Goal: Task Accomplishment & Management: Manage account settings

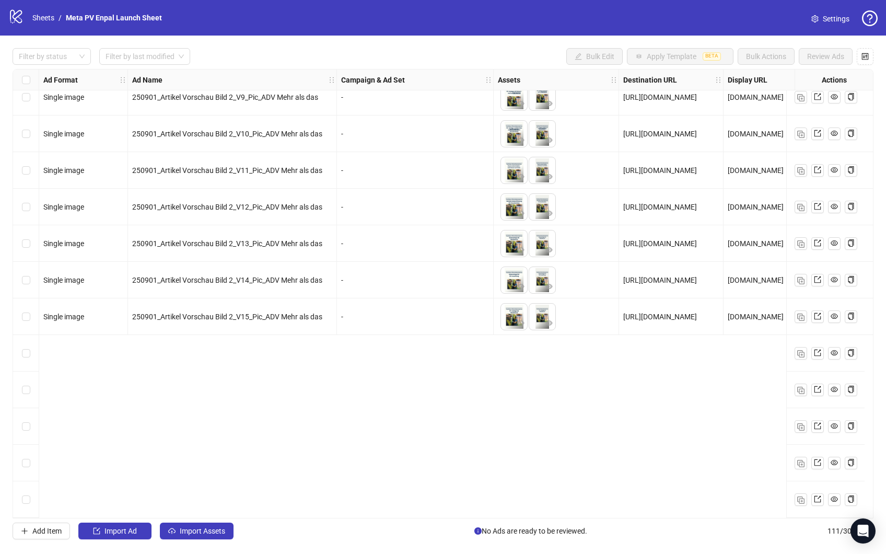
scroll to position [3635, 0]
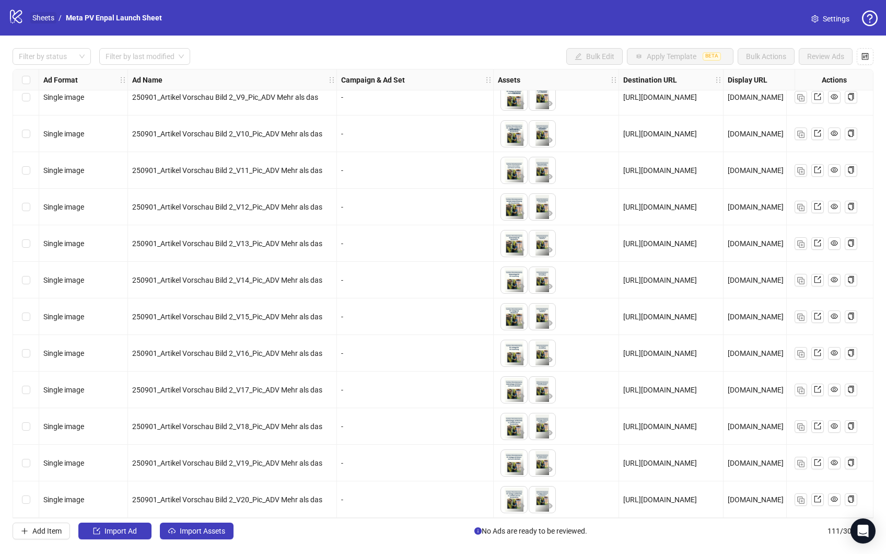
click at [39, 17] on link "Sheets" at bounding box center [43, 17] width 26 height 11
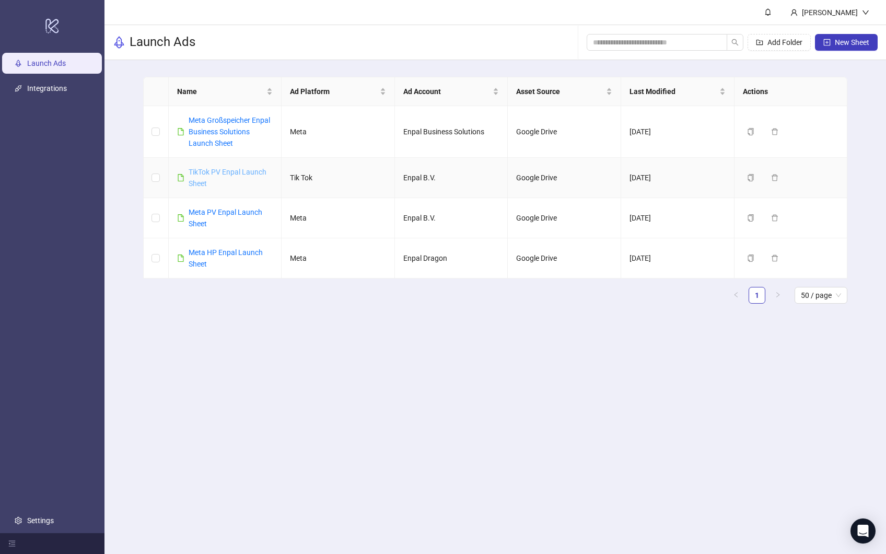
click at [223, 173] on link "TikTok PV Enpal Launch Sheet" at bounding box center [228, 178] width 78 height 20
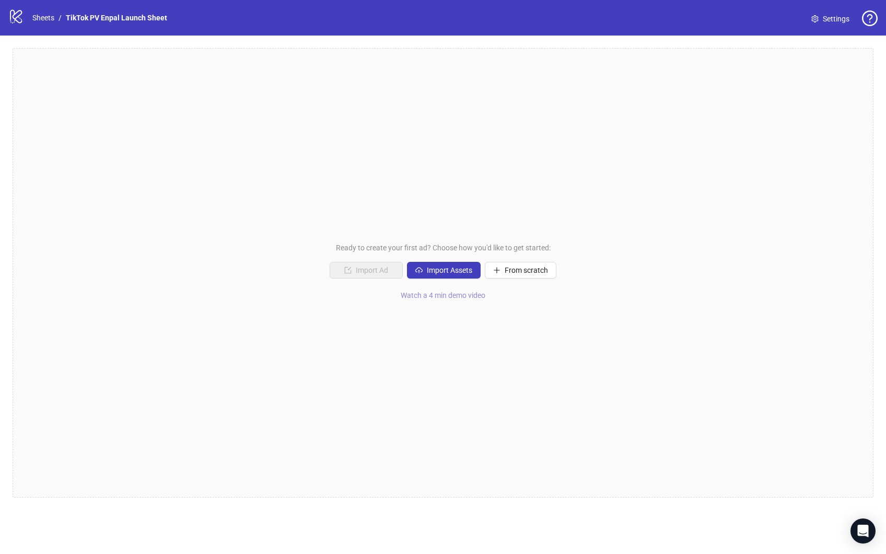
click at [465, 297] on span "Watch a 4 min demo video" at bounding box center [443, 295] width 85 height 8
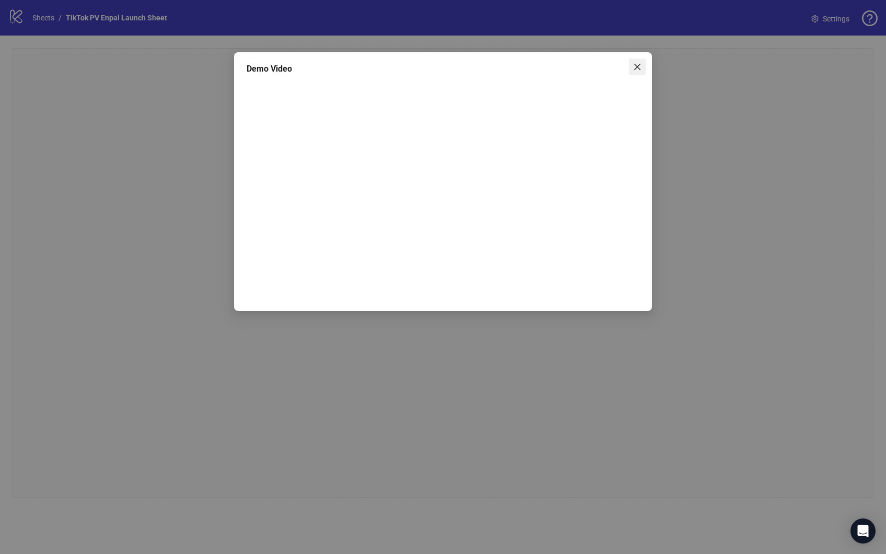
click at [634, 67] on icon "close" at bounding box center [637, 67] width 8 height 8
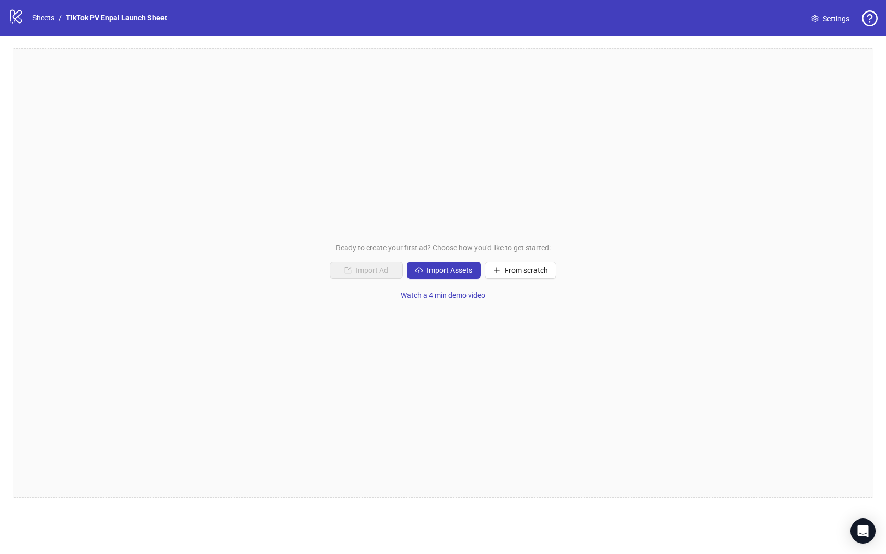
click at [226, 339] on div "Ready to create your first ad? Choose how you'd like to get started: Import Ad …" at bounding box center [443, 272] width 861 height 449
click at [462, 274] on button "Import Assets" at bounding box center [444, 270] width 74 height 17
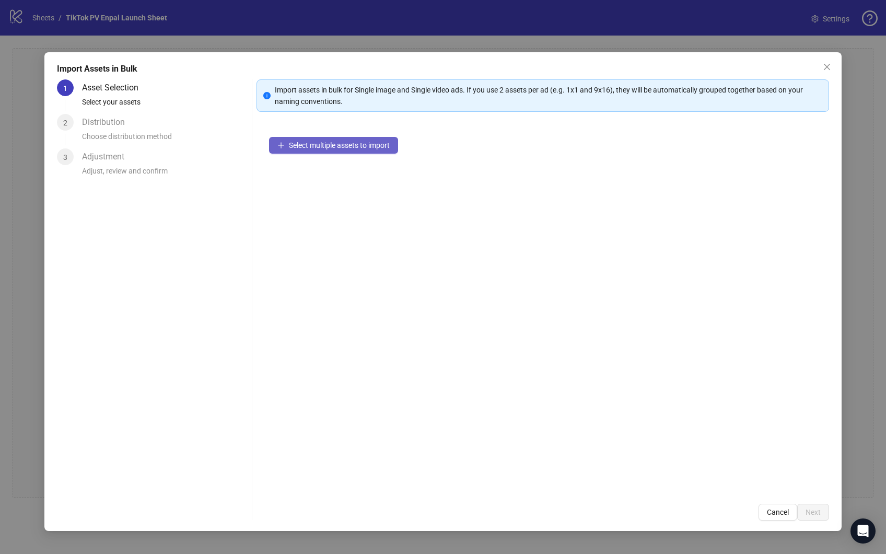
click at [321, 149] on button "Select multiple assets to import" at bounding box center [333, 145] width 129 height 17
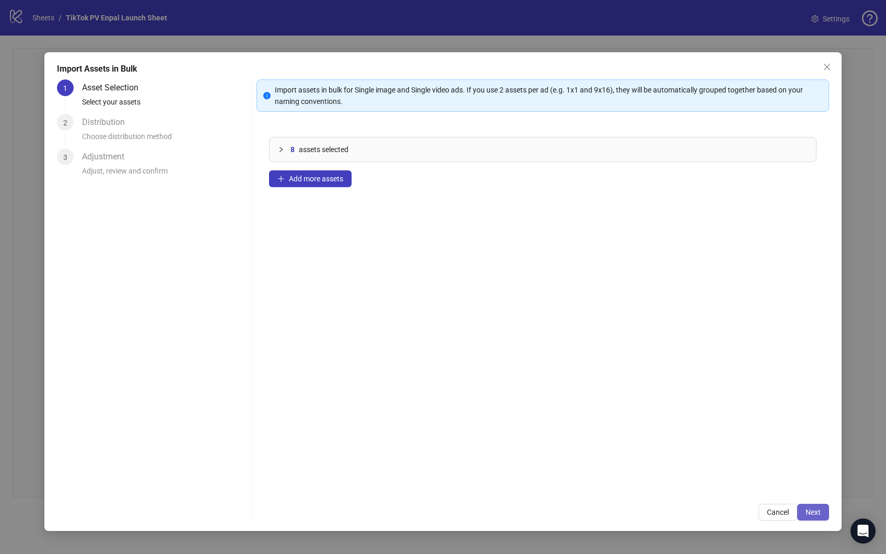
click at [805, 511] on span "Next" at bounding box center [812, 512] width 15 height 8
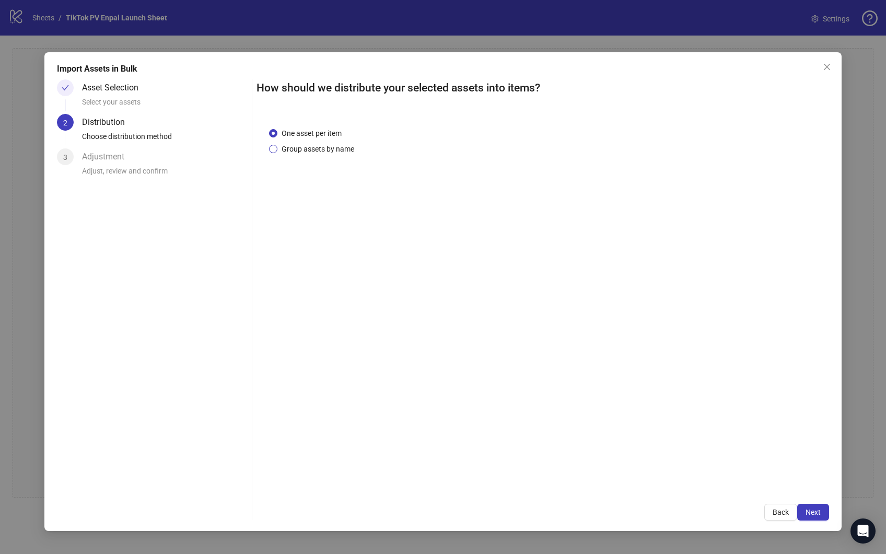
click at [295, 148] on span "Group assets by name" at bounding box center [317, 148] width 81 height 11
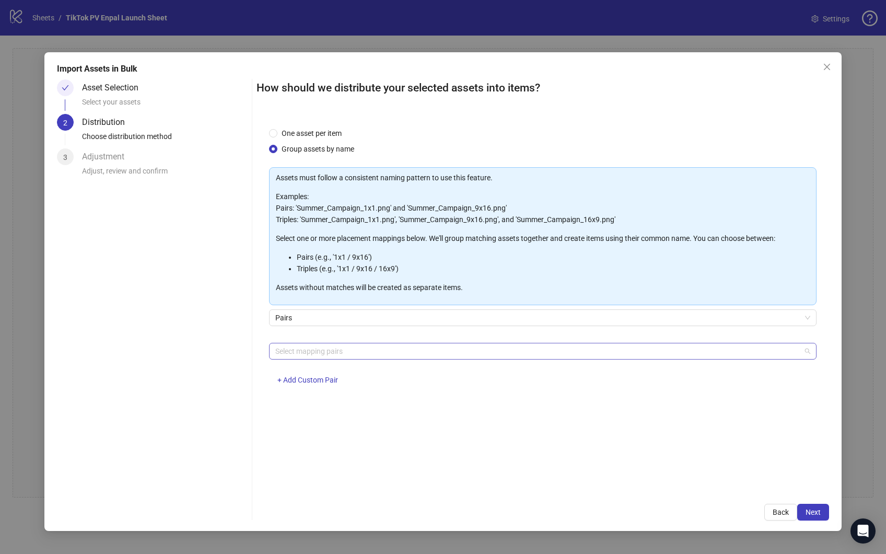
click at [316, 350] on div at bounding box center [537, 351] width 532 height 15
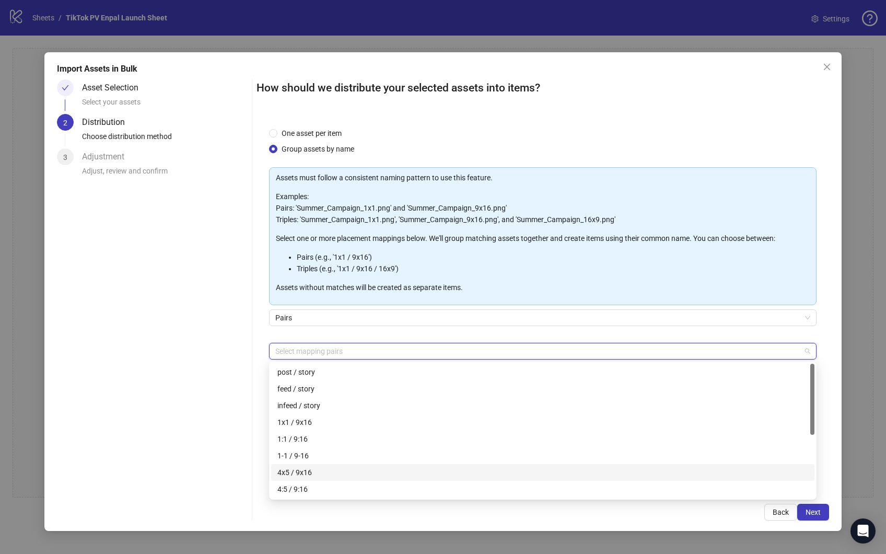
click at [311, 473] on div "4x5 / 9x16" at bounding box center [542, 471] width 531 height 11
click at [203, 390] on div "Asset Selection Select your assets 2 Distribution Choose distribution method 3 …" at bounding box center [152, 299] width 191 height 441
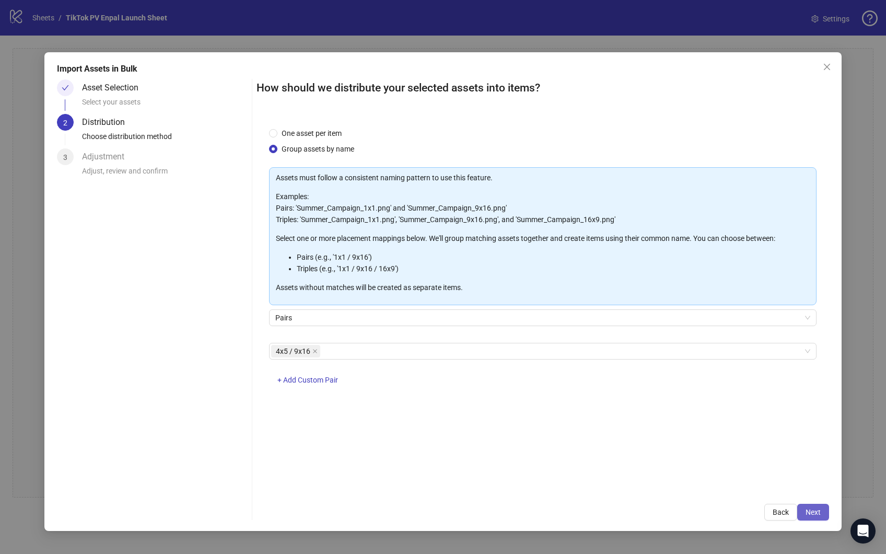
click at [813, 508] on span "Next" at bounding box center [812, 512] width 15 height 8
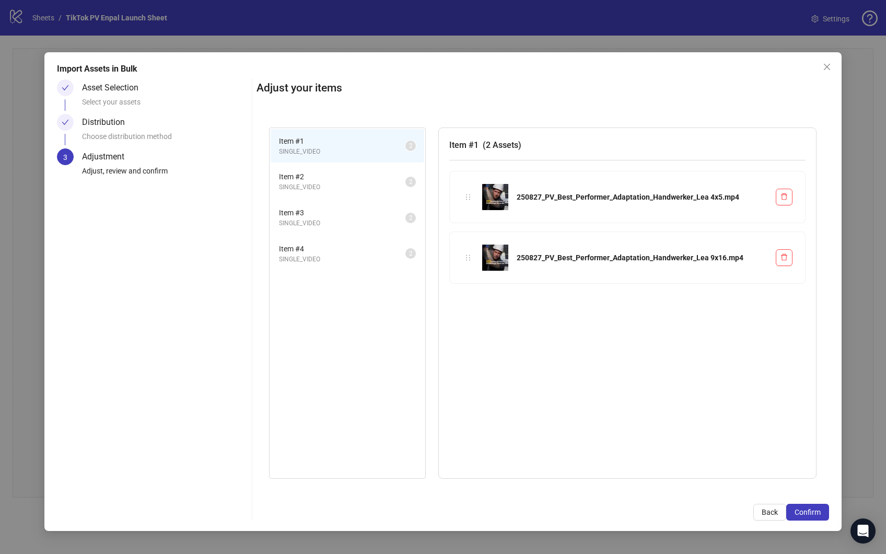
click at [349, 170] on li "Item # 2 SINGLE_VIDEO 2" at bounding box center [348, 182] width 154 height 34
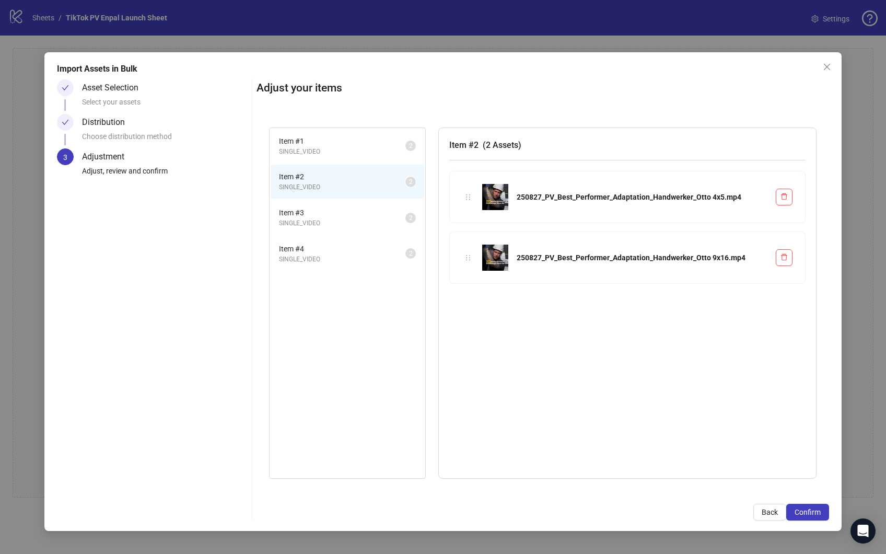
click at [333, 211] on span "Item # 3" at bounding box center [342, 212] width 126 height 11
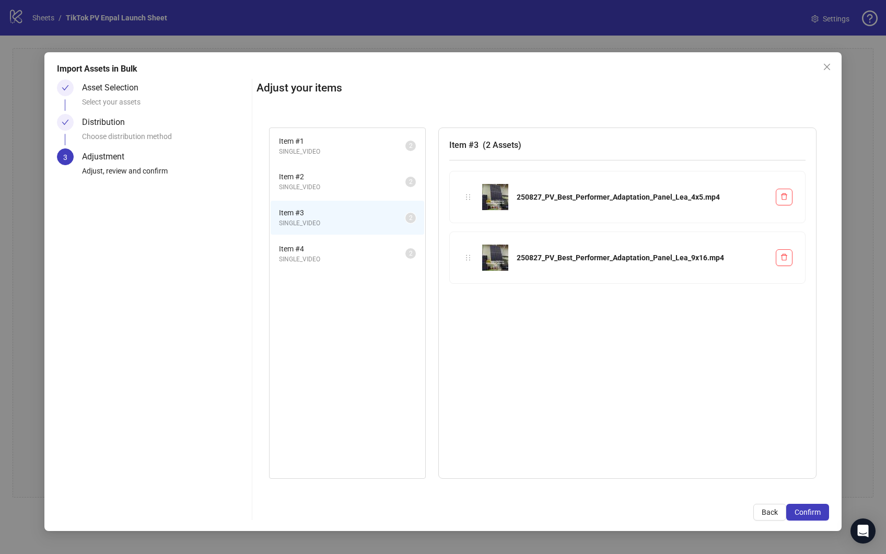
click at [333, 238] on li "Item # 4 SINGLE_VIDEO 2" at bounding box center [348, 254] width 154 height 34
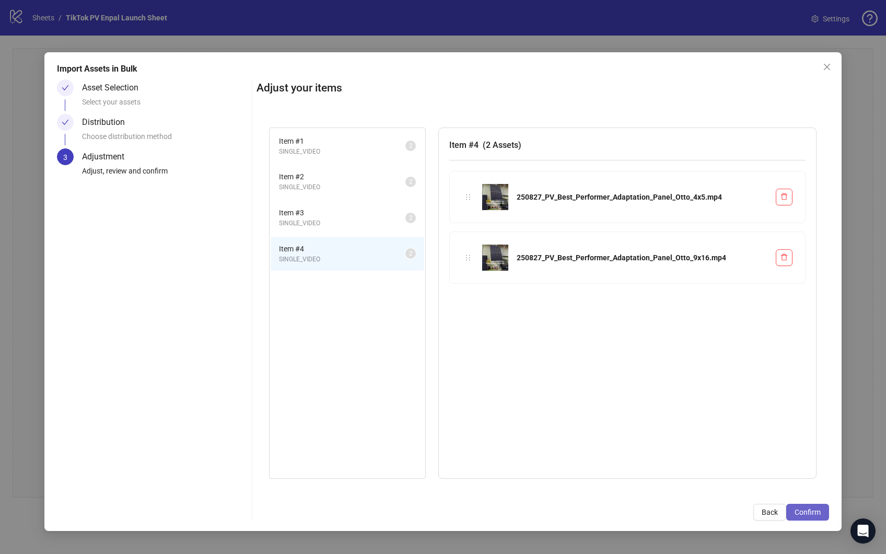
click at [816, 512] on span "Confirm" at bounding box center [807, 512] width 26 height 8
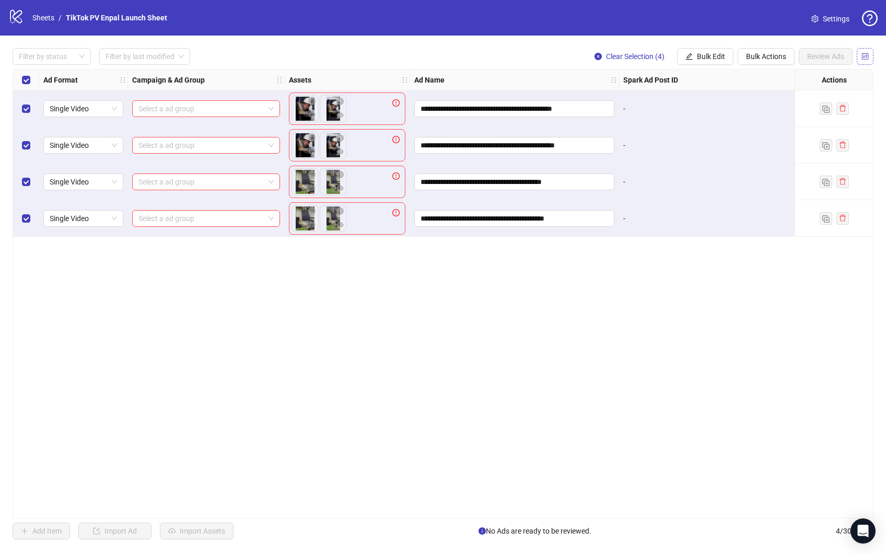
click at [865, 56] on icon "control" at bounding box center [865, 56] width 7 height 7
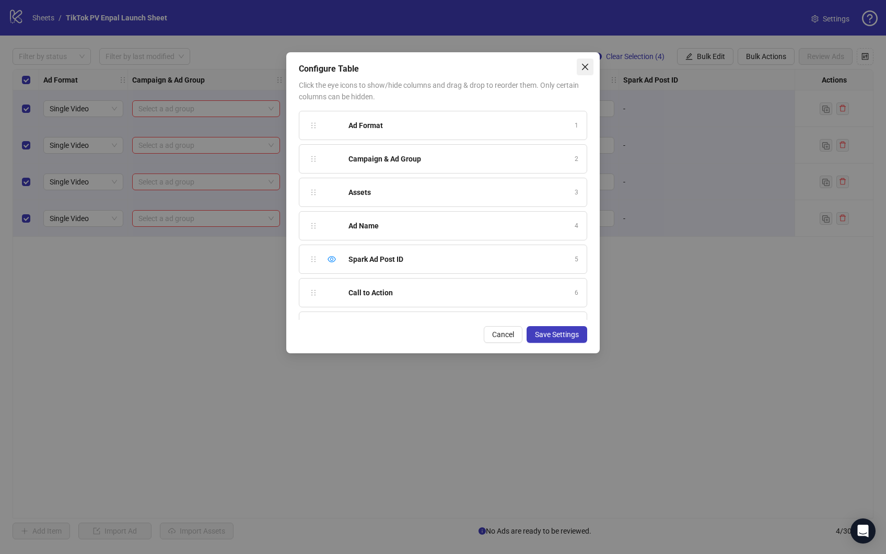
click at [584, 64] on icon "close" at bounding box center [585, 67] width 8 height 8
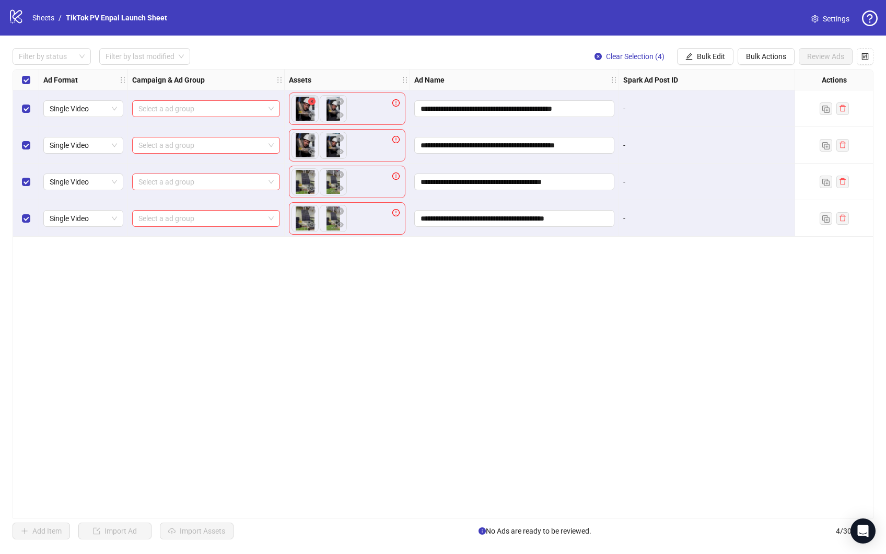
click at [310, 101] on icon "close-circle" at bounding box center [311, 101] width 7 height 7
click at [311, 136] on icon "close-circle" at bounding box center [311, 137] width 7 height 7
click at [311, 174] on icon "close-circle" at bounding box center [311, 174] width 7 height 7
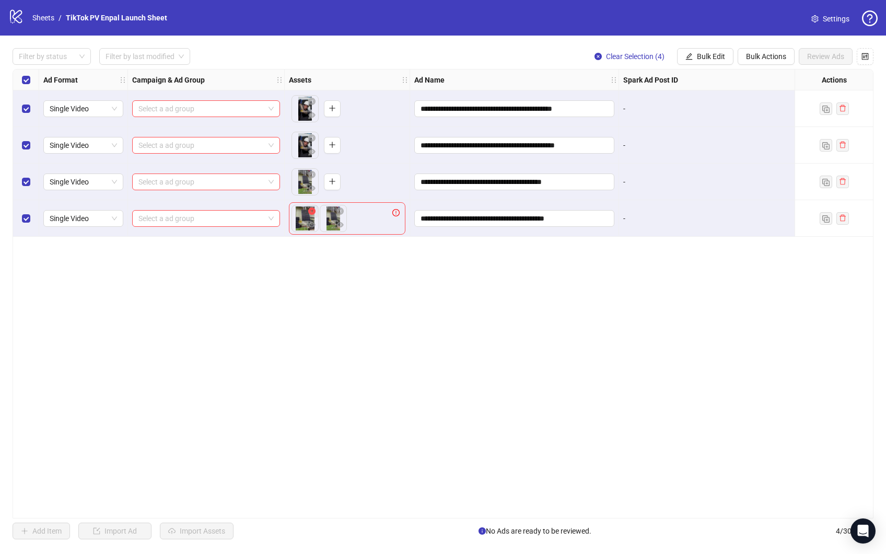
click at [312, 208] on icon "close-circle" at bounding box center [311, 210] width 7 height 7
click at [347, 274] on div "**********" at bounding box center [443, 293] width 861 height 449
click at [867, 57] on icon "control" at bounding box center [864, 56] width 7 height 7
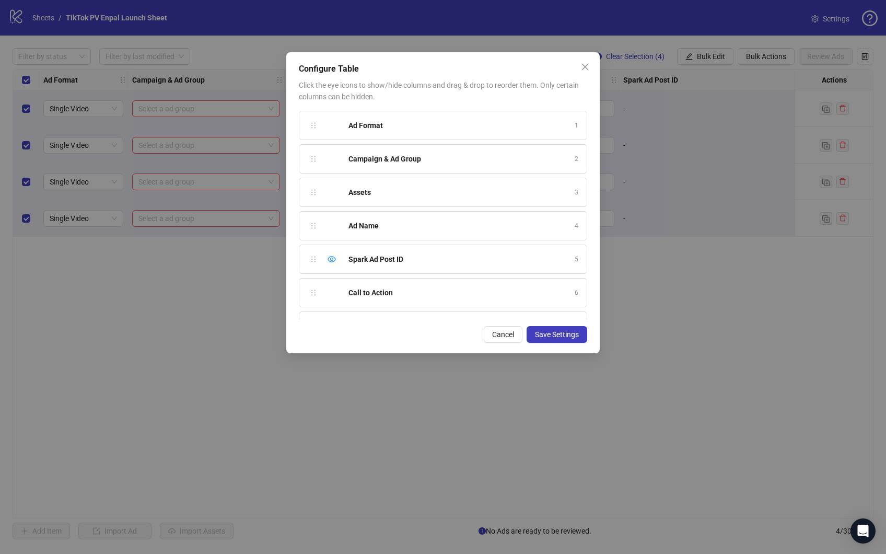
click at [343, 231] on div "Ad Name 4" at bounding box center [443, 225] width 288 height 29
drag, startPoint x: 310, startPoint y: 227, endPoint x: 309, endPoint y: 148, distance: 78.3
click at [309, 148] on div "Ad Format 1 Campaign & Ad Group 2 Assets 3 Ad Name 4 Spark Ad Post ID 5 Call to…" at bounding box center [443, 215] width 288 height 209
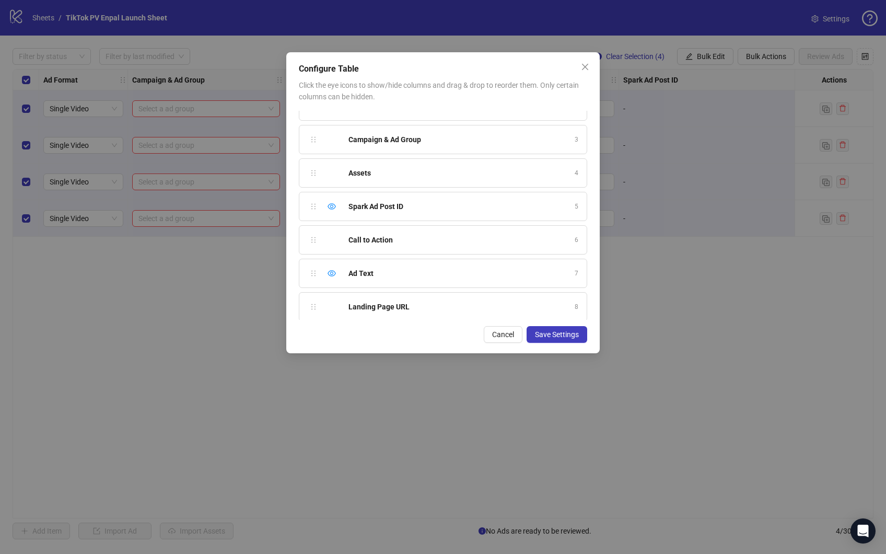
scroll to position [58, 0]
click at [334, 200] on icon "eye" at bounding box center [331, 200] width 8 height 8
drag, startPoint x: 310, startPoint y: 266, endPoint x: 311, endPoint y: 197, distance: 69.0
click at [311, 197] on div "Ad Format 1 Ad Name 2 Campaign & Ad Group 3 Assets 4 Spark Ad Post ID 5 Call to…" at bounding box center [443, 215] width 288 height 209
drag, startPoint x: 314, startPoint y: 273, endPoint x: 314, endPoint y: 231, distance: 41.8
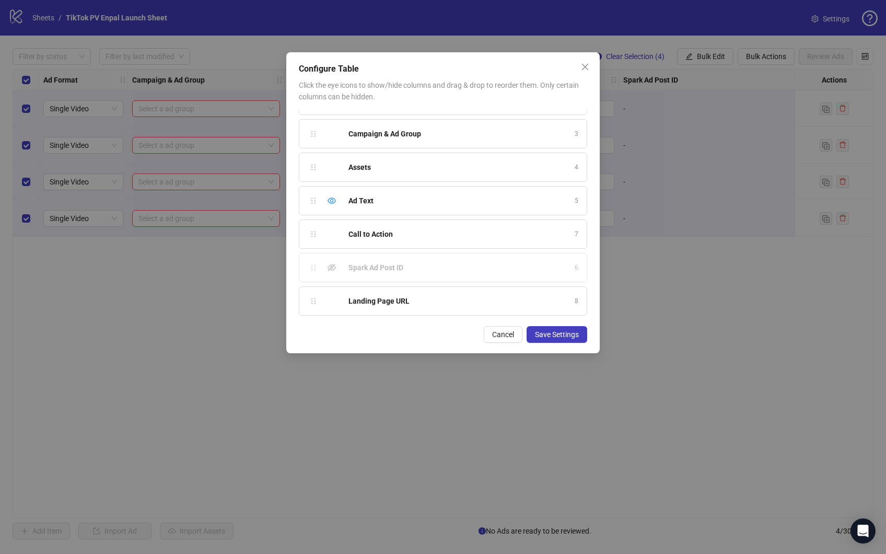
click at [314, 231] on div "Ad Format 1 Ad Name 2 Campaign & Ad Group 3 Assets 4 Ad Text 5 Spark Ad Post ID…" at bounding box center [443, 215] width 288 height 209
drag, startPoint x: 315, startPoint y: 303, endPoint x: 312, endPoint y: 203, distance: 100.3
click at [312, 203] on div "Ad Format 1 Ad Name 2 Campaign & Ad Group 3 Assets 4 Ad Text 5 Call to Action 6…" at bounding box center [443, 215] width 288 height 209
click at [563, 332] on span "Save Settings" at bounding box center [557, 334] width 44 height 8
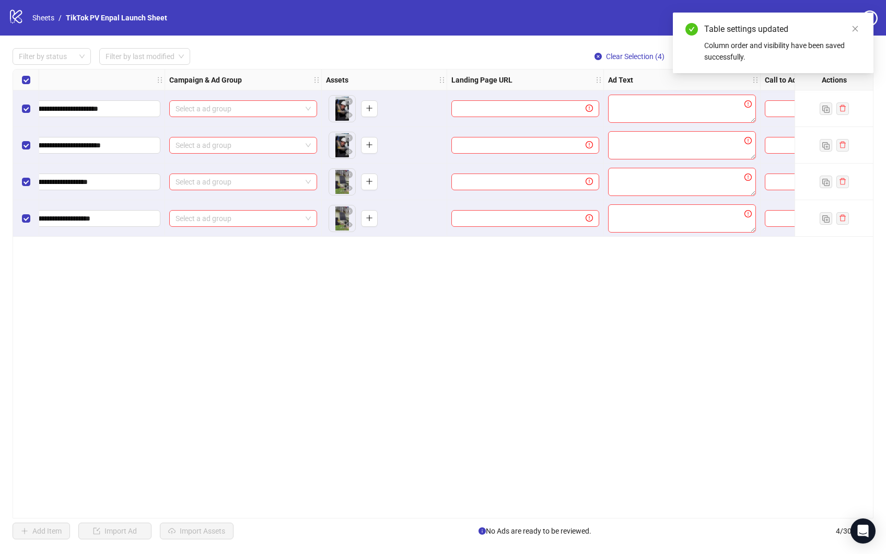
scroll to position [0, 221]
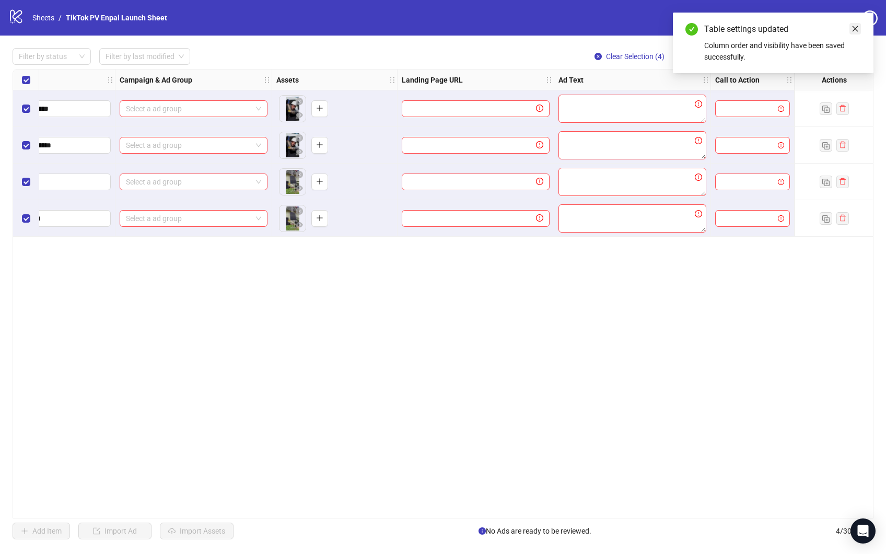
click at [855, 30] on icon "close" at bounding box center [854, 28] width 7 height 7
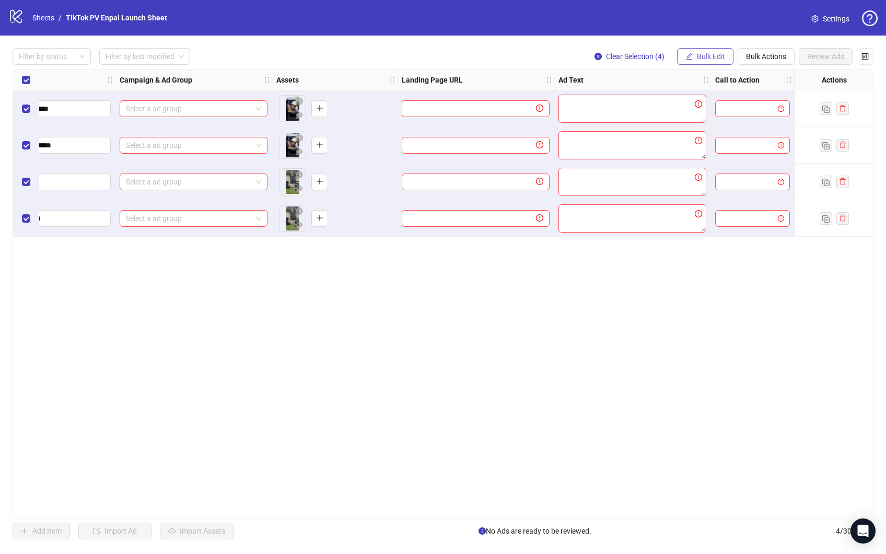
click at [691, 56] on icon "edit" at bounding box center [688, 56] width 7 height 7
click at [476, 334] on div "**********" at bounding box center [443, 293] width 861 height 449
click at [710, 60] on span "Bulk Edit" at bounding box center [711, 56] width 28 height 8
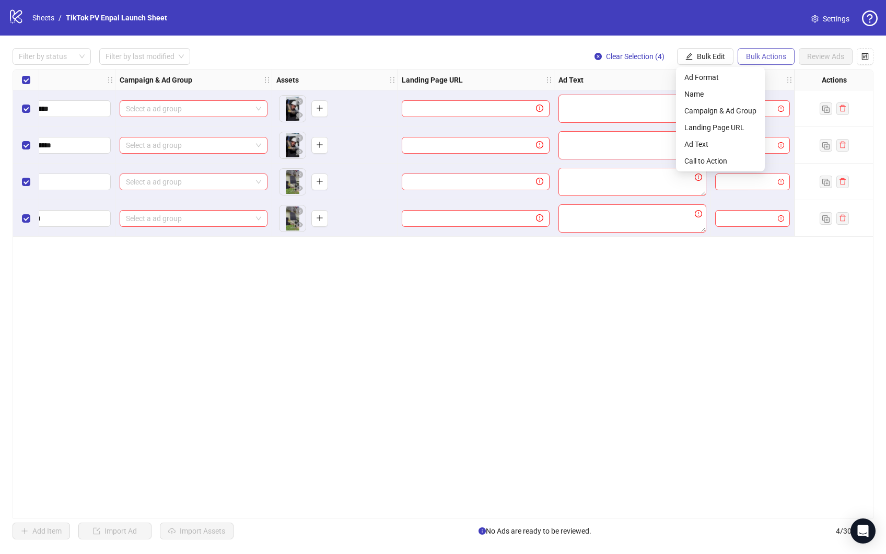
click at [757, 52] on span "Bulk Actions" at bounding box center [766, 56] width 40 height 8
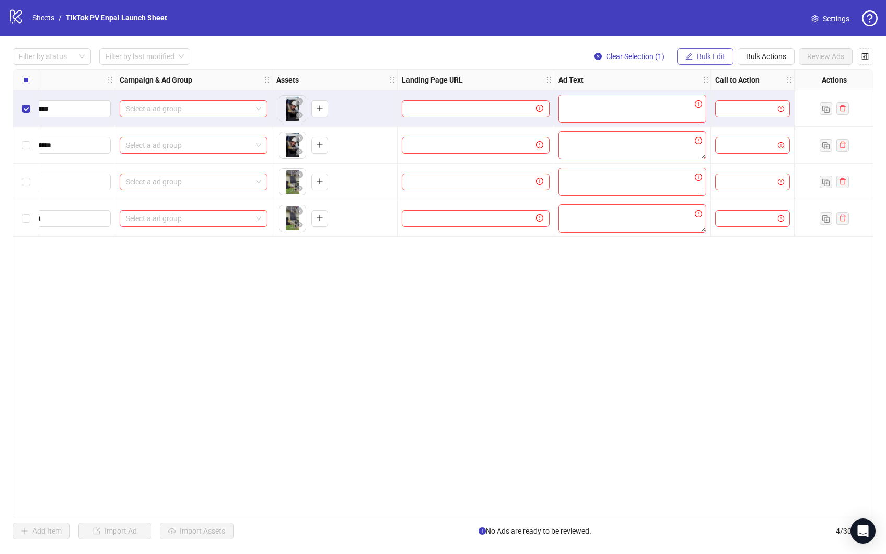
click at [697, 58] on span "Bulk Edit" at bounding box center [711, 56] width 28 height 8
click at [764, 58] on span "Bulk Actions" at bounding box center [766, 56] width 40 height 8
click at [764, 57] on span "Bulk Actions" at bounding box center [766, 56] width 40 height 8
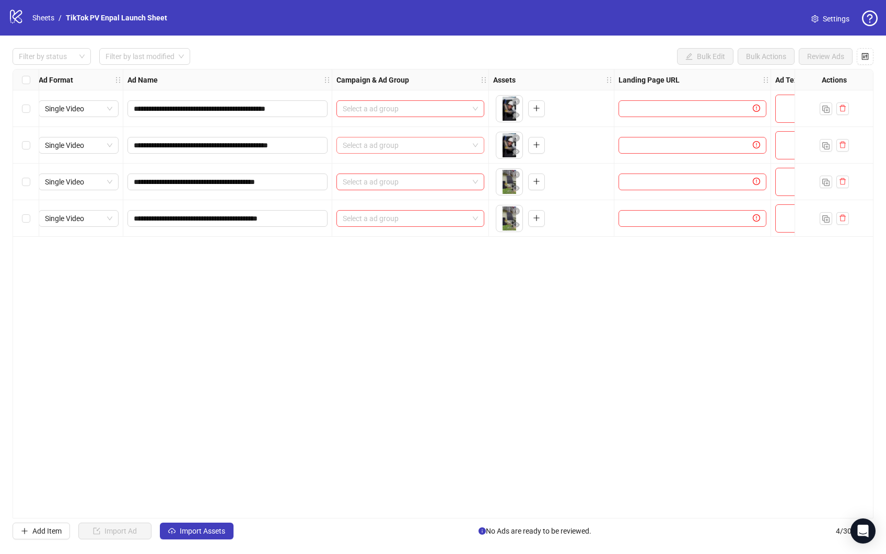
scroll to position [0, 0]
click at [207, 345] on div "**********" at bounding box center [443, 293] width 861 height 449
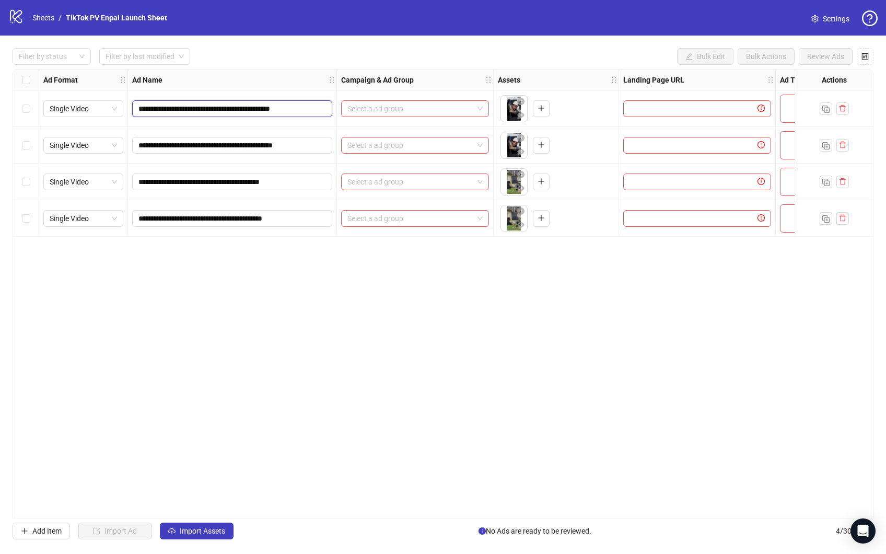
click at [254, 108] on input "**********" at bounding box center [230, 108] width 185 height 11
click at [150, 337] on div "**********" at bounding box center [443, 293] width 861 height 449
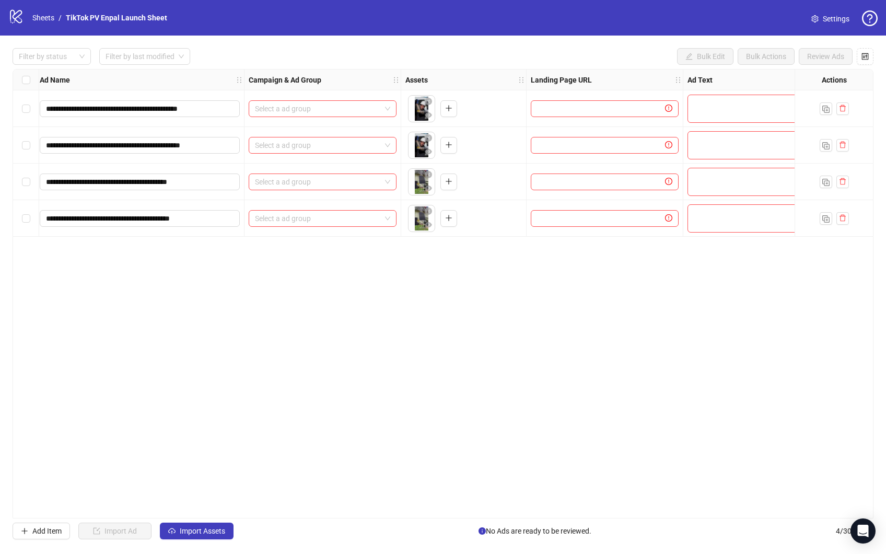
scroll to position [0, 141]
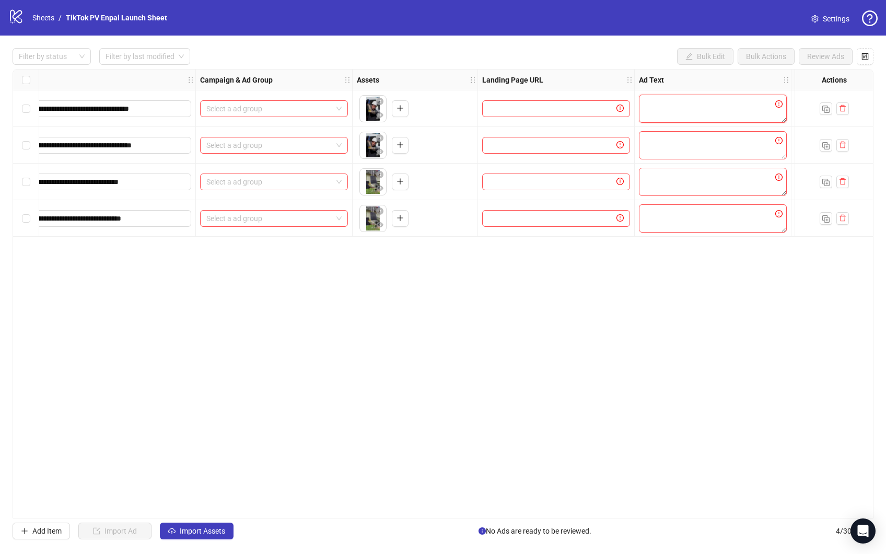
click at [680, 103] on textarea at bounding box center [713, 109] width 148 height 28
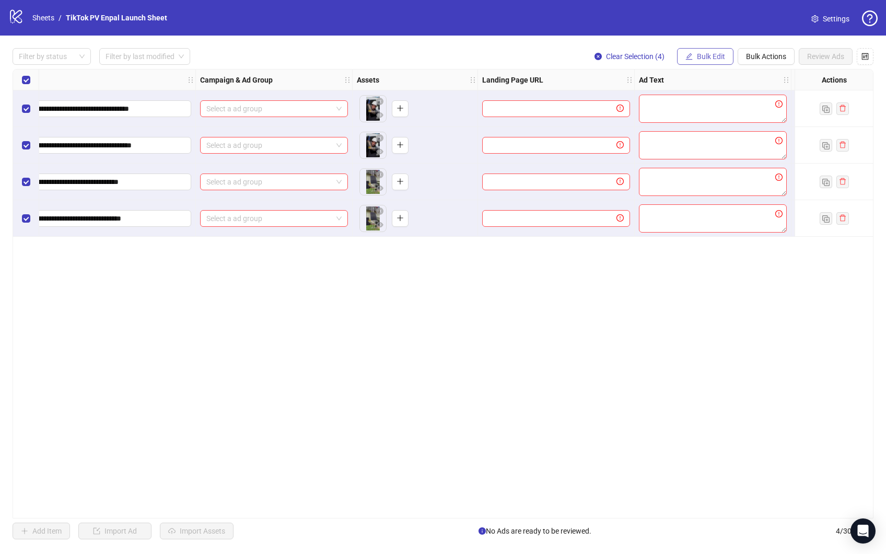
click at [707, 56] on span "Bulk Edit" at bounding box center [711, 56] width 28 height 8
click at [718, 140] on span "Ad Text" at bounding box center [720, 143] width 72 height 11
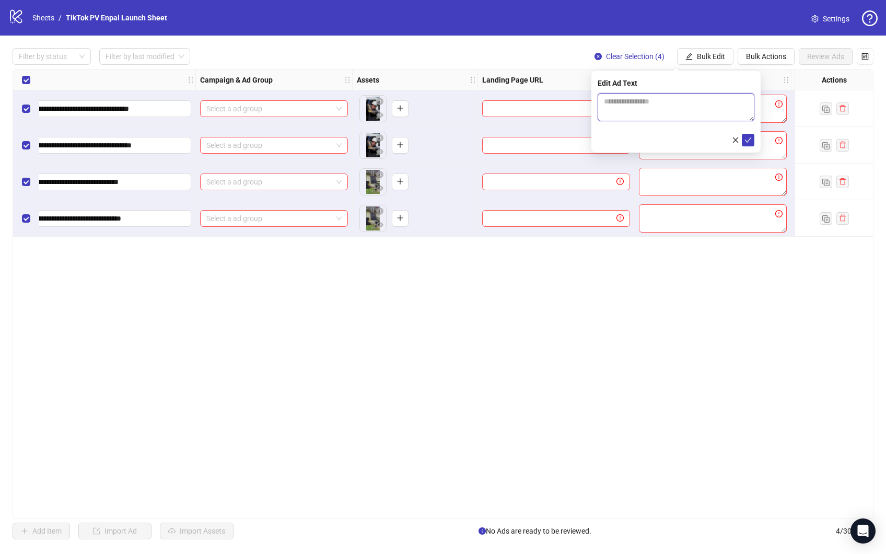
click at [658, 108] on textarea at bounding box center [676, 107] width 157 height 28
paste textarea "**********"
type textarea "**********"
click at [752, 132] on form "**********" at bounding box center [676, 119] width 157 height 53
click at [749, 139] on icon "check" at bounding box center [748, 139] width 7 height 5
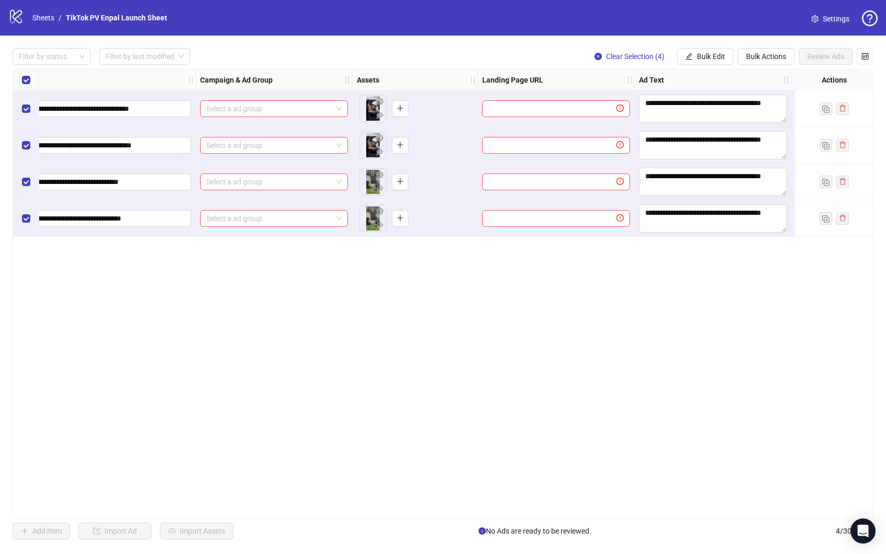
click at [684, 275] on div "**********" at bounding box center [443, 293] width 861 height 449
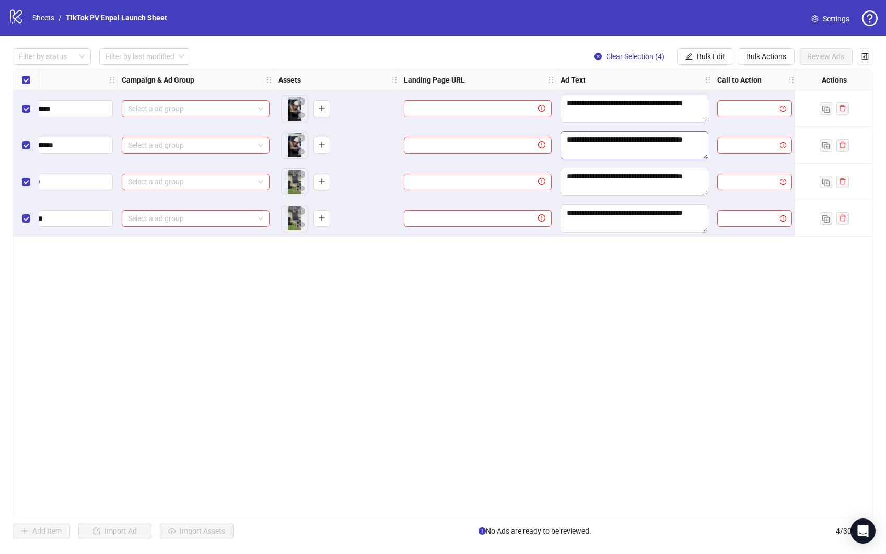
scroll to position [0, 221]
click at [728, 113] on input "search" at bounding box center [747, 109] width 53 height 16
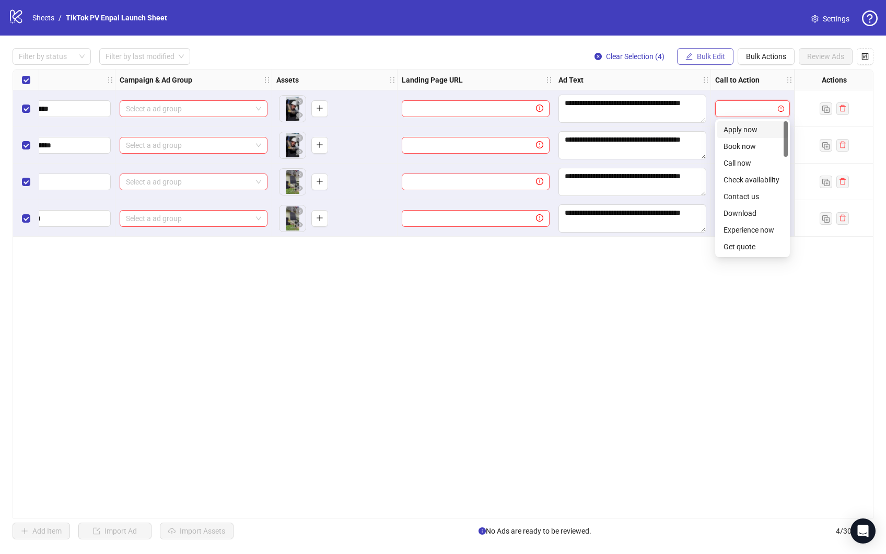
click at [705, 54] on span "Bulk Edit" at bounding box center [711, 56] width 28 height 8
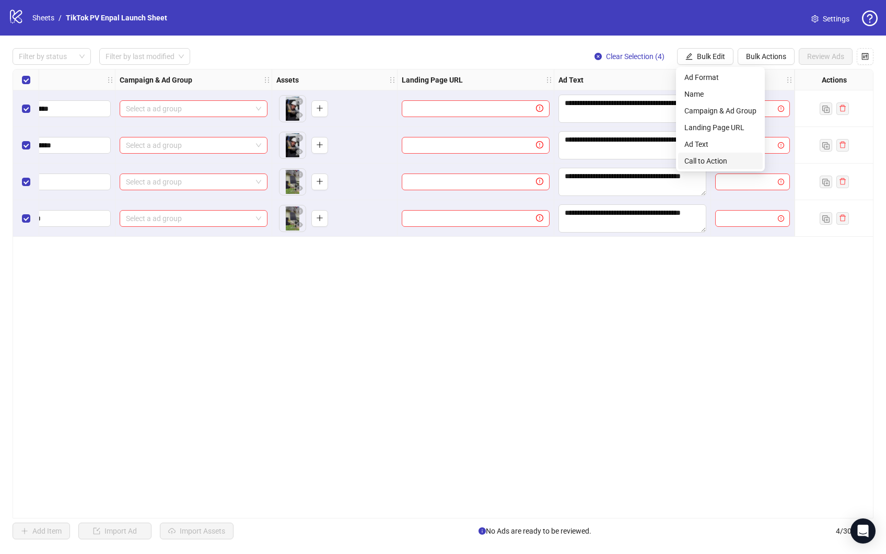
click at [712, 156] on span "Call to Action" at bounding box center [720, 160] width 72 height 11
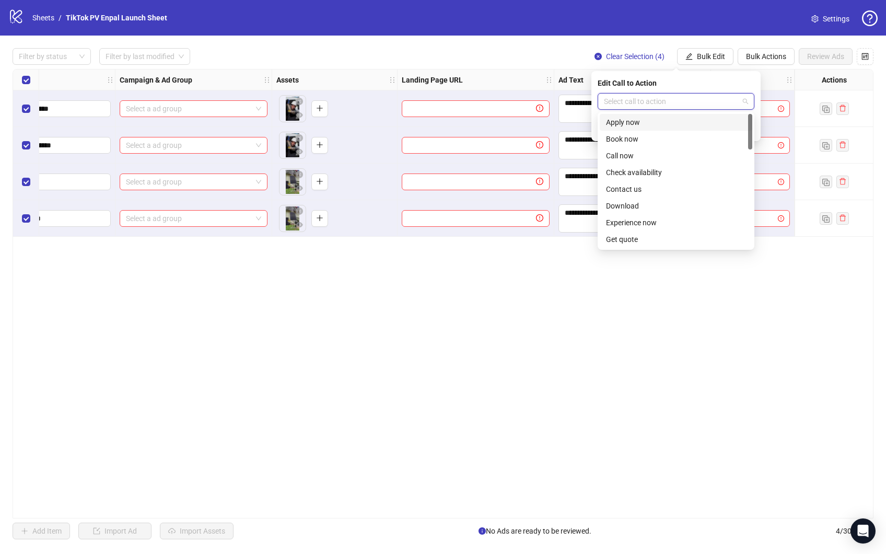
click at [647, 99] on input "search" at bounding box center [671, 101] width 135 height 16
click at [635, 124] on div "Learn more" at bounding box center [676, 120] width 140 height 11
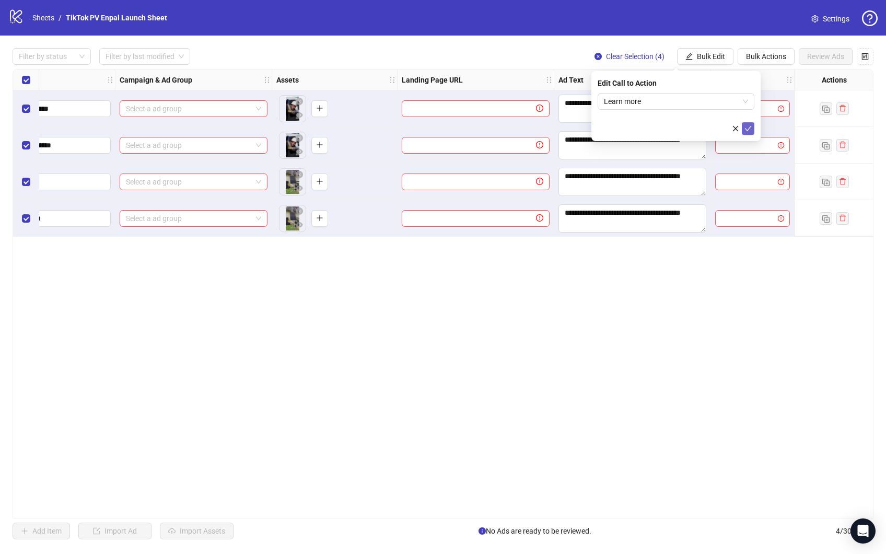
click at [744, 127] on icon "check" at bounding box center [747, 128] width 7 height 7
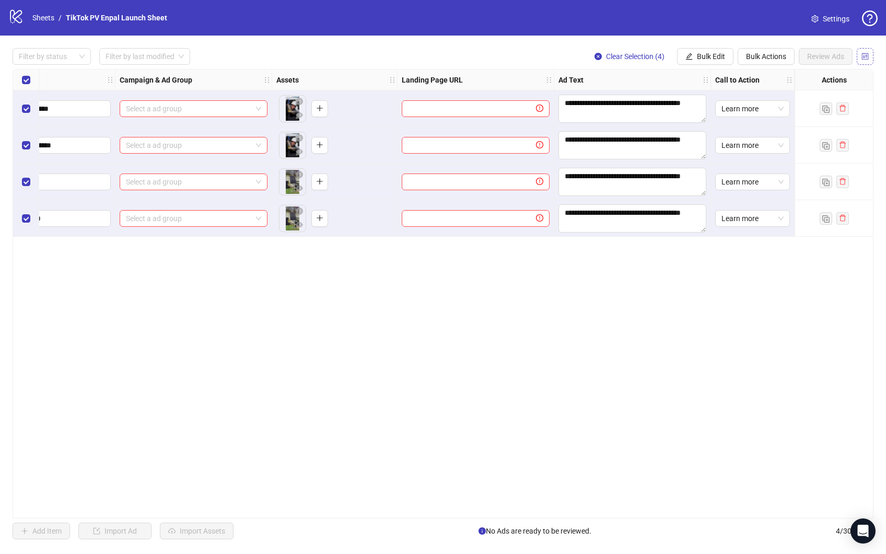
click at [867, 56] on icon "control" at bounding box center [864, 56] width 7 height 7
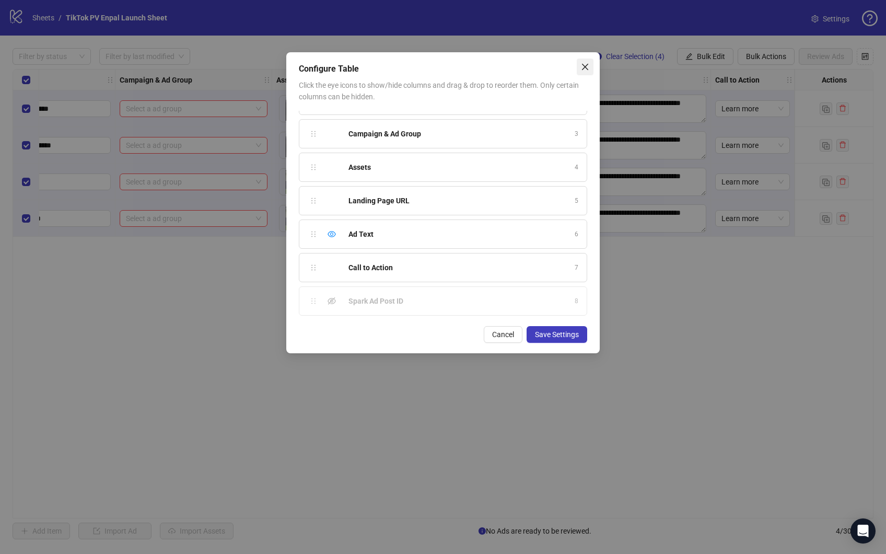
click at [585, 66] on icon "close" at bounding box center [585, 67] width 6 height 6
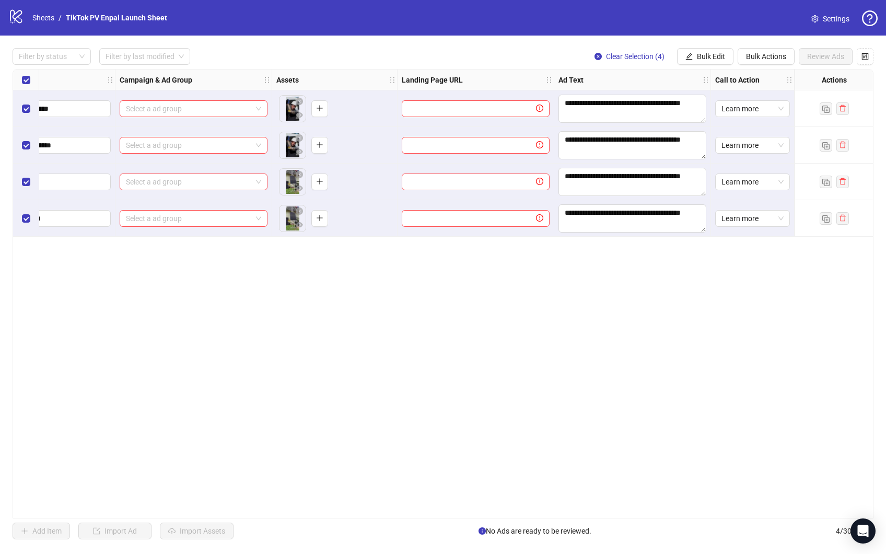
click at [832, 21] on span "Settings" at bounding box center [836, 18] width 27 height 11
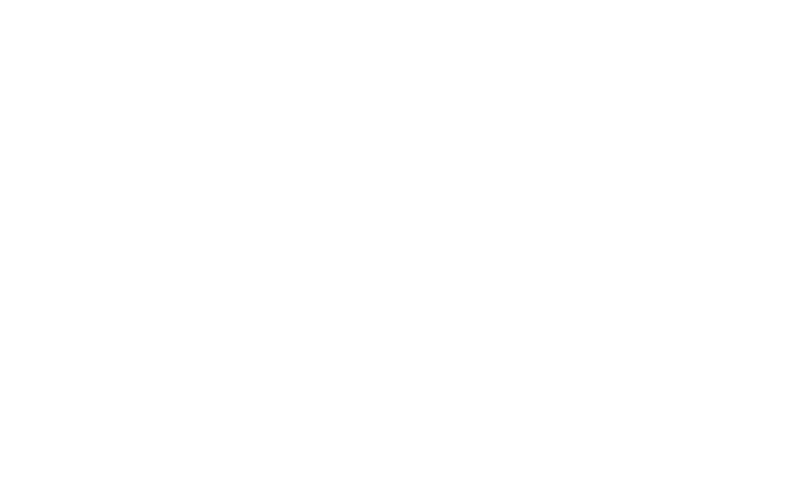
click at [438, 493] on div at bounding box center [395, 247] width 790 height 494
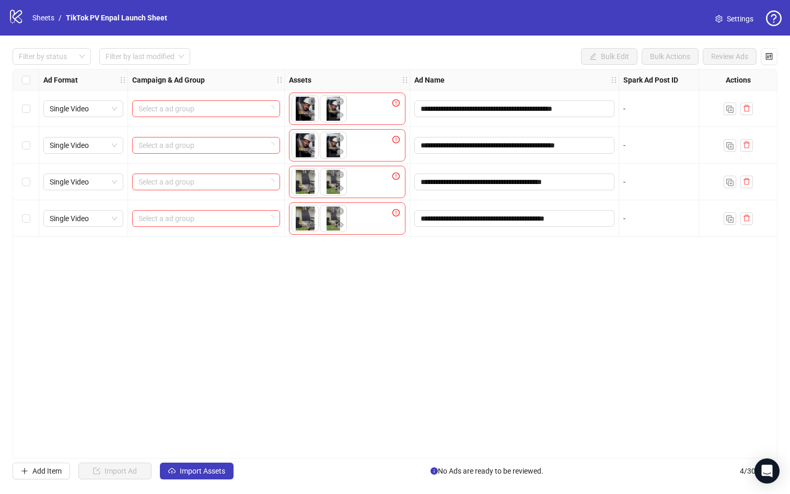
click at [32, 10] on div "logo/logo-mobile Sheets / TikTok PV Enpal Launch Sheet" at bounding box center [89, 17] width 163 height 19
click at [39, 18] on link "Sheets" at bounding box center [43, 17] width 26 height 11
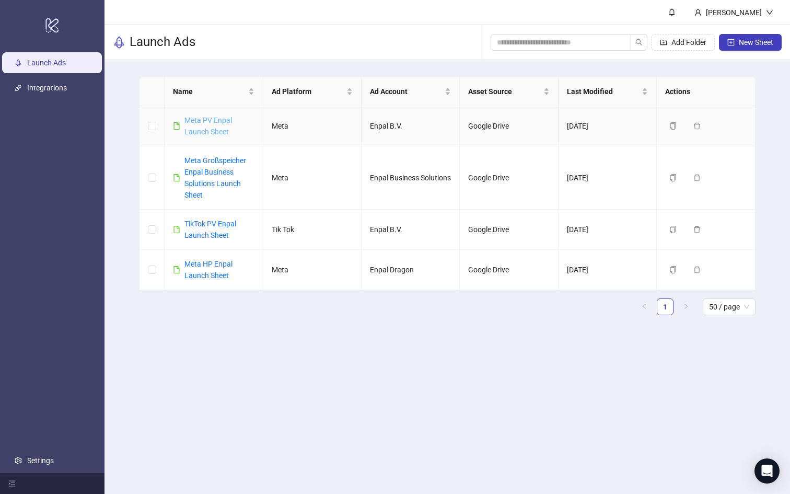
click at [204, 131] on link "Meta PV Enpal Launch Sheet" at bounding box center [208, 126] width 48 height 20
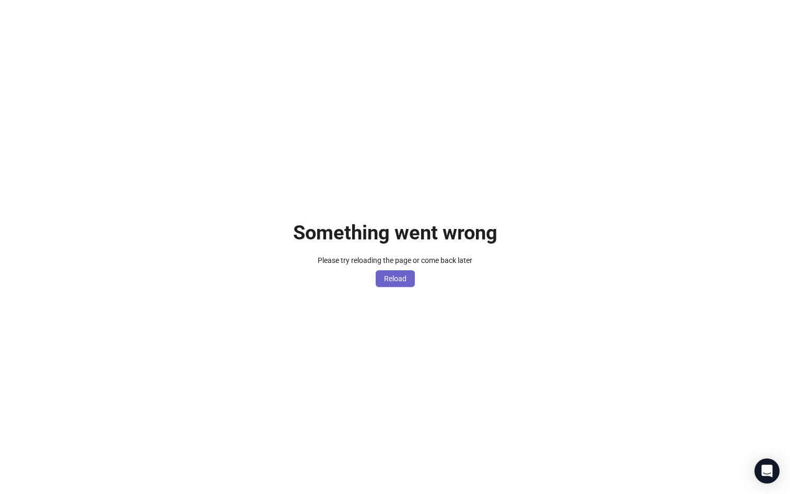
click at [402, 275] on span "Reload" at bounding box center [395, 278] width 22 height 8
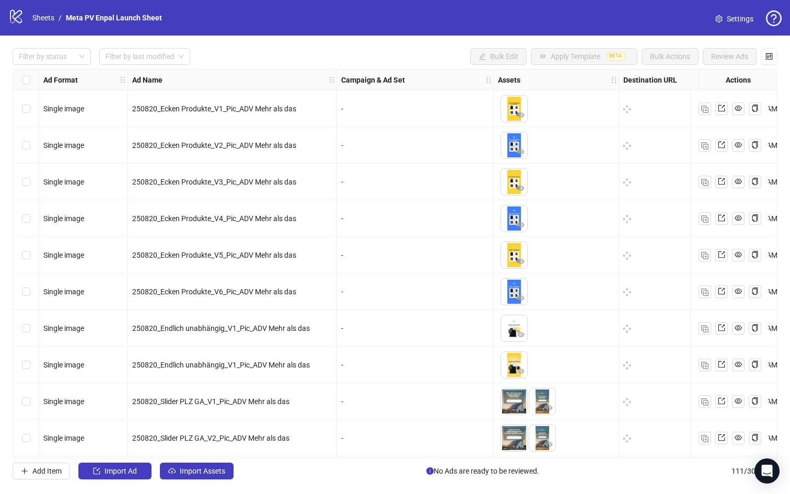
click at [403, 50] on div "Filter by status Filter by last modified Bulk Edit Apply Template BETA Bulk Act…" at bounding box center [395, 56] width 765 height 17
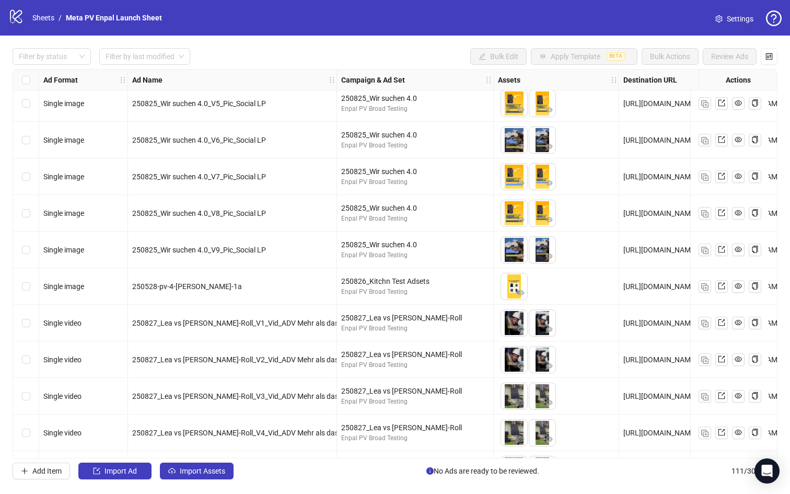
scroll to position [959, 0]
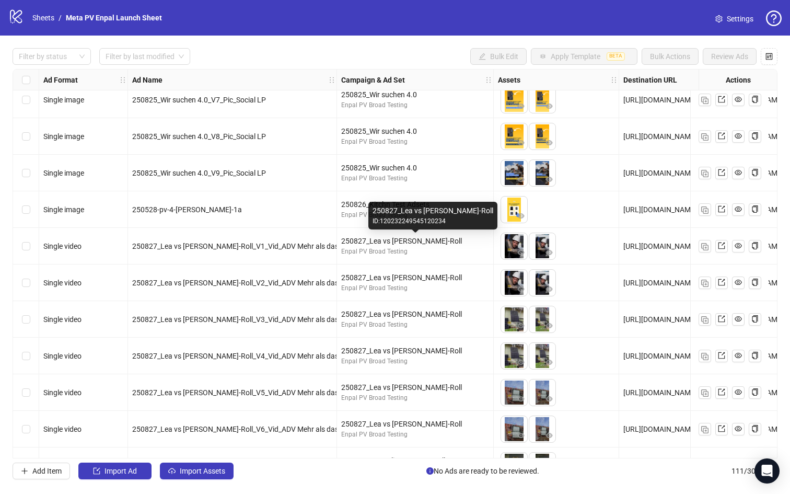
click at [380, 241] on div "250827_Lea vs Otto B-Roll" at bounding box center [415, 240] width 148 height 11
copy div "250827_Lea vs Otto B-Roll"
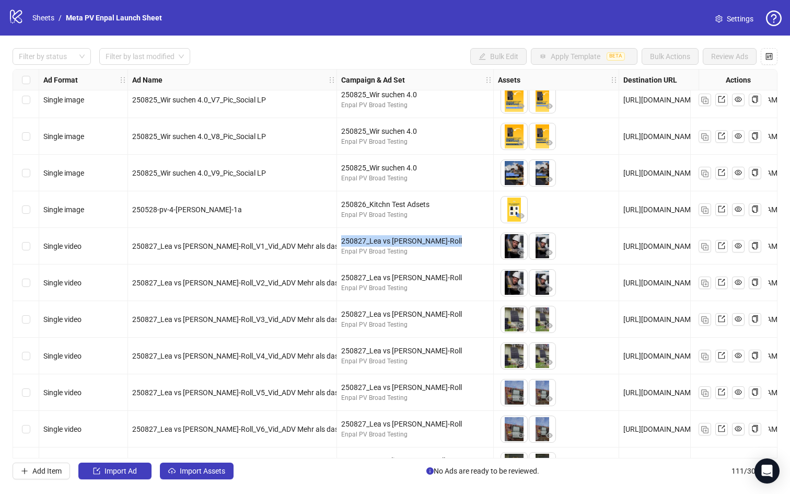
click at [250, 243] on span "250827_Lea vs Otto B-Roll_V1_Vid_ADV Mehr als das" at bounding box center [235, 246] width 206 height 8
copy span "250827_Lea vs Otto B-Roll_V1_Vid_ADV Mehr als das"
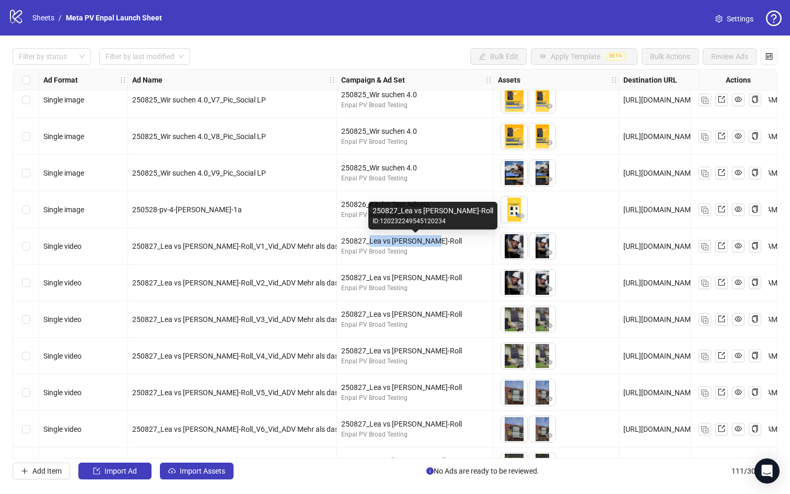
drag, startPoint x: 370, startPoint y: 240, endPoint x: 447, endPoint y: 240, distance: 76.8
click at [447, 240] on div "250827_Lea vs Otto B-Roll" at bounding box center [415, 240] width 148 height 11
click at [404, 240] on div "250827_Lea vs Otto B-Roll" at bounding box center [415, 240] width 148 height 11
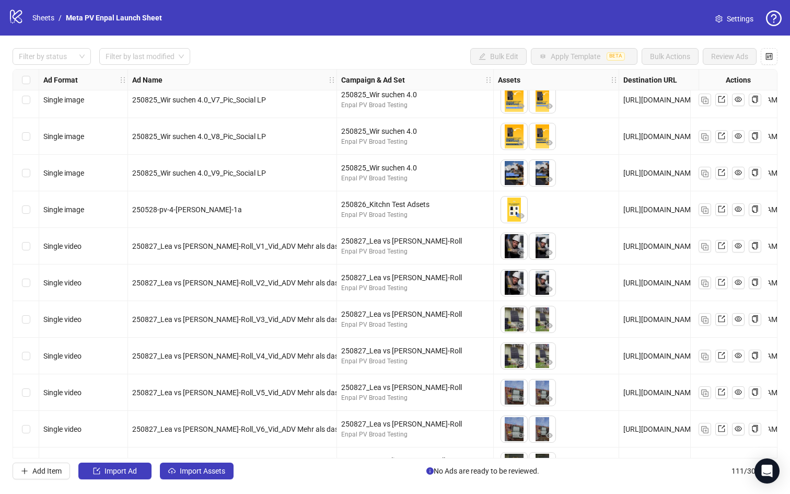
click at [395, 254] on div "Enpal PV Broad Testing" at bounding box center [415, 252] width 148 height 10
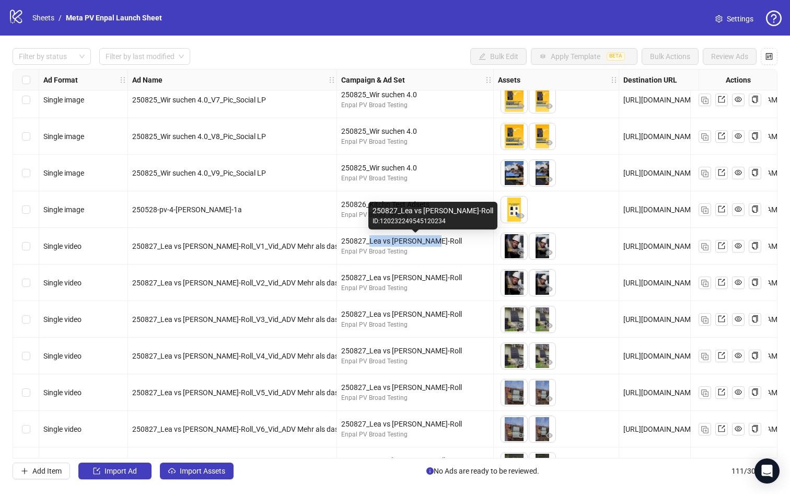
drag, startPoint x: 369, startPoint y: 242, endPoint x: 431, endPoint y: 242, distance: 62.2
click at [431, 242] on div "250827_Lea vs Otto B-Roll" at bounding box center [415, 240] width 148 height 11
copy div "Lea vs Otto B-Roll"
click at [238, 247] on span "250827_Lea vs Otto B-Roll_V1_Vid_ADV Mehr als das" at bounding box center [235, 246] width 206 height 8
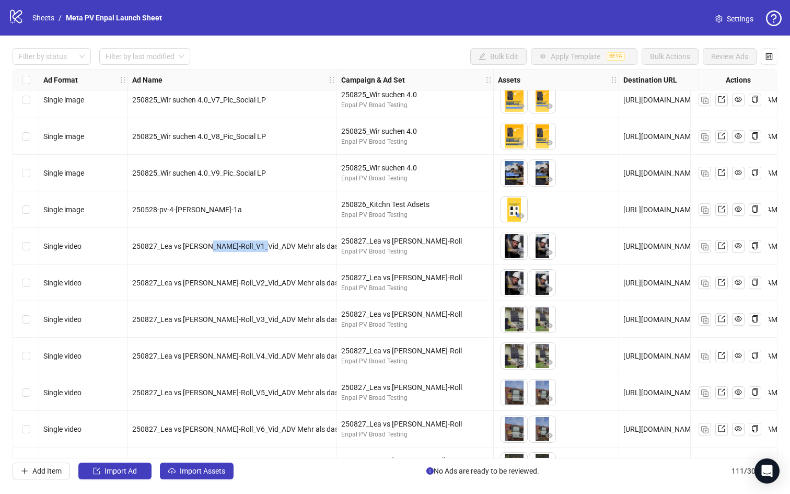
click at [238, 247] on span "250827_Lea vs Otto B-Roll_V1_Vid_ADV Mehr als das" at bounding box center [235, 246] width 206 height 8
copy span "250827_Lea vs Otto B-Roll_V1_Vid_ADV Mehr als das"
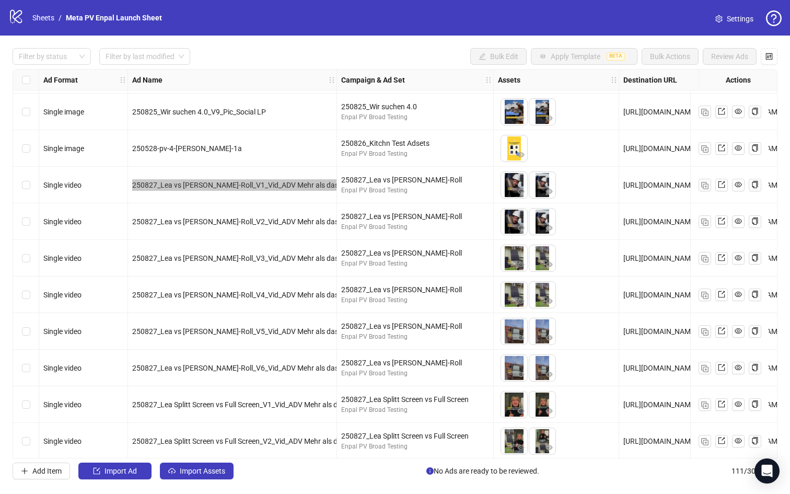
scroll to position [1022, 0]
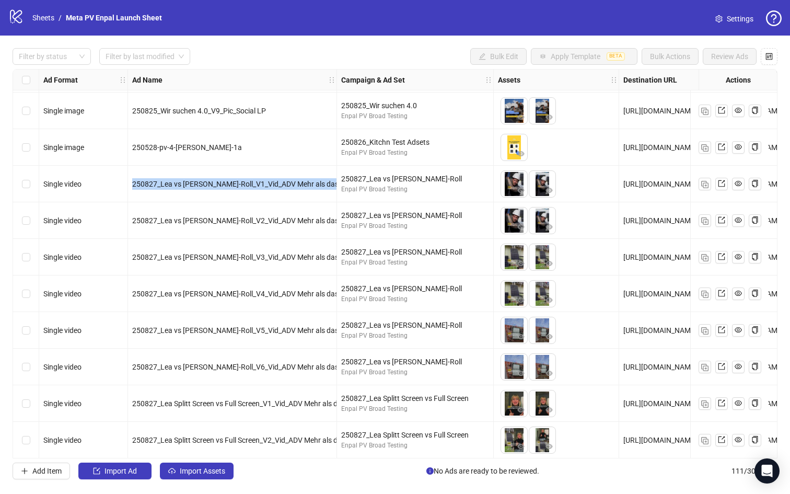
click at [247, 220] on span "250827_Lea vs Otto B-Roll_V2_Vid_ADV Mehr als das" at bounding box center [235, 220] width 206 height 8
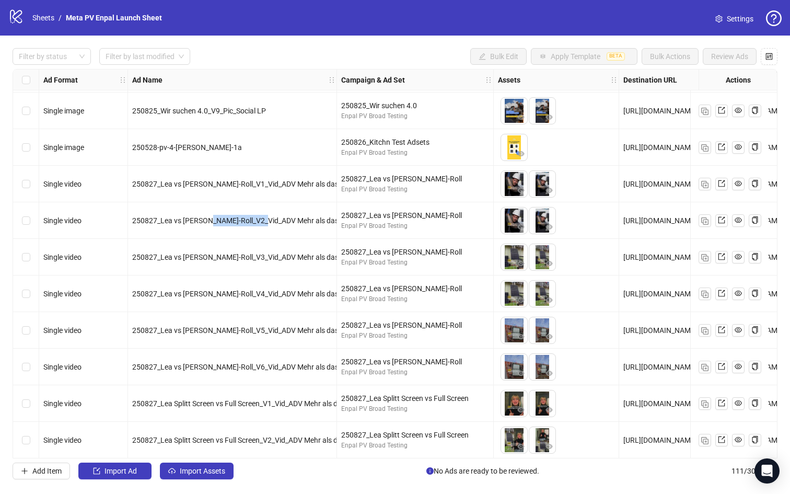
click at [247, 220] on span "250827_Lea vs Otto B-Roll_V2_Vid_ADV Mehr als das" at bounding box center [235, 220] width 206 height 8
click at [264, 184] on span "250827_Lea vs Otto B-Roll_V1_Vid_ADV Mehr als das" at bounding box center [235, 184] width 206 height 8
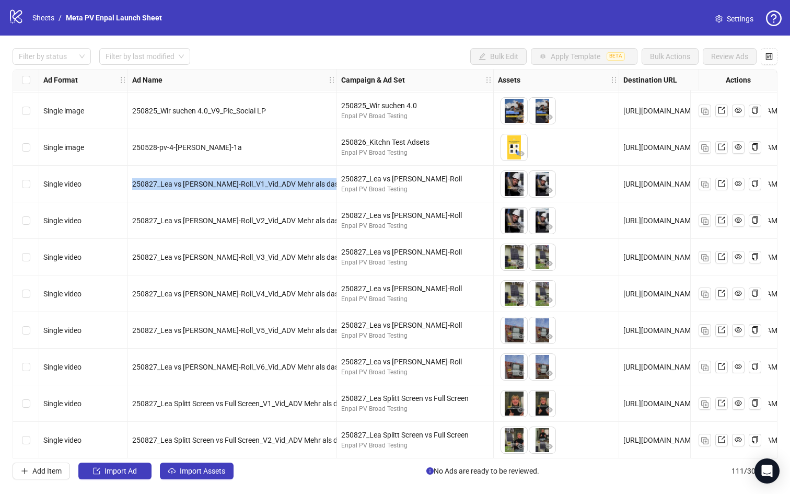
click at [264, 184] on span "250827_Lea vs Otto B-Roll_V1_Vid_ADV Mehr als das" at bounding box center [235, 184] width 206 height 8
copy span "250827_Lea vs Otto B-Roll_V1_Vid_ADV Mehr als das"
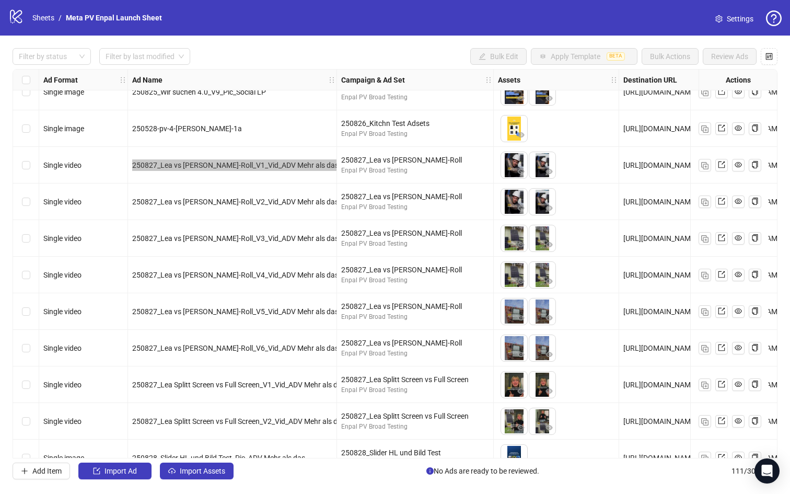
scroll to position [1054, 0]
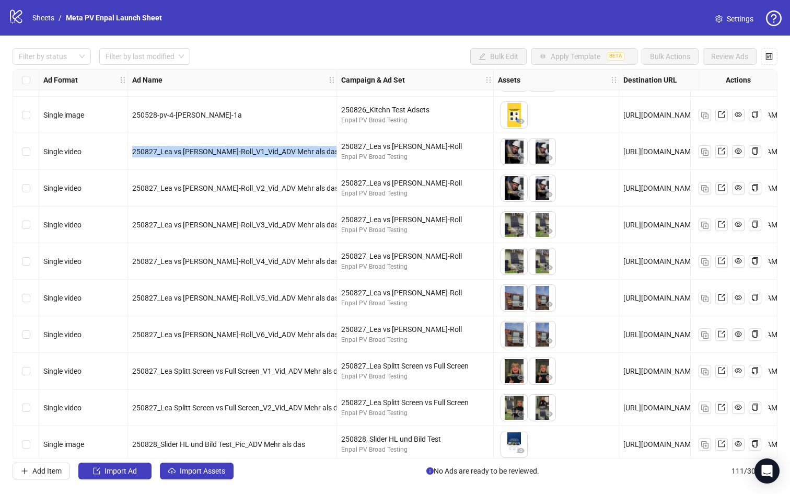
click at [248, 300] on span "250827_Lea vs Otto B-Roll_V5_Vid_ADV Mehr als das" at bounding box center [235, 298] width 206 height 8
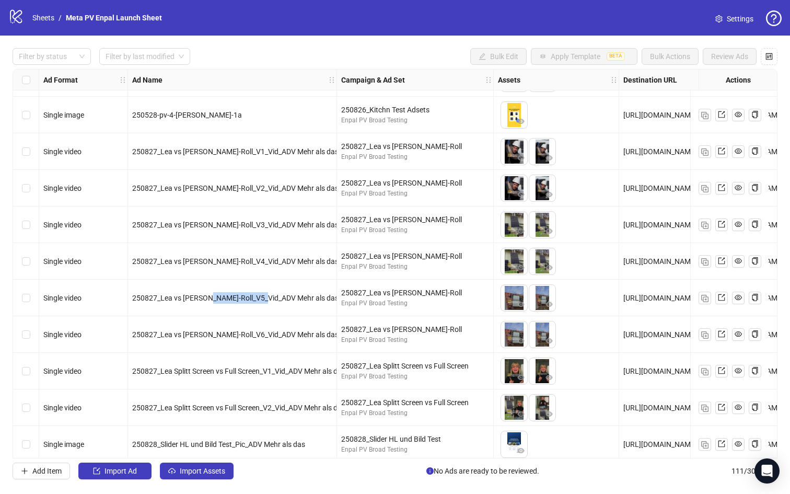
click at [248, 300] on span "250827_Lea vs Otto B-Roll_V5_Vid_ADV Mehr als das" at bounding box center [235, 298] width 206 height 8
copy span "250827_Lea vs Otto B-Roll_V5_Vid_ADV Mehr als das"
click at [252, 334] on span "250827_Lea vs Otto B-Roll_V6_Vid_ADV Mehr als das" at bounding box center [235, 334] width 206 height 8
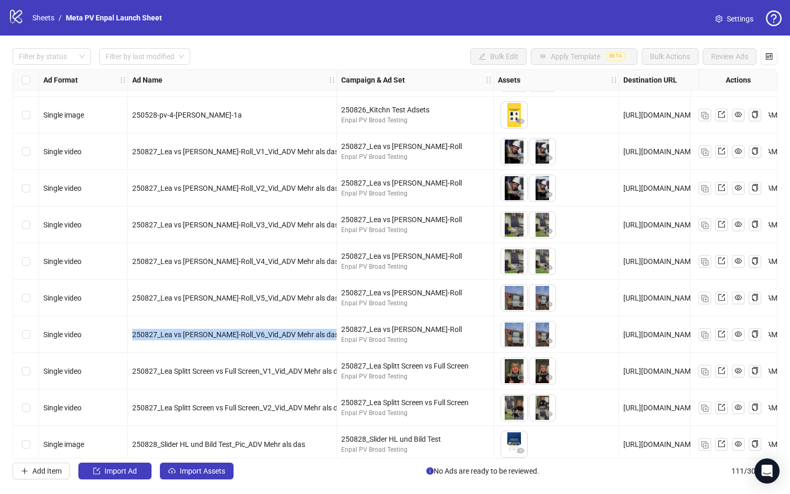
click at [252, 334] on span "250827_Lea vs Otto B-Roll_V6_Vid_ADV Mehr als das" at bounding box center [235, 334] width 206 height 8
copy span "250827_Lea vs Otto B-Roll_V6_Vid_ADV Mehr als das"
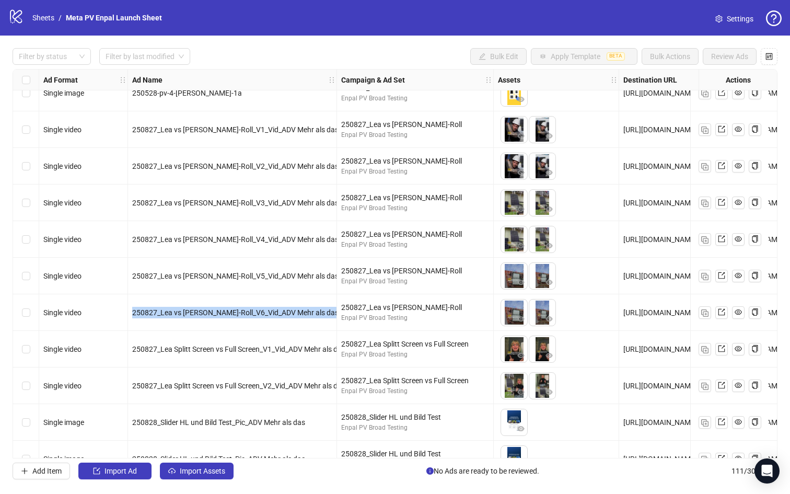
click at [229, 348] on span "250827_Lea Splitt Screen vs Full Screen_V1_Vid_ADV Mehr als das" at bounding box center [238, 349] width 213 height 8
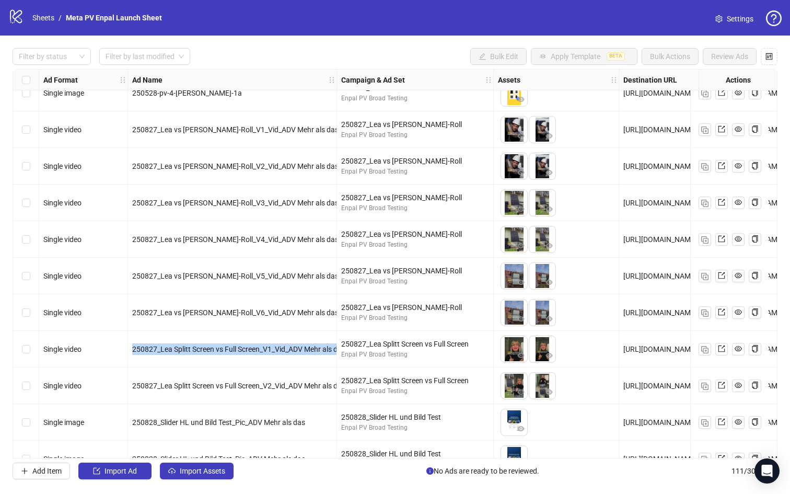
click at [229, 348] on span "250827_Lea Splitt Screen vs Full Screen_V1_Vid_ADV Mehr als das" at bounding box center [238, 349] width 213 height 8
copy span "250827_Lea Splitt Screen vs Full Screen_V1_Vid_ADV Mehr als das"
click at [294, 390] on div "250827_Lea Splitt Screen vs Full Screen_V2_Vid_ADV Mehr als das" at bounding box center [232, 385] width 200 height 11
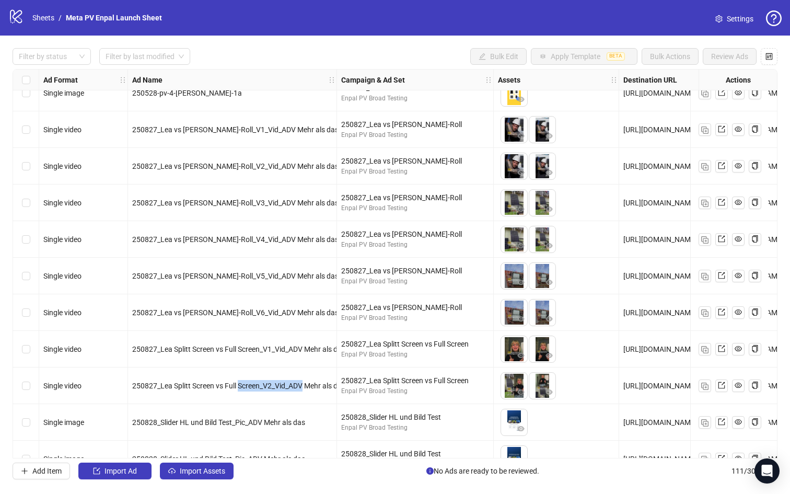
click at [294, 390] on div "250827_Lea Splitt Screen vs Full Screen_V2_Vid_ADV Mehr als das" at bounding box center [232, 385] width 200 height 11
copy span "250827_Lea Splitt Screen vs Full Screen_V2_Vid_ADV Mehr als das"
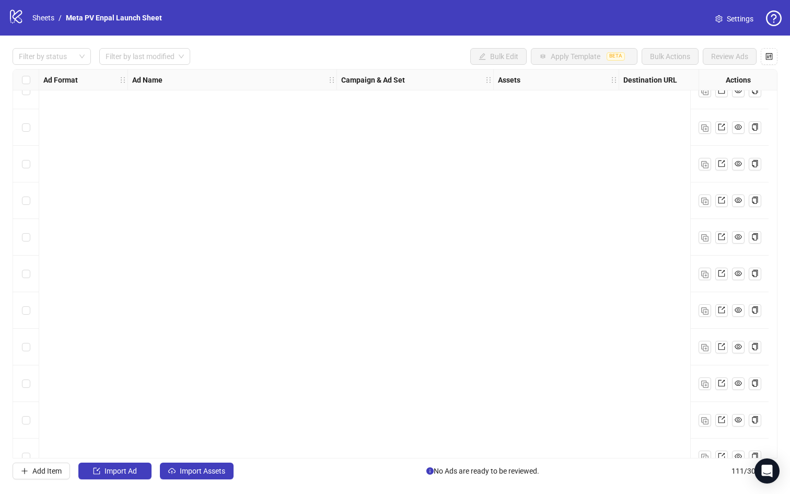
scroll to position [3695, 0]
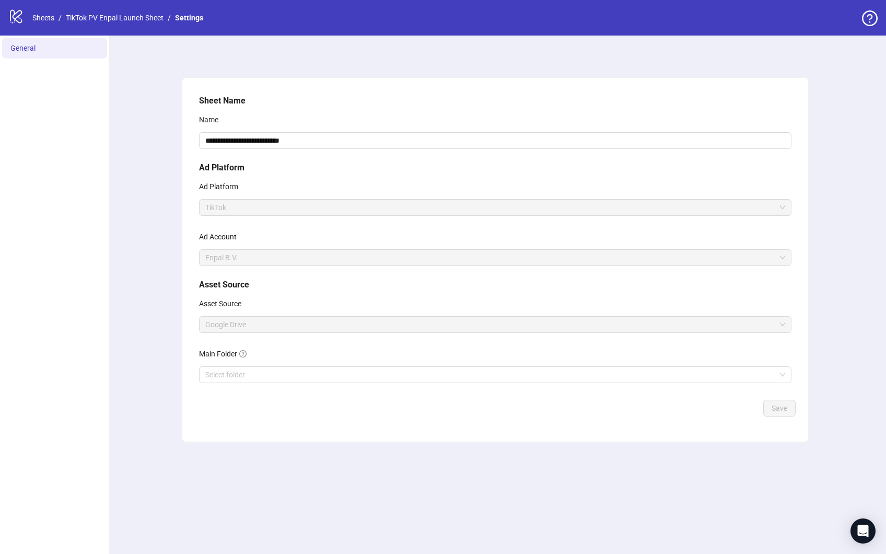
click at [164, 331] on div "**********" at bounding box center [494, 295] width 781 height 518
click at [41, 48] on li "General" at bounding box center [54, 48] width 105 height 21
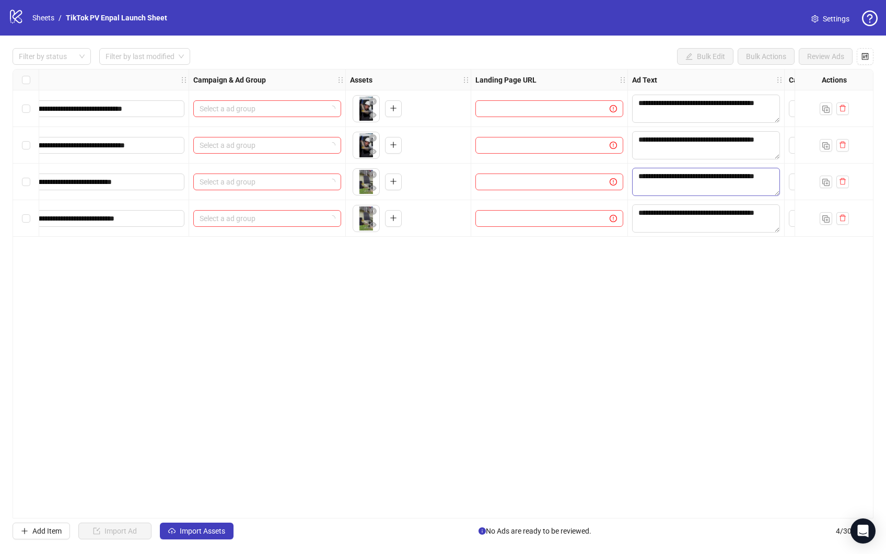
scroll to position [0, 143]
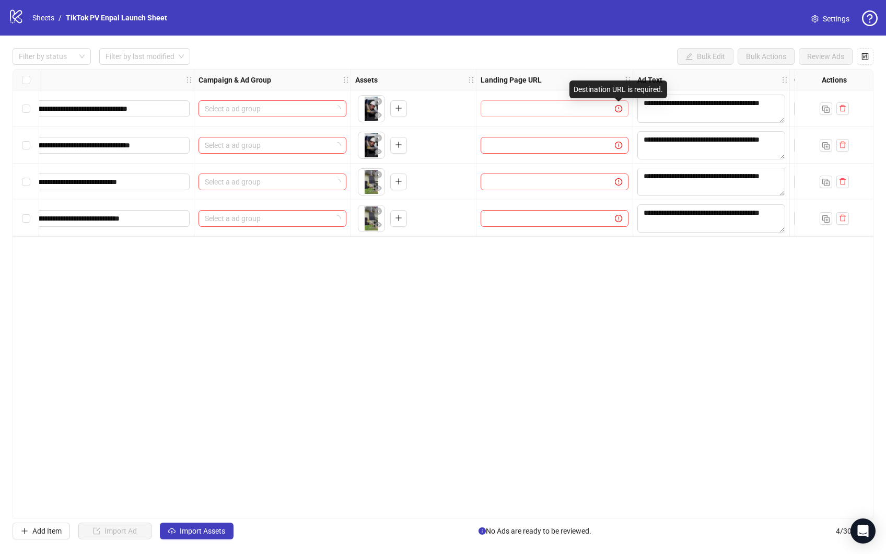
click at [619, 108] on icon "exclamation-circle" at bounding box center [618, 108] width 7 height 7
click at [529, 79] on strong "Landing Page URL" at bounding box center [511, 79] width 61 height 11
click at [530, 105] on input "text" at bounding box center [543, 108] width 113 height 11
paste input "**********"
type input "**********"
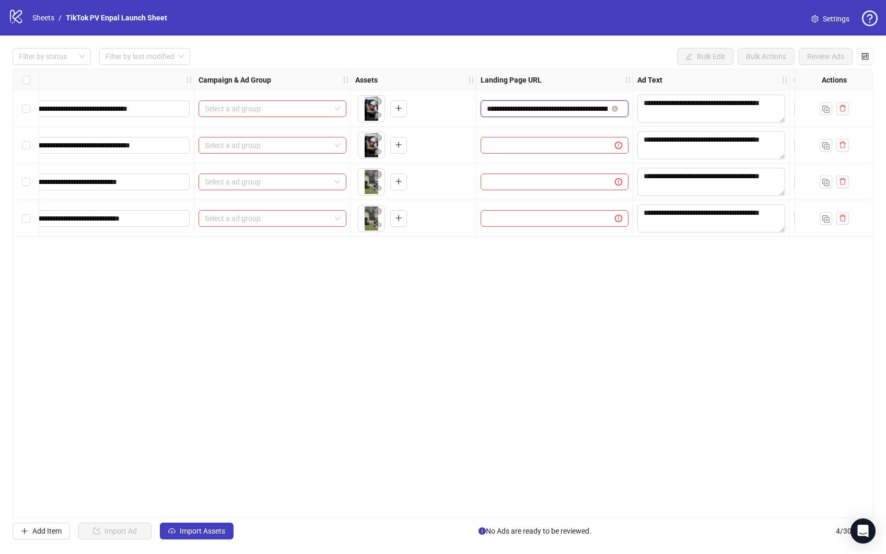
scroll to position [0, 542]
click at [569, 58] on div "Filter by status Filter by last modified Bulk Edit Bulk Actions Review Ads" at bounding box center [443, 56] width 861 height 17
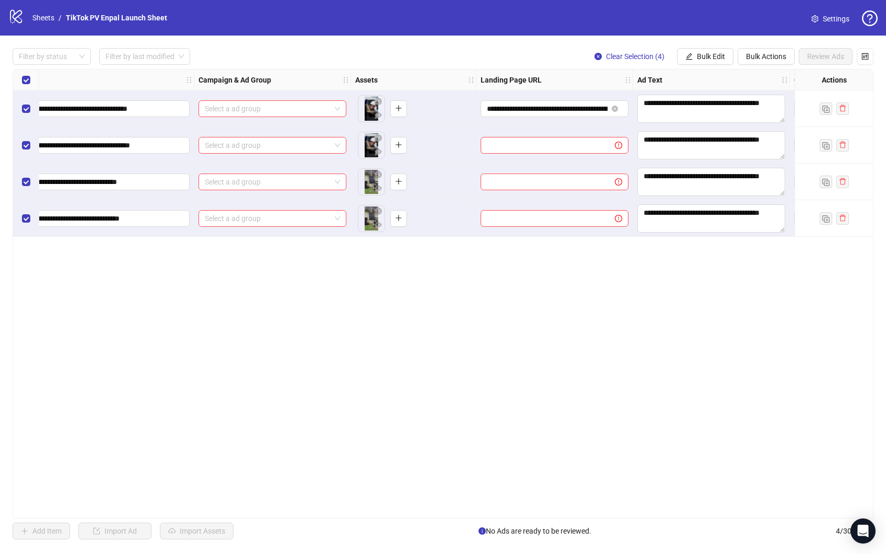
click at [700, 45] on div "**********" at bounding box center [443, 294] width 886 height 516
click at [700, 56] on span "Bulk Edit" at bounding box center [711, 56] width 28 height 8
click at [727, 125] on span "Landing Page URL" at bounding box center [720, 127] width 72 height 11
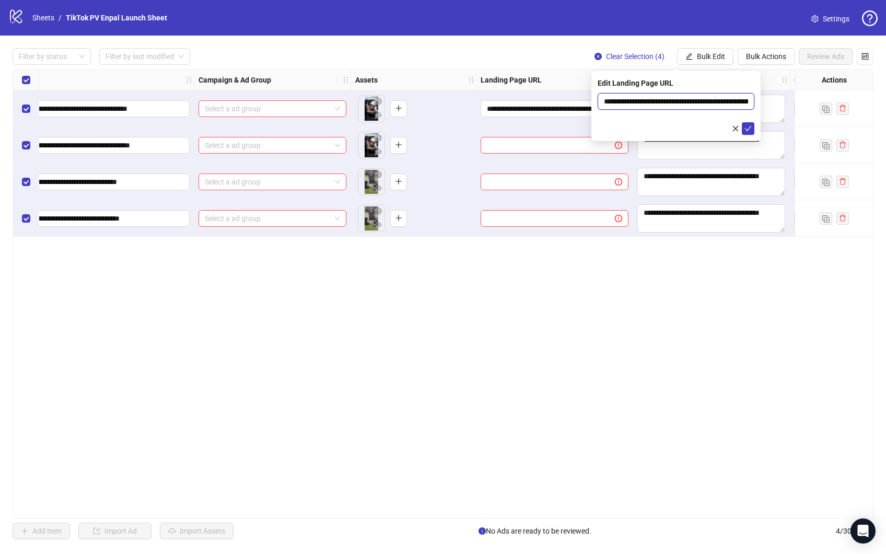
click at [694, 101] on input "**********" at bounding box center [676, 101] width 157 height 17
click at [749, 127] on icon "check" at bounding box center [747, 128] width 7 height 7
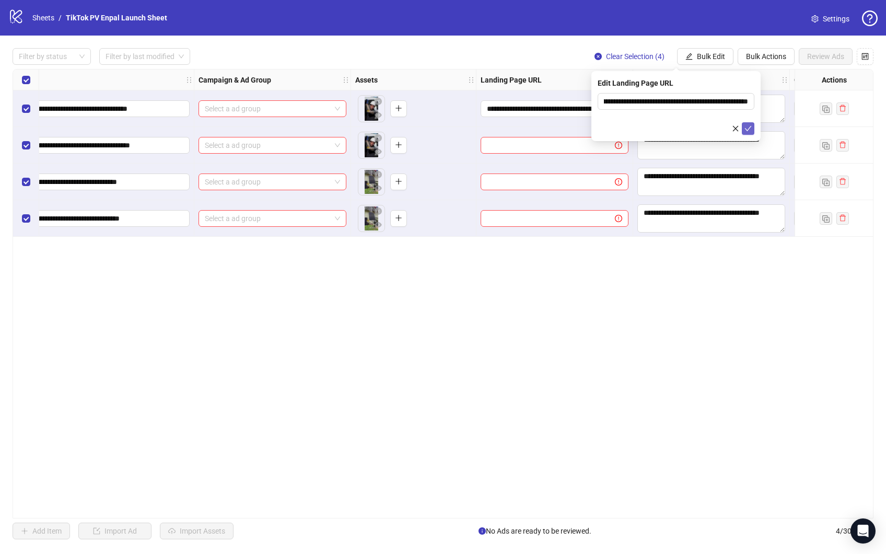
scroll to position [0, 0]
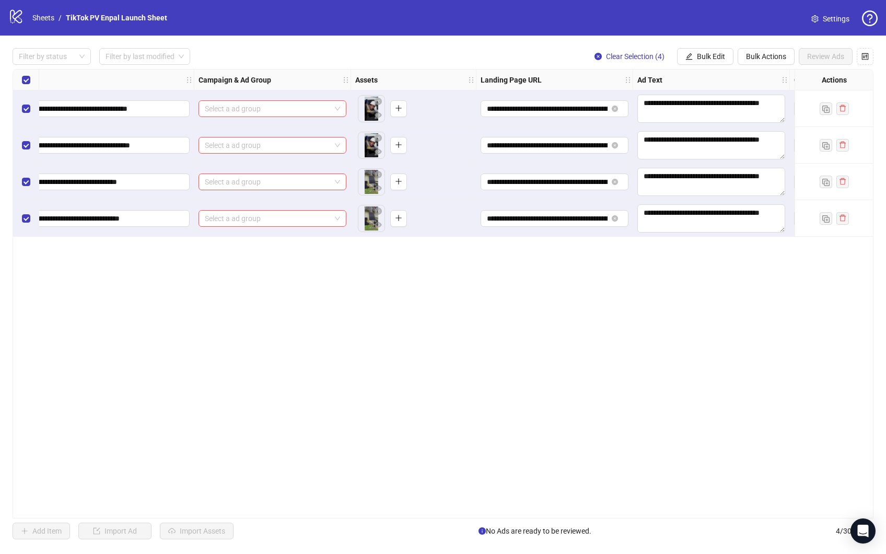
click at [638, 272] on div "**********" at bounding box center [443, 293] width 861 height 449
click at [265, 108] on input "search" at bounding box center [268, 109] width 126 height 16
click at [408, 304] on div "**********" at bounding box center [443, 293] width 861 height 449
click at [337, 104] on span at bounding box center [272, 109] width 135 height 16
click at [324, 315] on div "**********" at bounding box center [443, 293] width 861 height 449
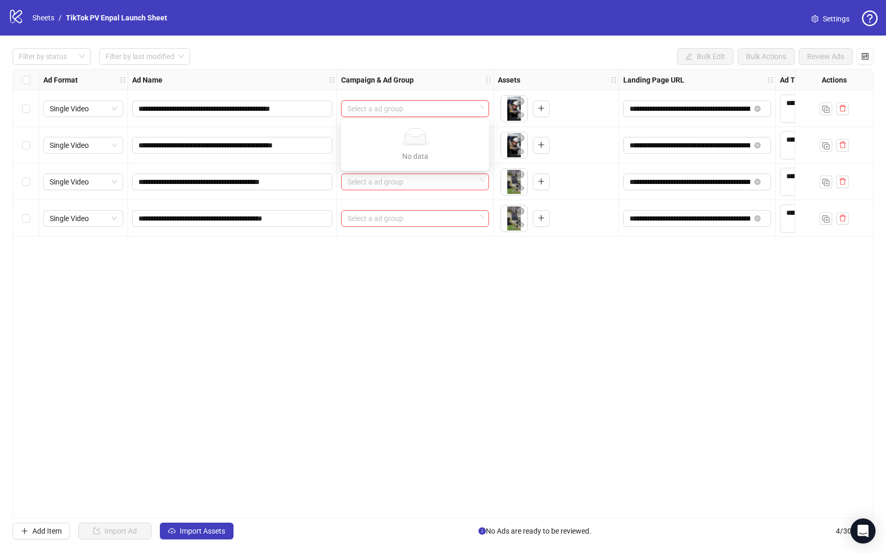
click at [431, 103] on input "search" at bounding box center [410, 109] width 126 height 16
click at [442, 428] on div "**********" at bounding box center [443, 293] width 861 height 449
click at [41, 20] on link "Sheets" at bounding box center [43, 17] width 26 height 11
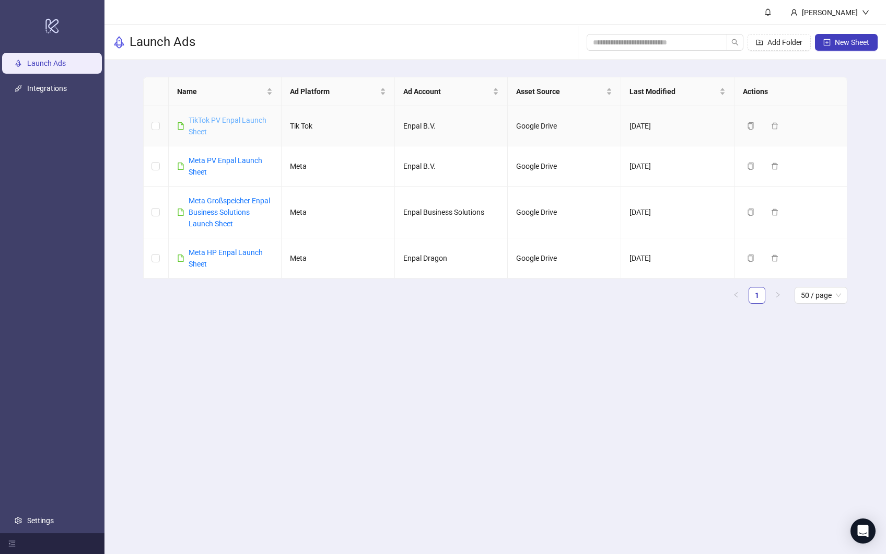
click at [227, 121] on link "TikTok PV Enpal Launch Sheet" at bounding box center [228, 126] width 78 height 20
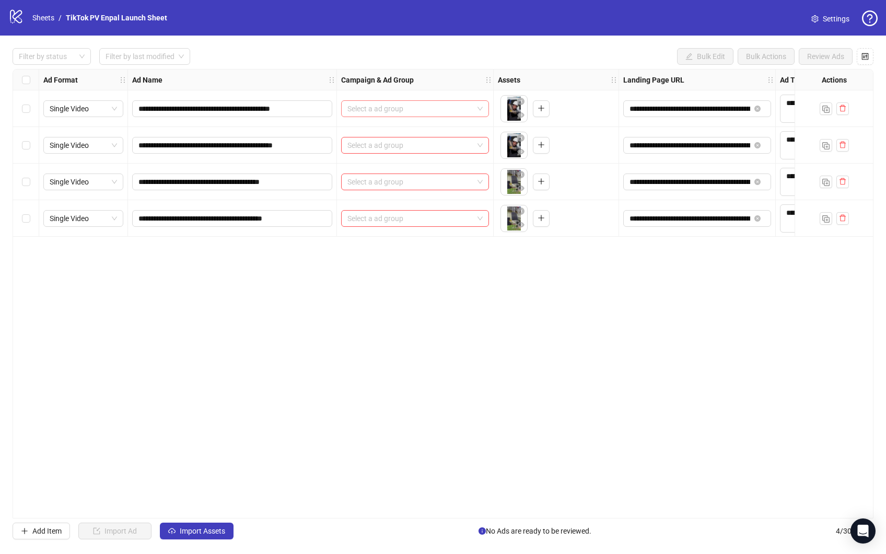
click at [482, 109] on span at bounding box center [414, 109] width 135 height 16
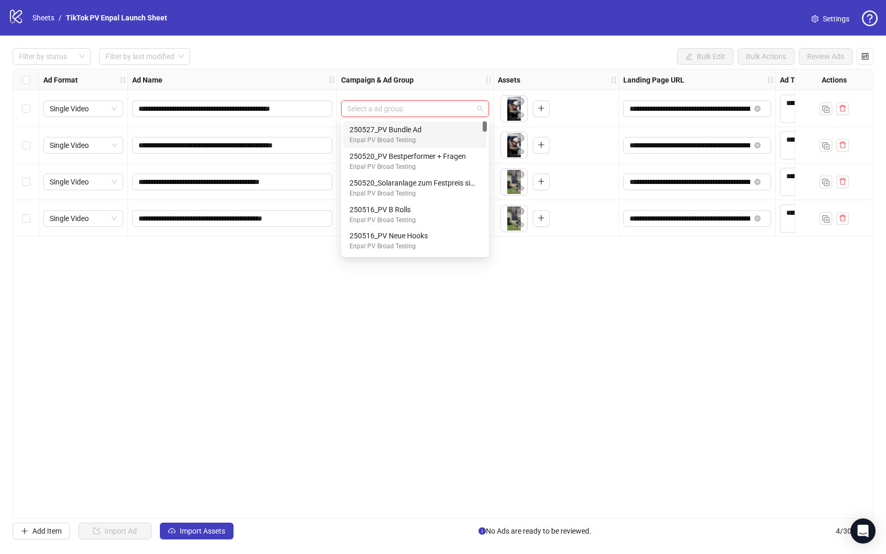
click at [419, 111] on input "search" at bounding box center [410, 109] width 126 height 16
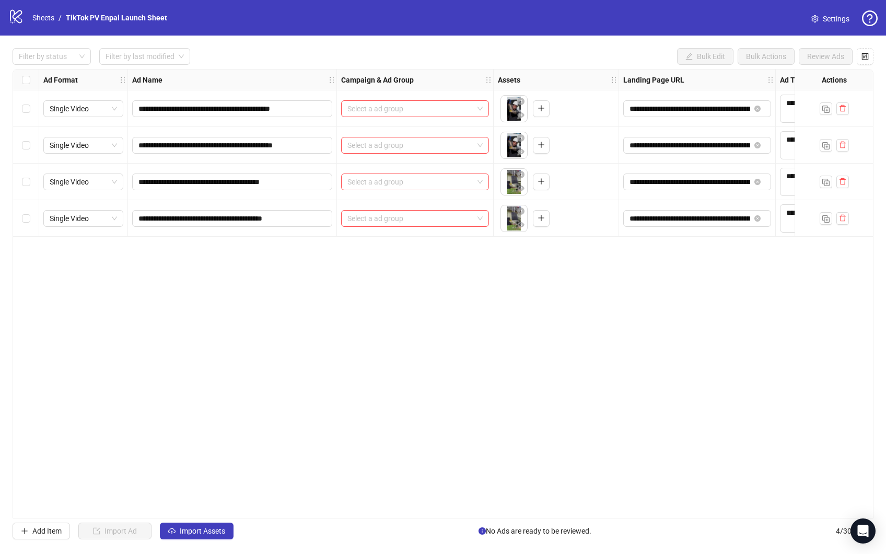
click at [601, 440] on div "**********" at bounding box center [443, 293] width 861 height 449
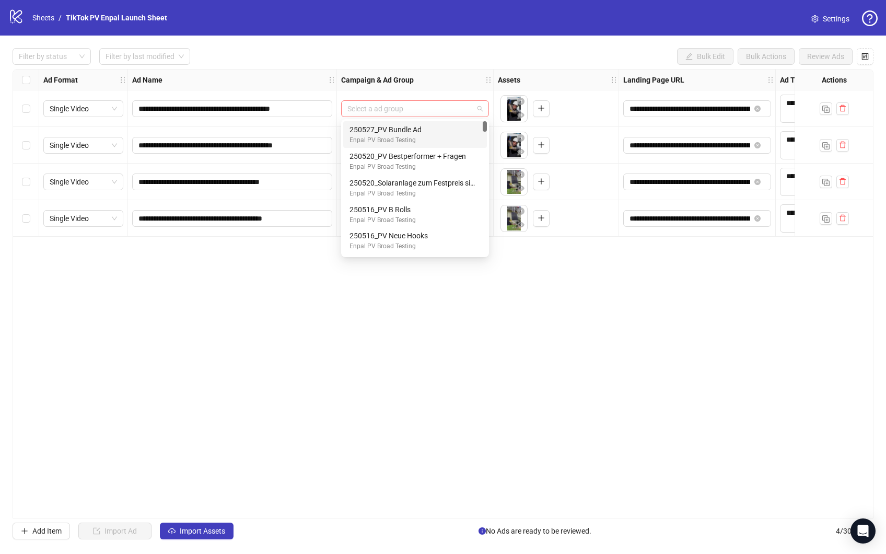
click at [482, 109] on span at bounding box center [414, 109] width 135 height 16
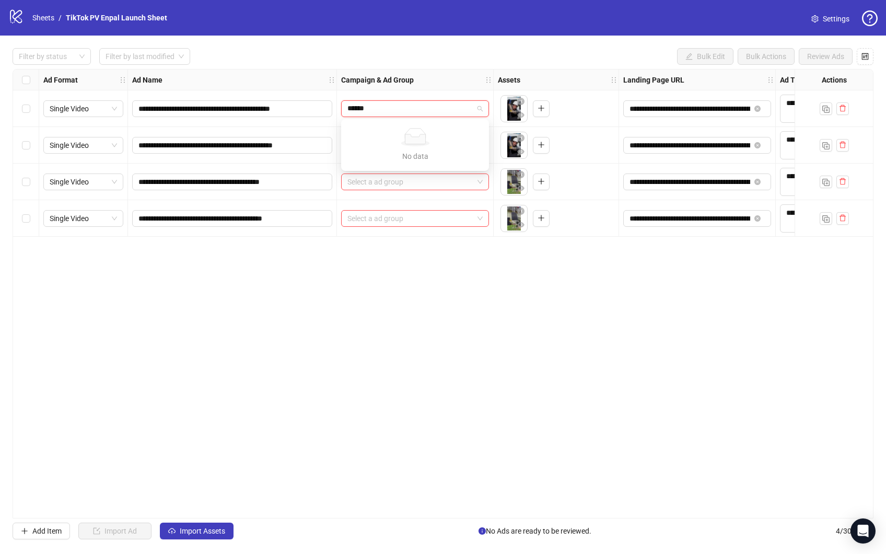
type input "******"
click at [352, 286] on div "**********" at bounding box center [443, 293] width 861 height 449
click at [346, 341] on div "**********" at bounding box center [443, 293] width 861 height 449
click at [483, 112] on div "Select a ad group" at bounding box center [415, 108] width 148 height 17
click at [479, 340] on div "**********" at bounding box center [443, 293] width 861 height 449
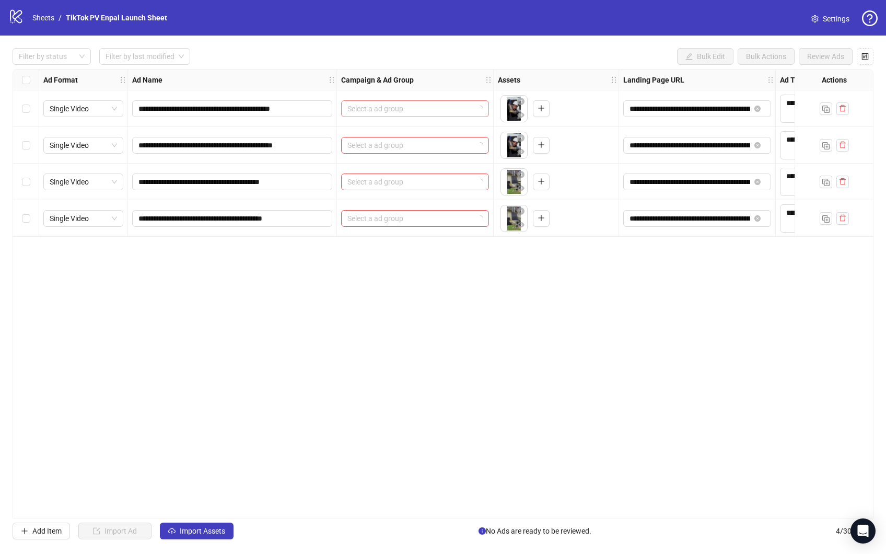
click at [481, 110] on icon "loading" at bounding box center [480, 109] width 6 height 6
click at [479, 109] on span at bounding box center [414, 109] width 135 height 16
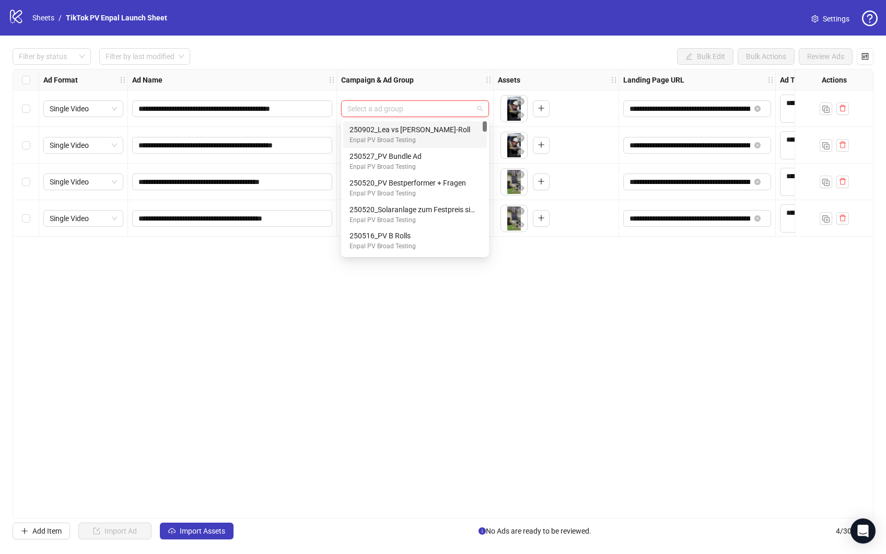
click at [423, 139] on div "Enpal PV Broad Testing" at bounding box center [412, 140] width 127 height 10
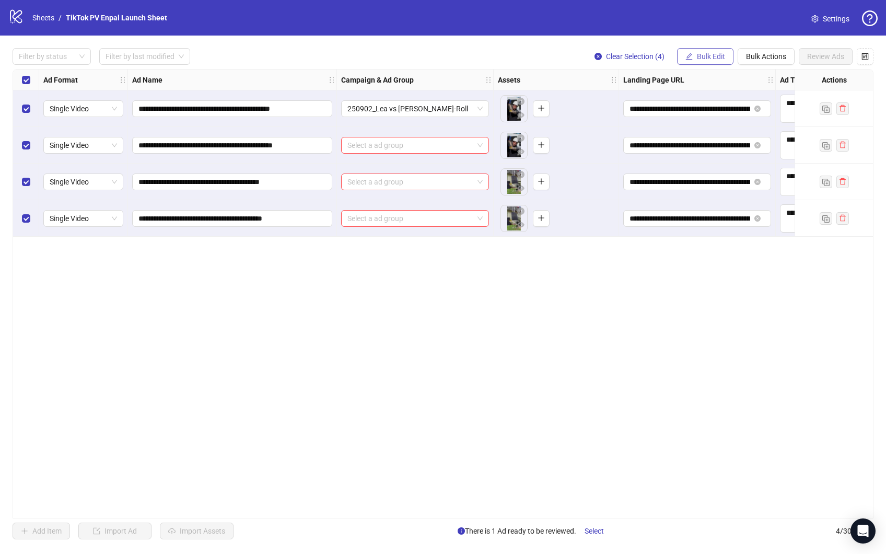
click at [722, 53] on span "Bulk Edit" at bounding box center [711, 56] width 28 height 8
click at [721, 110] on span "Campaign & Ad Group" at bounding box center [720, 110] width 72 height 11
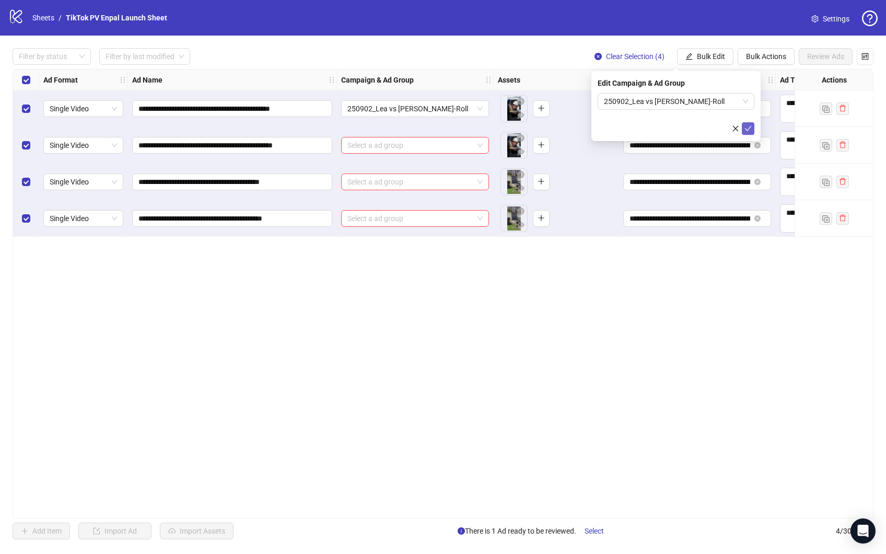
click at [748, 129] on icon "check" at bounding box center [748, 128] width 7 height 5
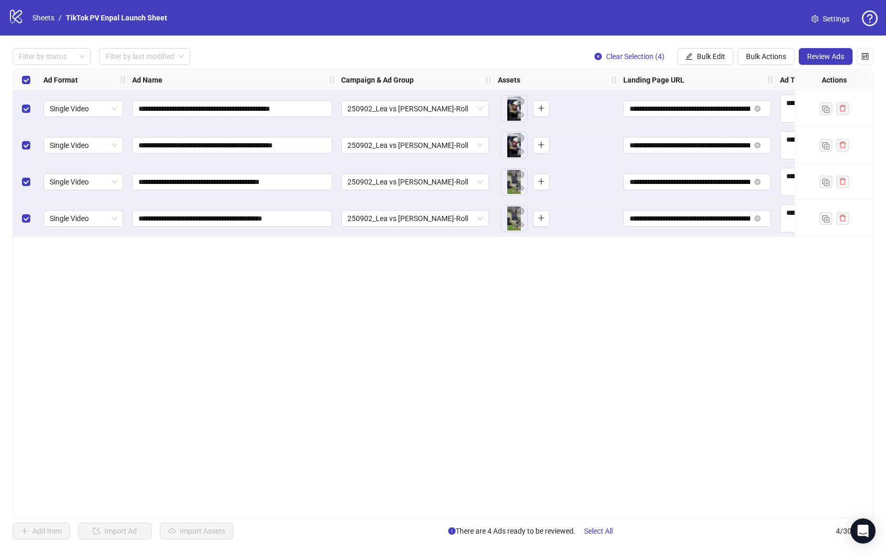
click at [451, 333] on div "**********" at bounding box center [443, 293] width 861 height 449
click at [830, 54] on span "Review Ads" at bounding box center [825, 56] width 37 height 8
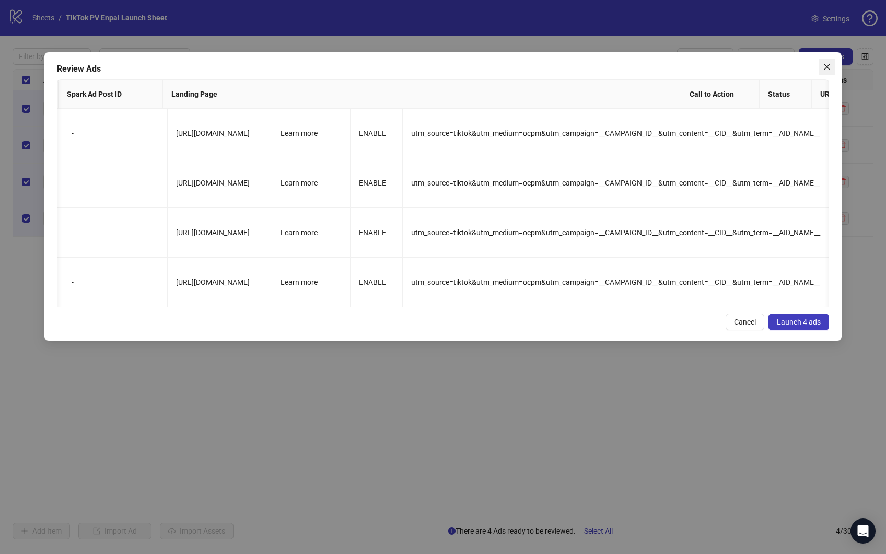
click at [828, 67] on icon "close" at bounding box center [827, 67] width 8 height 8
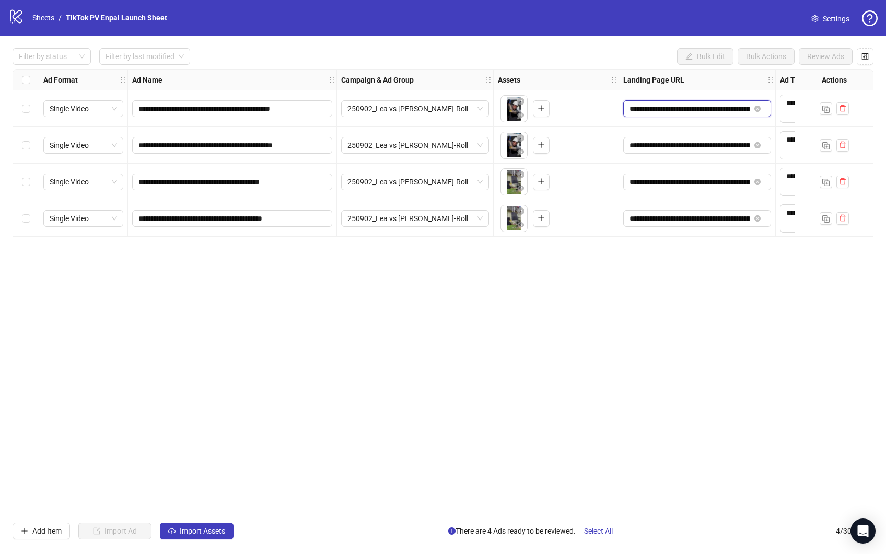
click at [631, 109] on input "**********" at bounding box center [689, 108] width 121 height 11
click at [648, 110] on input "**********" at bounding box center [689, 108] width 121 height 11
drag, startPoint x: 728, startPoint y: 108, endPoint x: 450, endPoint y: 107, distance: 277.3
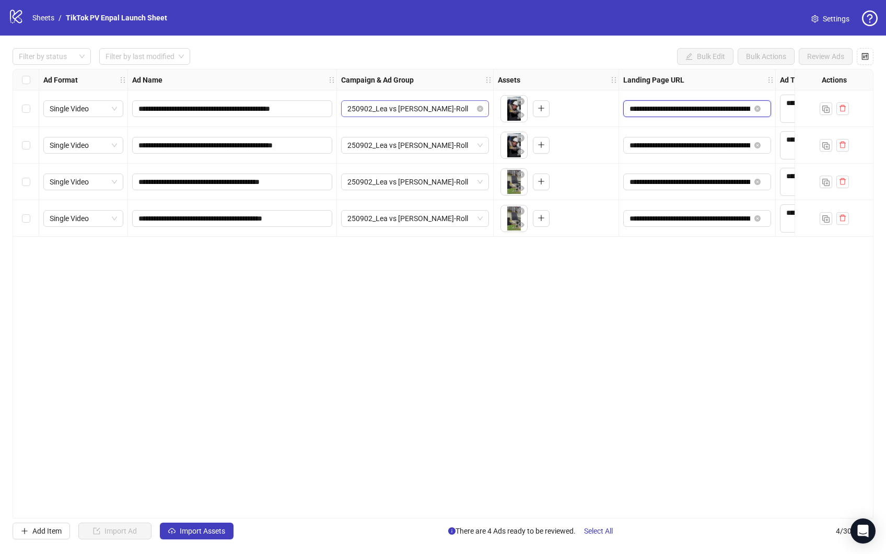
click at [450, 69] on div "**********" at bounding box center [540, 69] width 1055 height 0
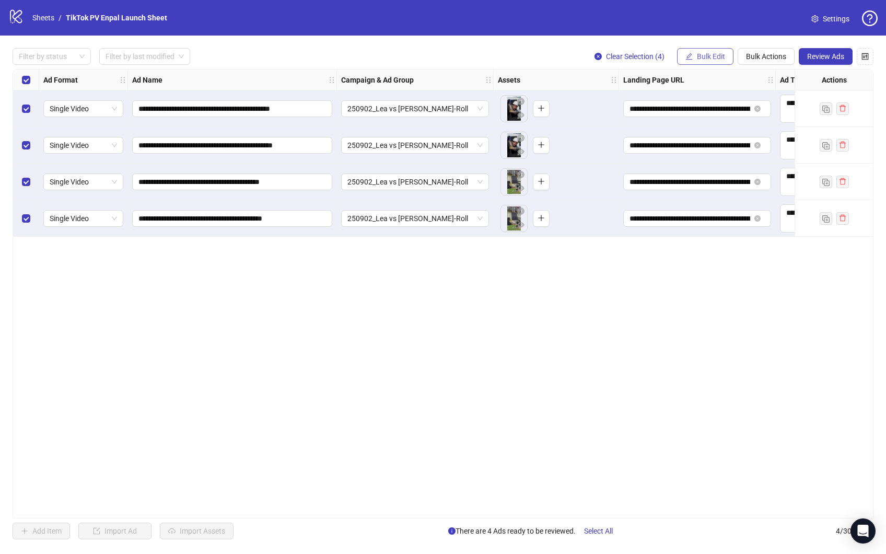
click at [704, 58] on span "Bulk Edit" at bounding box center [711, 56] width 28 height 8
click at [713, 131] on span "Landing Page URL" at bounding box center [720, 127] width 72 height 11
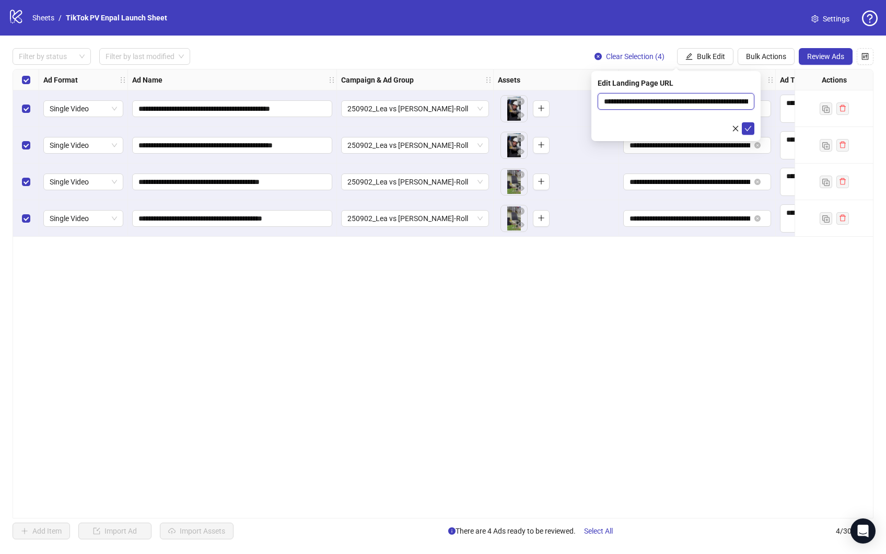
click at [660, 93] on input "**********" at bounding box center [676, 101] width 157 height 17
paste input "text"
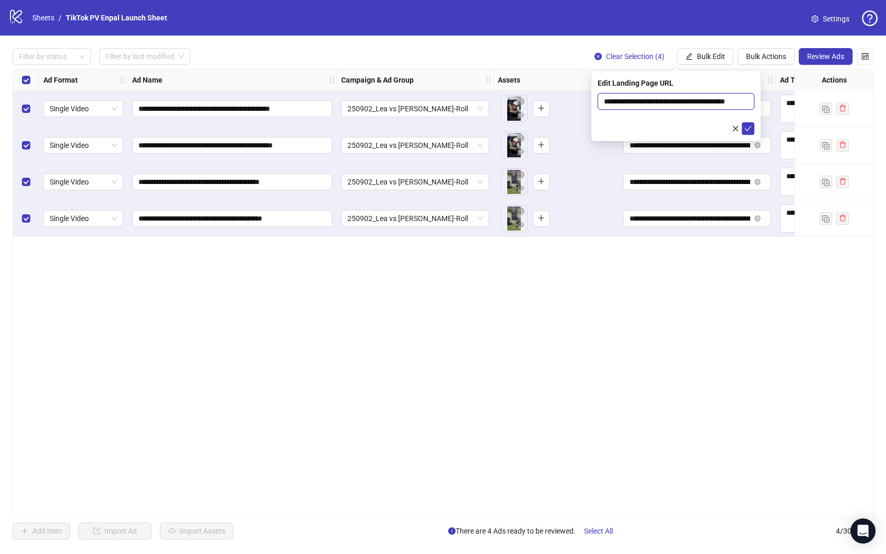
type input "**********"
click at [616, 122] on div at bounding box center [676, 128] width 157 height 13
click at [751, 127] on icon "check" at bounding box center [747, 128] width 7 height 7
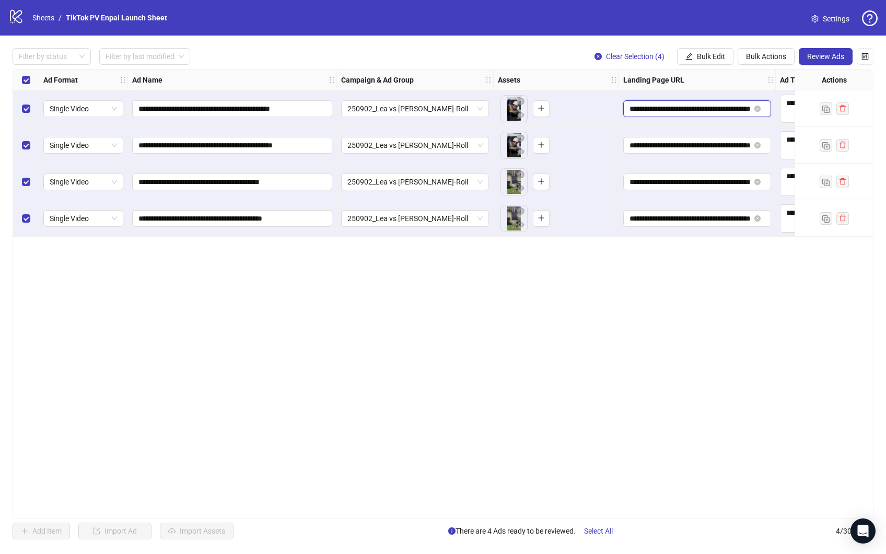
click at [724, 107] on input "**********" at bounding box center [689, 108] width 121 height 11
click at [694, 241] on div "**********" at bounding box center [443, 293] width 861 height 449
click at [830, 55] on span "Review Ads" at bounding box center [825, 56] width 37 height 8
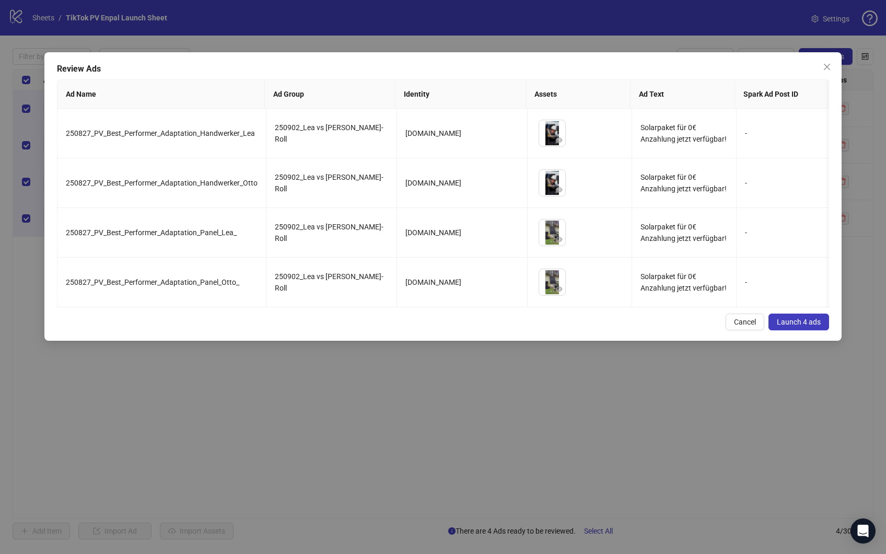
click at [807, 324] on span "Launch 4 ads" at bounding box center [799, 322] width 44 height 8
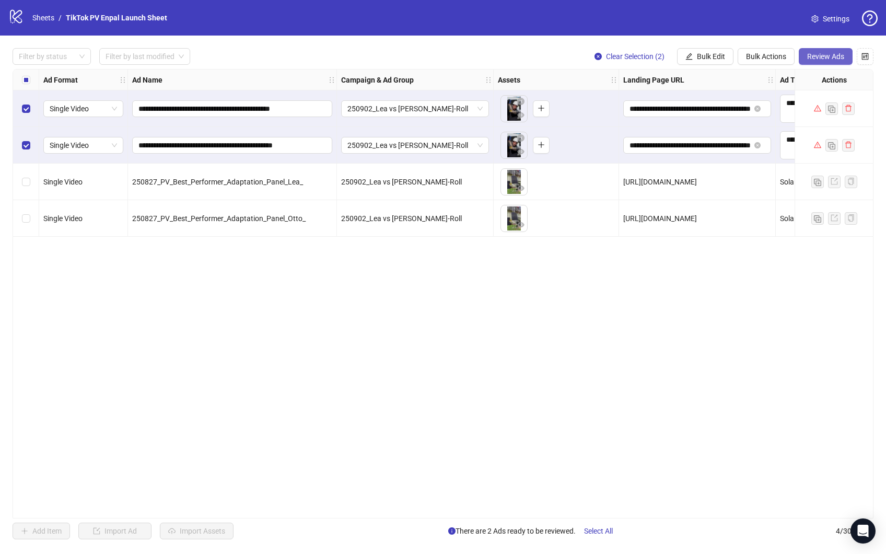
click at [822, 55] on span "Review Ads" at bounding box center [825, 56] width 37 height 8
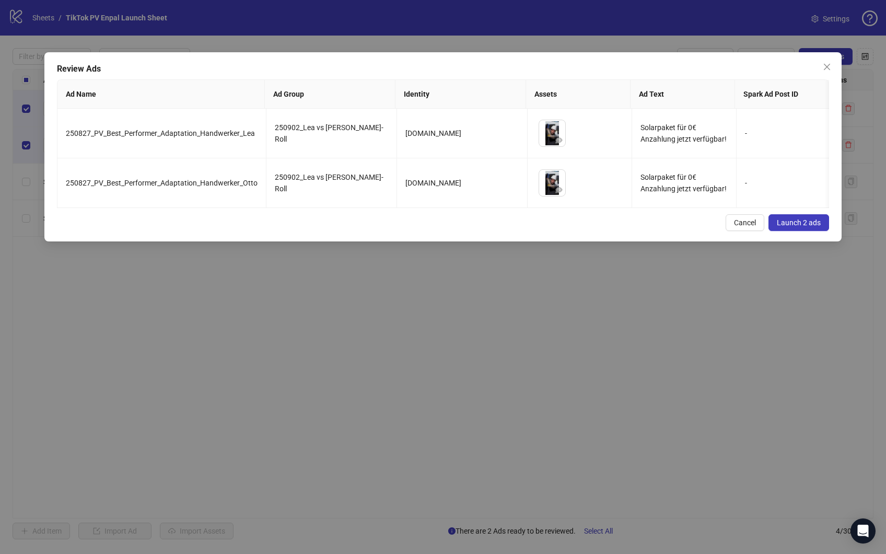
click at [797, 223] on span "Launch 2 ads" at bounding box center [799, 222] width 44 height 8
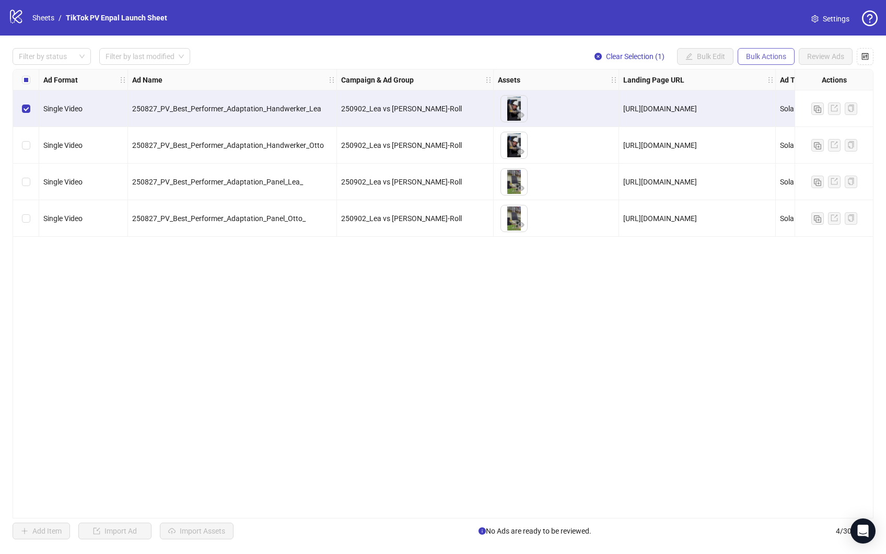
click at [754, 60] on span "Bulk Actions" at bounding box center [766, 56] width 40 height 8
click at [176, 347] on div "Ad Format Ad Name Campaign & Ad Group Assets Landing Page URL Ad Text Call to A…" at bounding box center [443, 293] width 861 height 449
click at [311, 281] on div "Ad Format Ad Name Campaign & Ad Group Assets Landing Page URL Ad Text Call to A…" at bounding box center [443, 293] width 861 height 449
click at [136, 294] on div "Ad Format Ad Name Campaign & Ad Group Assets Landing Page URL Ad Text Call to A…" at bounding box center [443, 293] width 861 height 449
click at [26, 103] on label "Select row 1" at bounding box center [26, 108] width 8 height 11
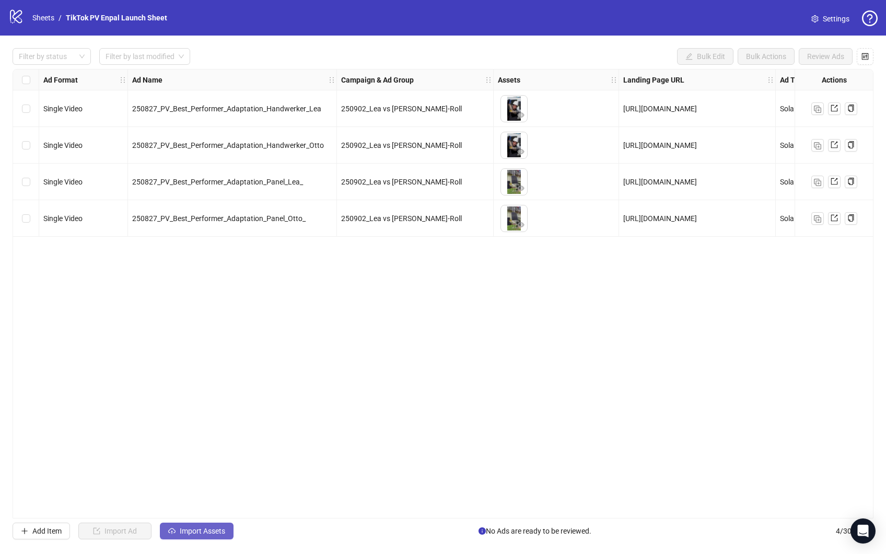
click at [185, 533] on span "Import Assets" at bounding box center [202, 530] width 45 height 8
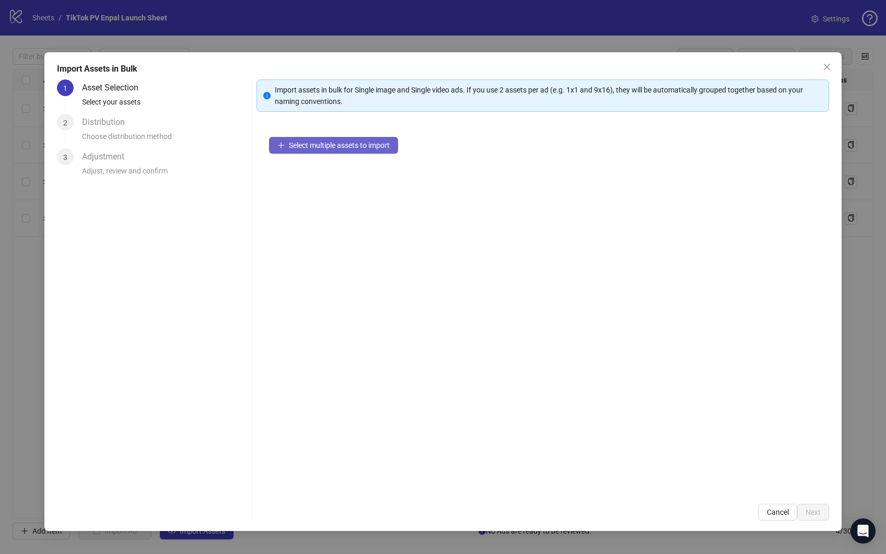
click at [349, 143] on span "Select multiple assets to import" at bounding box center [339, 145] width 101 height 8
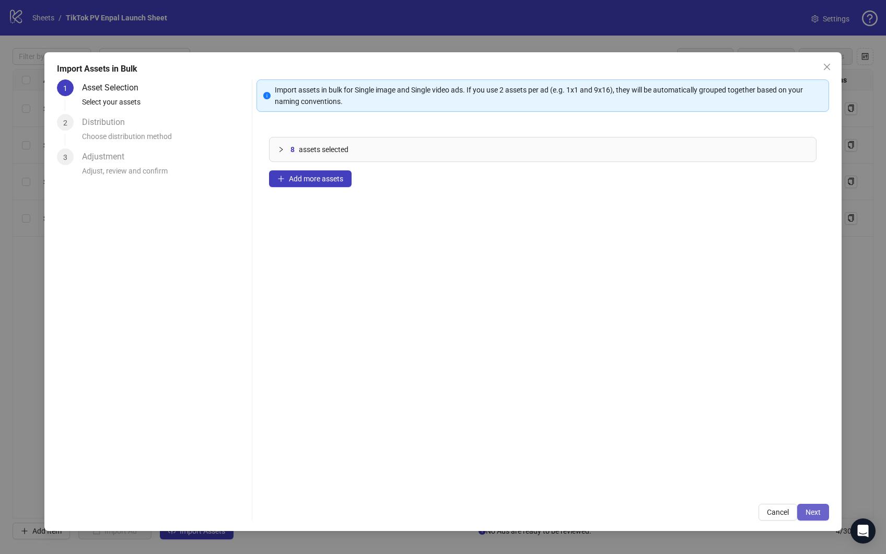
click at [821, 507] on button "Next" at bounding box center [813, 512] width 32 height 17
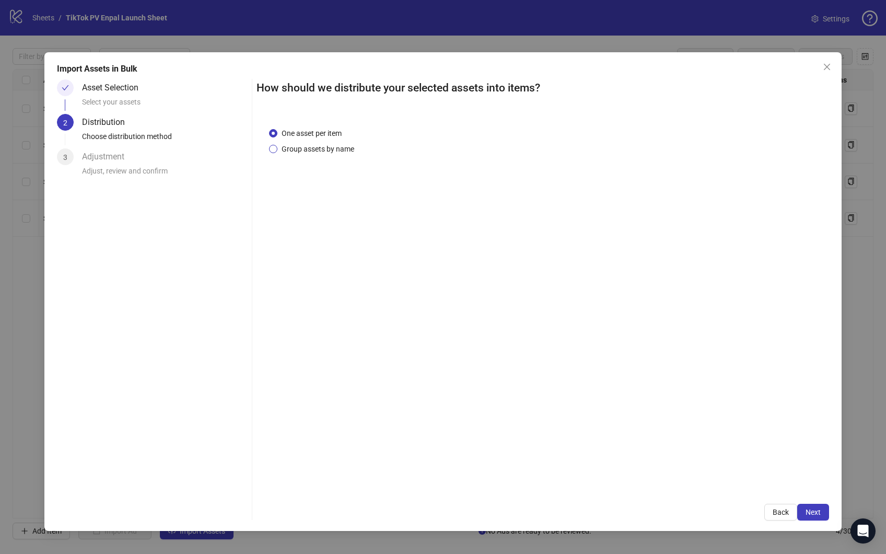
click at [314, 146] on span "Group assets by name" at bounding box center [317, 148] width 81 height 11
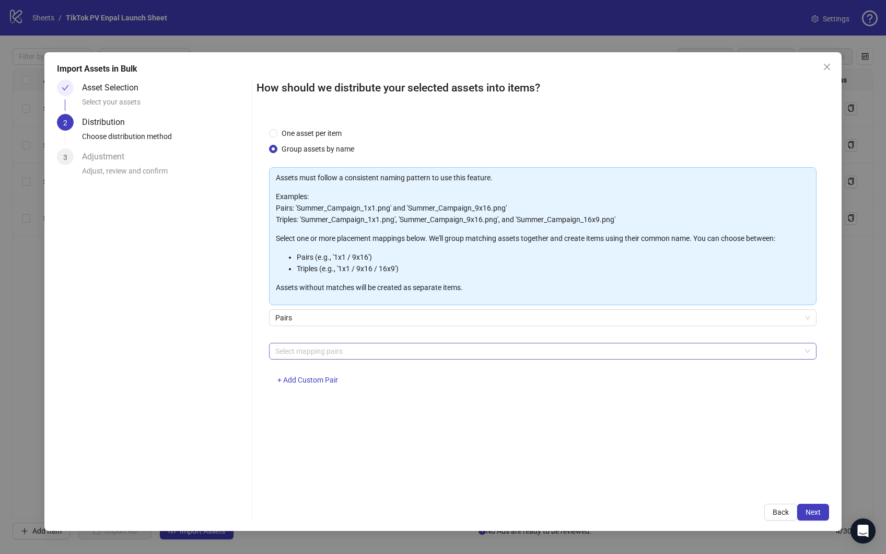
click at [318, 352] on div at bounding box center [537, 351] width 532 height 15
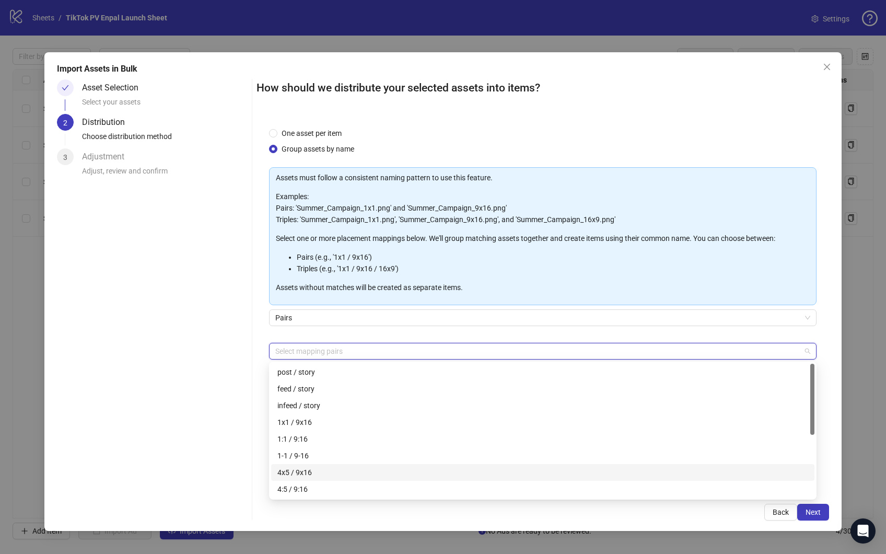
click at [326, 466] on div "4x5 / 9x16" at bounding box center [542, 471] width 531 height 11
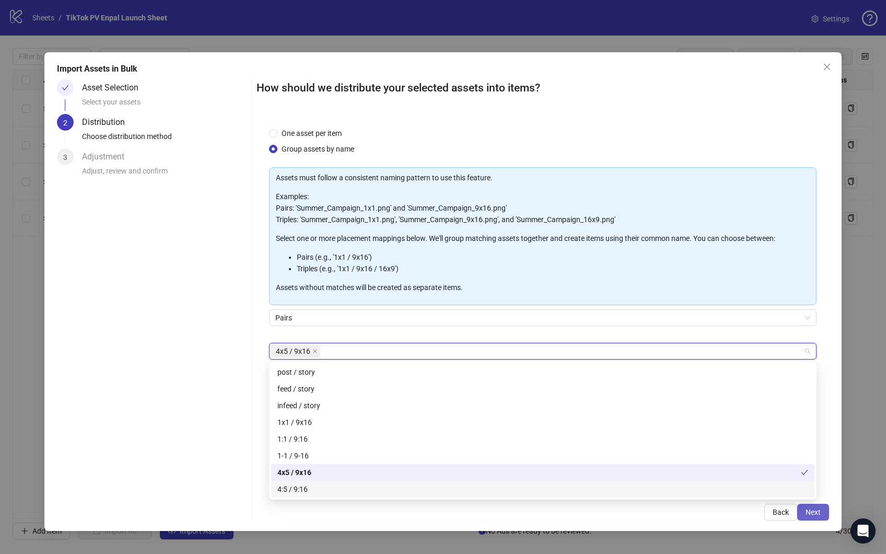
click at [816, 513] on span "Next" at bounding box center [812, 512] width 15 height 8
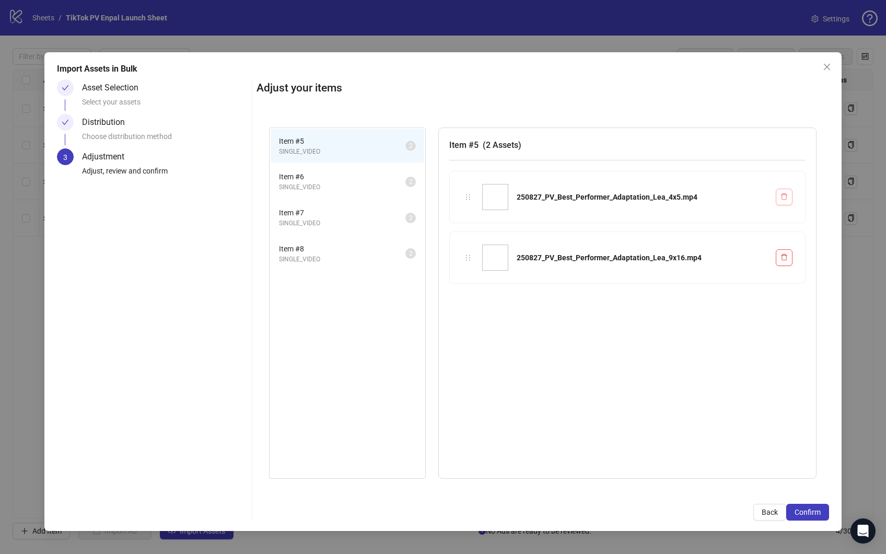
click at [782, 197] on icon "delete" at bounding box center [784, 196] width 6 height 7
click at [349, 180] on span "Item # 6" at bounding box center [342, 176] width 126 height 11
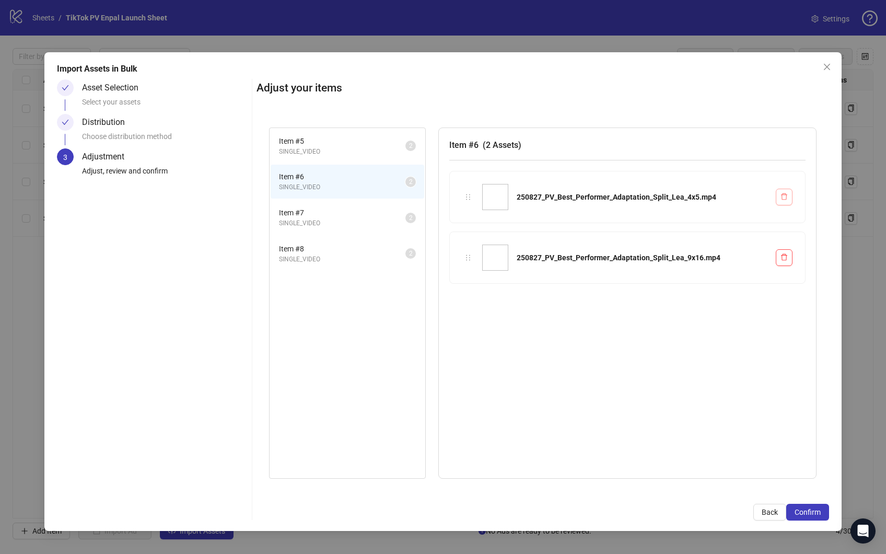
click at [784, 197] on icon "delete" at bounding box center [783, 196] width 7 height 7
click at [330, 216] on span "Item # 7" at bounding box center [342, 212] width 126 height 11
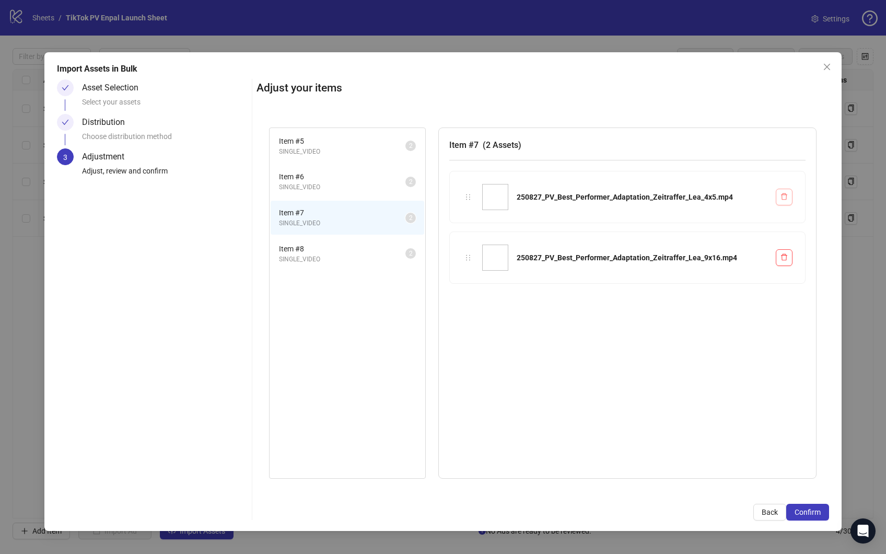
click at [784, 199] on icon "delete" at bounding box center [783, 196] width 7 height 7
click at [322, 251] on span "Item # 8" at bounding box center [342, 248] width 126 height 11
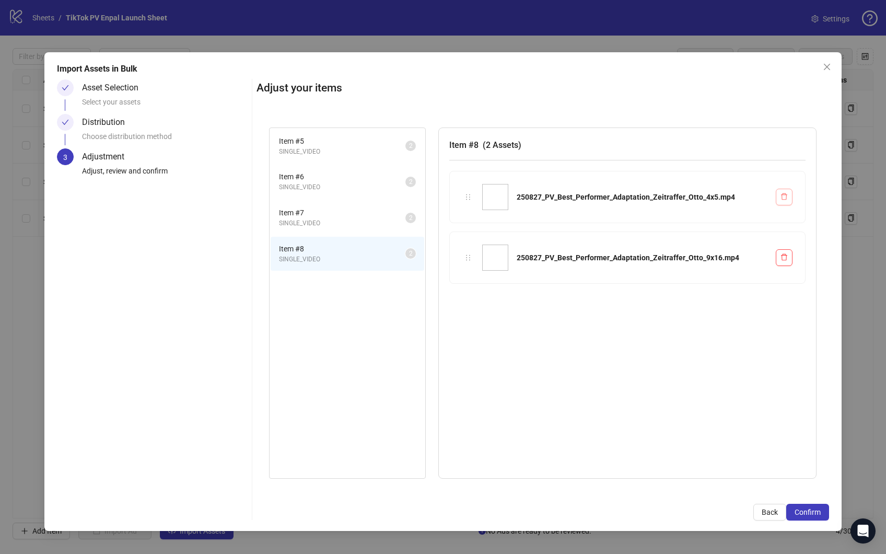
click at [783, 196] on icon "delete" at bounding box center [783, 196] width 7 height 7
click at [811, 508] on span "Confirm" at bounding box center [807, 512] width 26 height 8
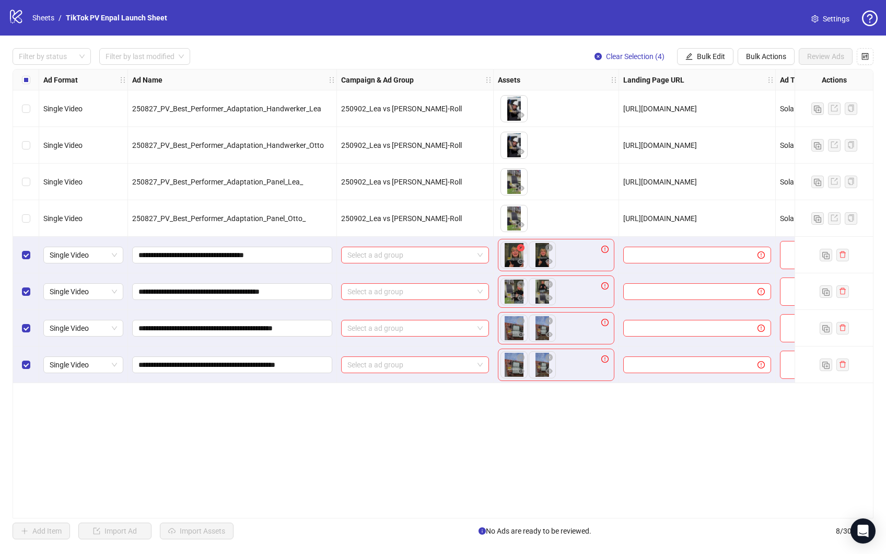
click at [521, 249] on icon "close-circle" at bounding box center [520, 247] width 7 height 7
click at [520, 283] on icon "close-circle" at bounding box center [520, 283] width 7 height 7
click at [522, 319] on icon "close-circle" at bounding box center [520, 320] width 7 height 7
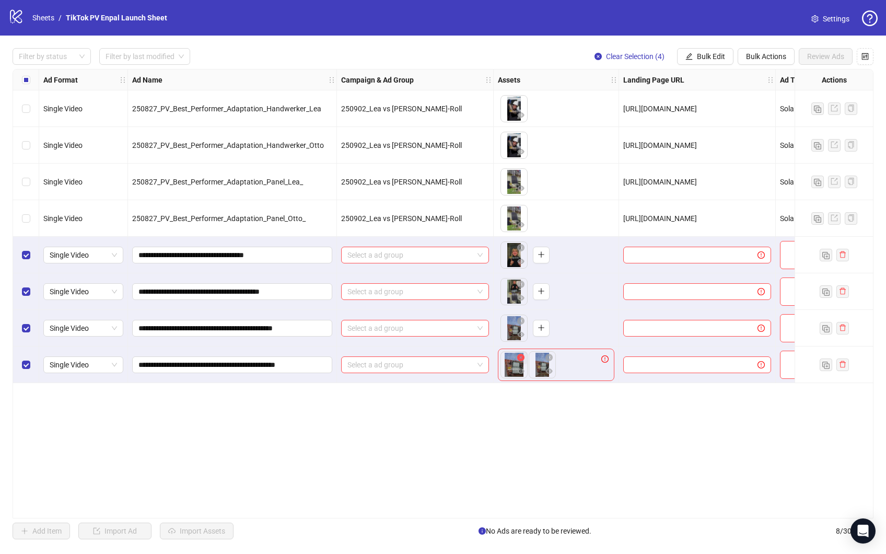
click at [522, 354] on icon "close-circle" at bounding box center [520, 357] width 7 height 7
click at [649, 216] on span "[URL][DOMAIN_NAME]" at bounding box center [660, 218] width 74 height 8
copy span "[URL][DOMAIN_NAME]"
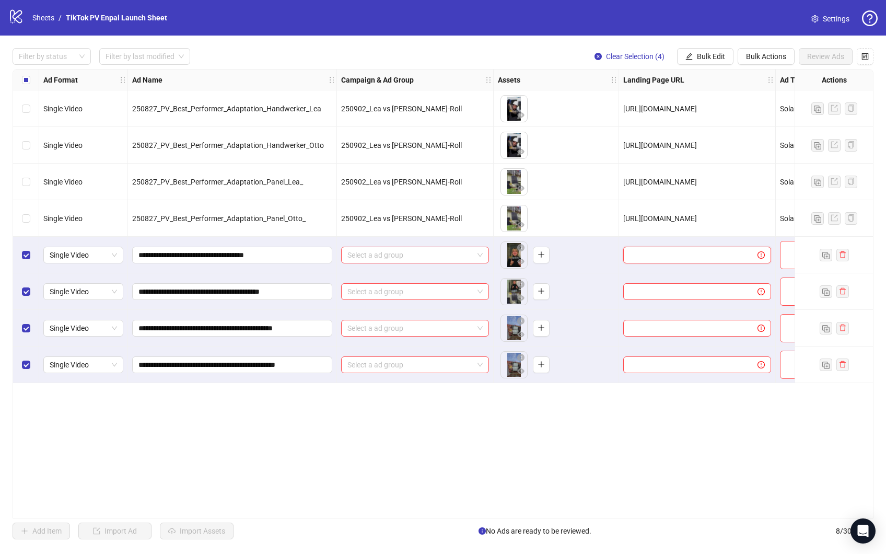
click at [663, 255] on input "text" at bounding box center [685, 254] width 113 height 11
paste input "**********"
type input "**********"
click at [663, 255] on input "**********" at bounding box center [689, 254] width 121 height 11
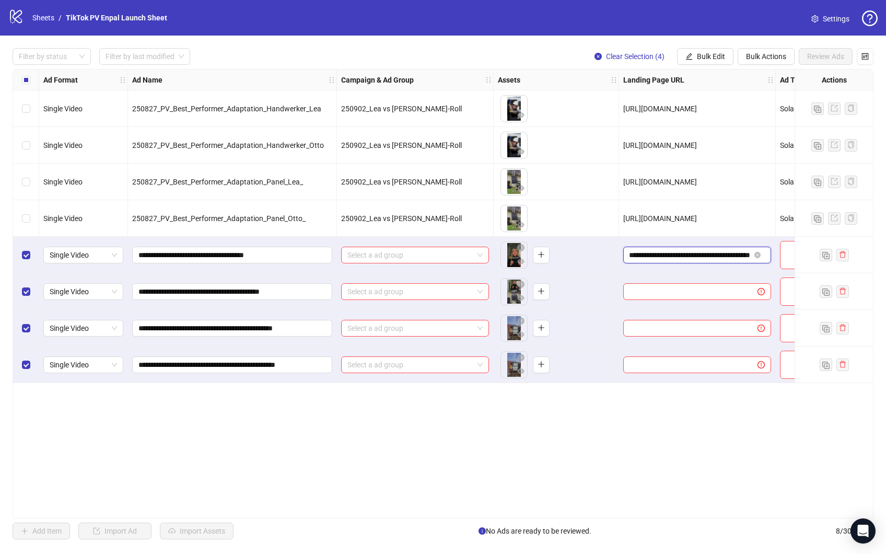
click at [663, 255] on input "**********" at bounding box center [689, 254] width 121 height 11
click at [706, 56] on span "Bulk Edit" at bounding box center [711, 56] width 28 height 8
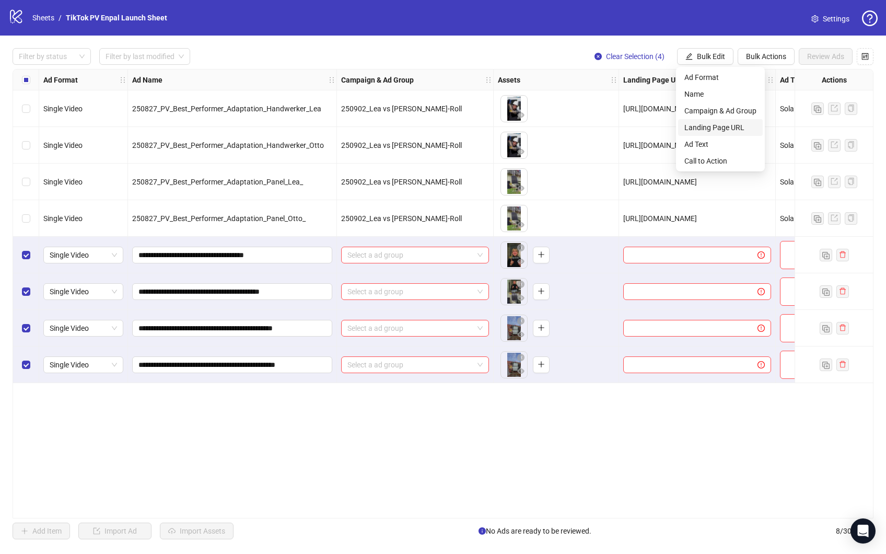
click at [723, 125] on span "Landing Page URL" at bounding box center [720, 127] width 72 height 11
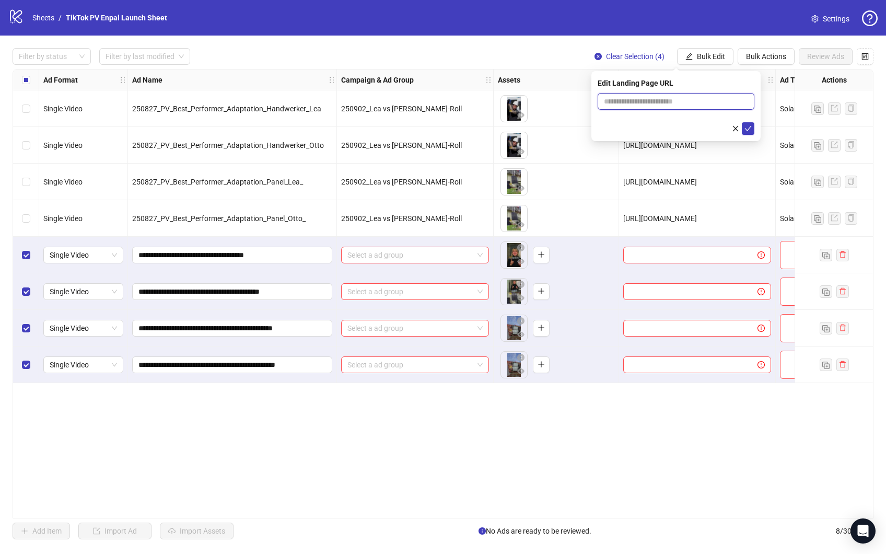
click at [639, 99] on input "text" at bounding box center [676, 101] width 157 height 17
paste input "**********"
type input "**********"
click at [742, 122] on button "submit" at bounding box center [748, 128] width 13 height 13
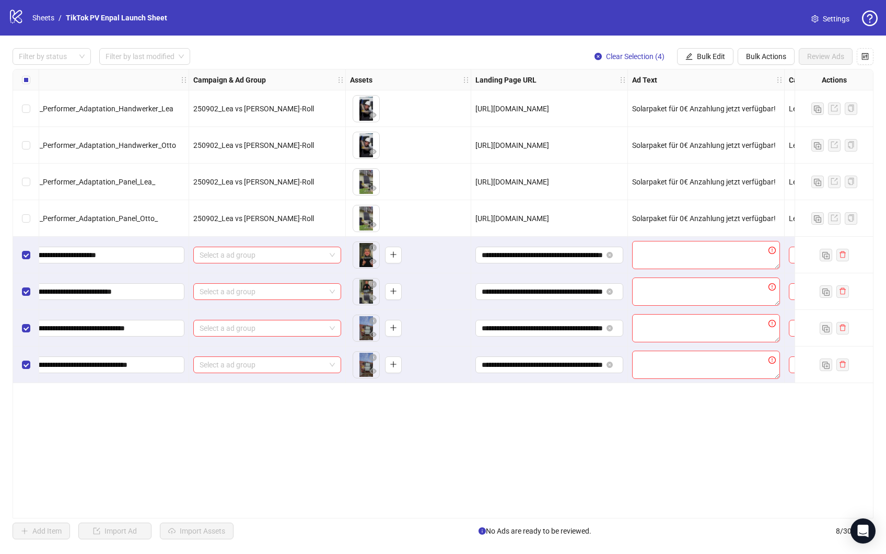
scroll to position [0, 171]
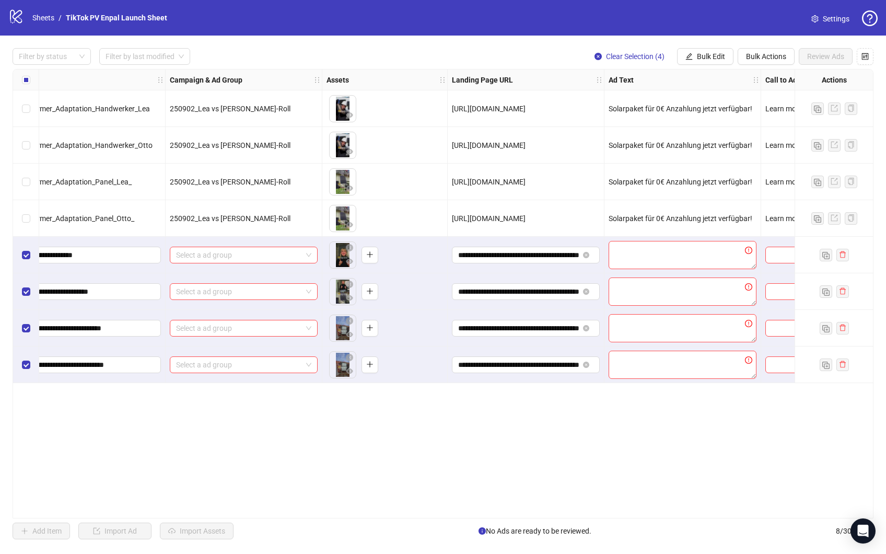
click at [678, 217] on span "Solarpaket für 0€ Anzahlung jetzt verfügbar!" at bounding box center [680, 218] width 144 height 8
copy span "Solarpaket für 0€ Anzahlung jetzt verfügbar!"
click at [693, 45] on div "Filter by status Filter by last modified Clear Selection (4) Bulk Edit Bulk Act…" at bounding box center [443, 294] width 886 height 516
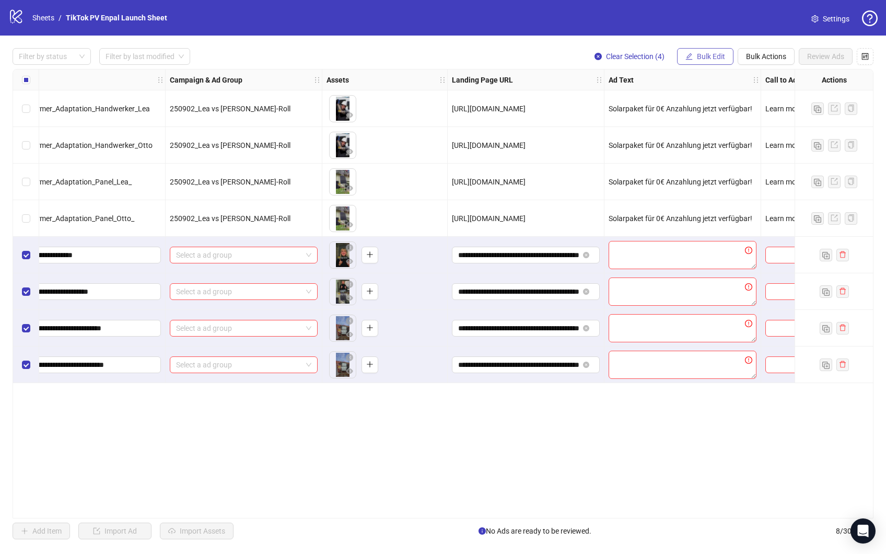
click at [693, 61] on button "Bulk Edit" at bounding box center [705, 56] width 56 height 17
click at [711, 144] on span "Ad Text" at bounding box center [720, 143] width 72 height 11
click at [671, 102] on textarea at bounding box center [676, 107] width 157 height 28
paste textarea "**********"
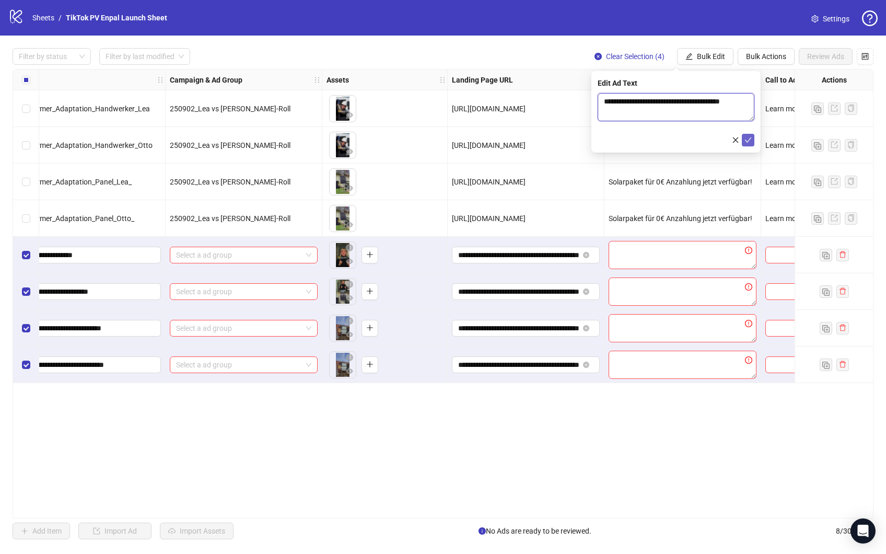
type textarea "**********"
click at [748, 137] on icon "check" at bounding box center [747, 139] width 7 height 7
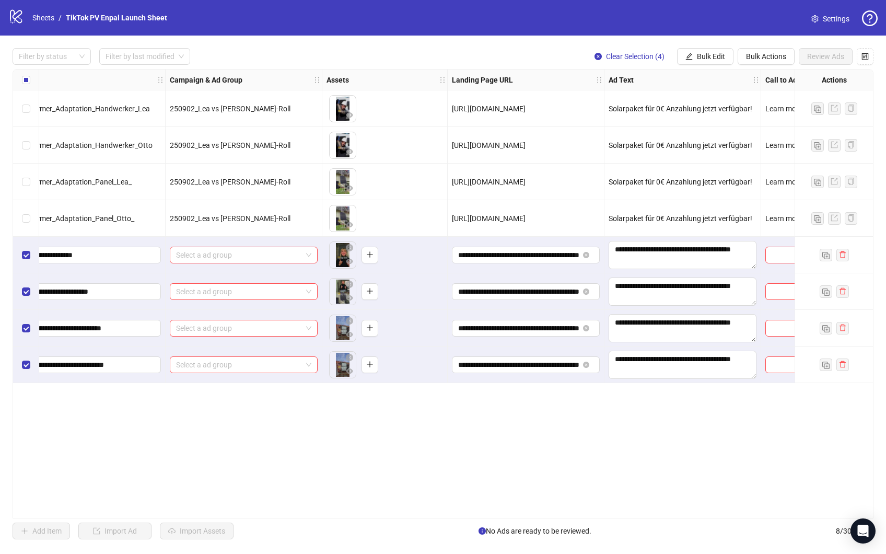
scroll to position [0, 221]
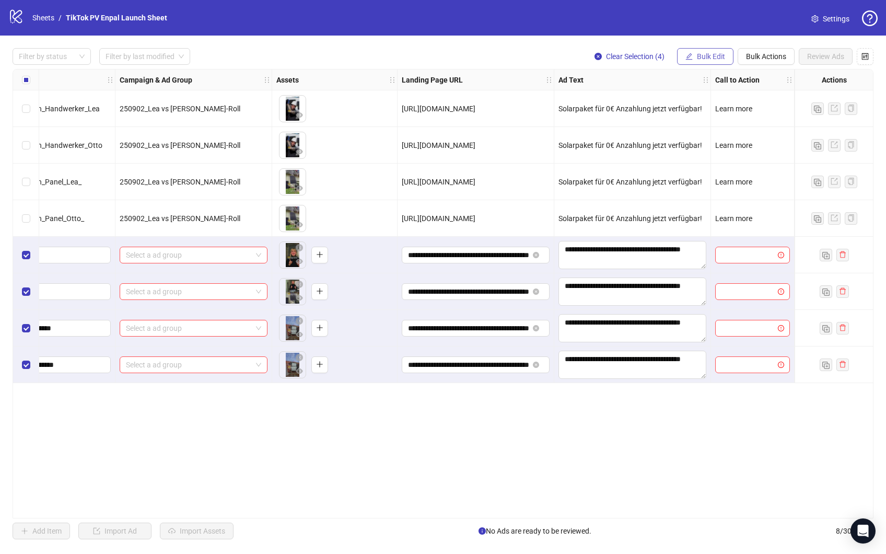
click at [709, 57] on span "Bulk Edit" at bounding box center [711, 56] width 28 height 8
click at [718, 162] on span "Call to Action" at bounding box center [720, 160] width 72 height 11
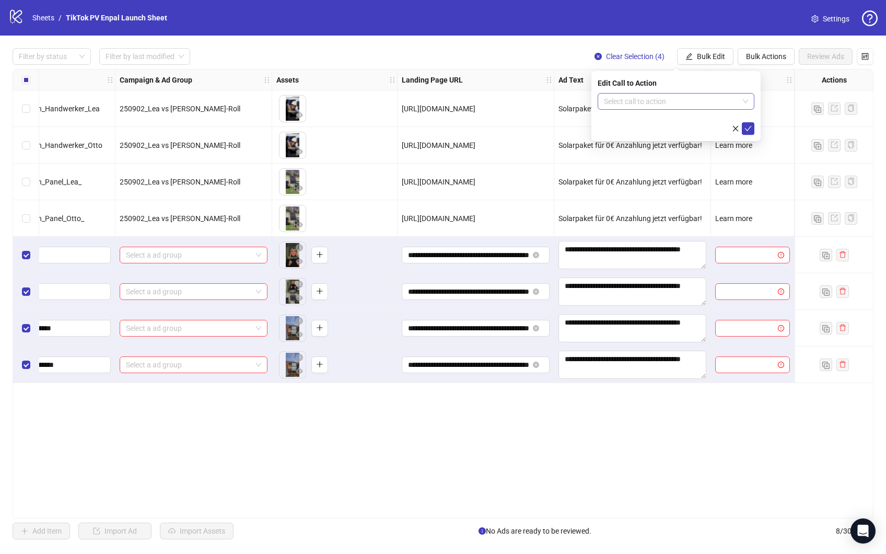
click at [658, 101] on input "search" at bounding box center [671, 101] width 135 height 16
type input "****"
click at [643, 120] on div "Learn more" at bounding box center [676, 121] width 140 height 11
click at [752, 130] on button "submit" at bounding box center [748, 128] width 13 height 13
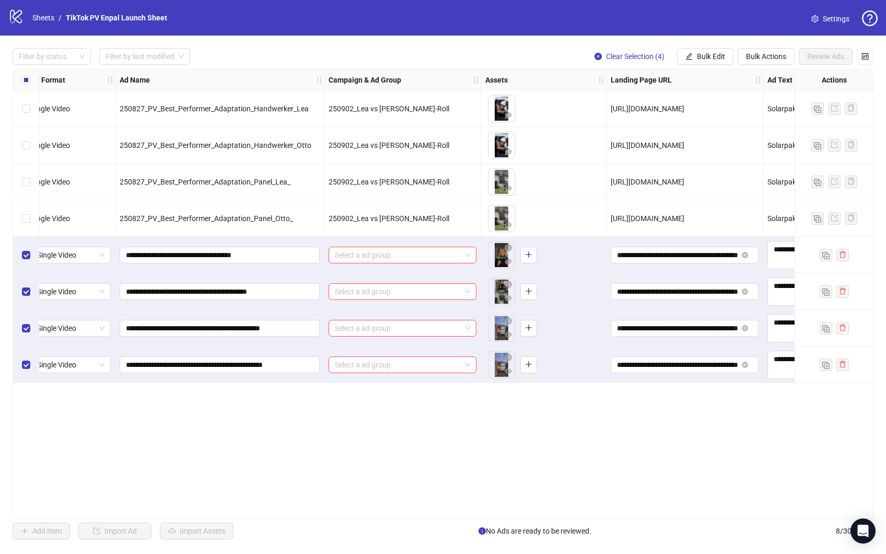
scroll to position [0, 0]
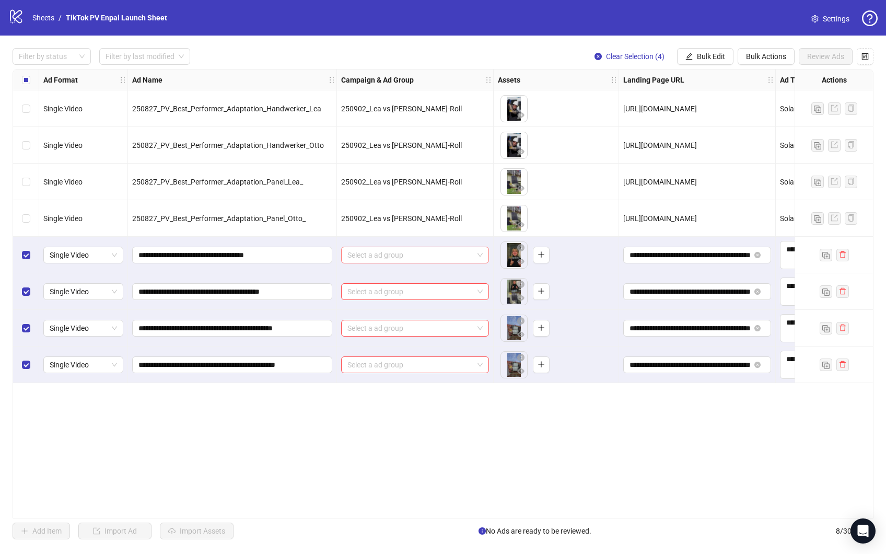
click at [359, 256] on input "search" at bounding box center [410, 255] width 126 height 16
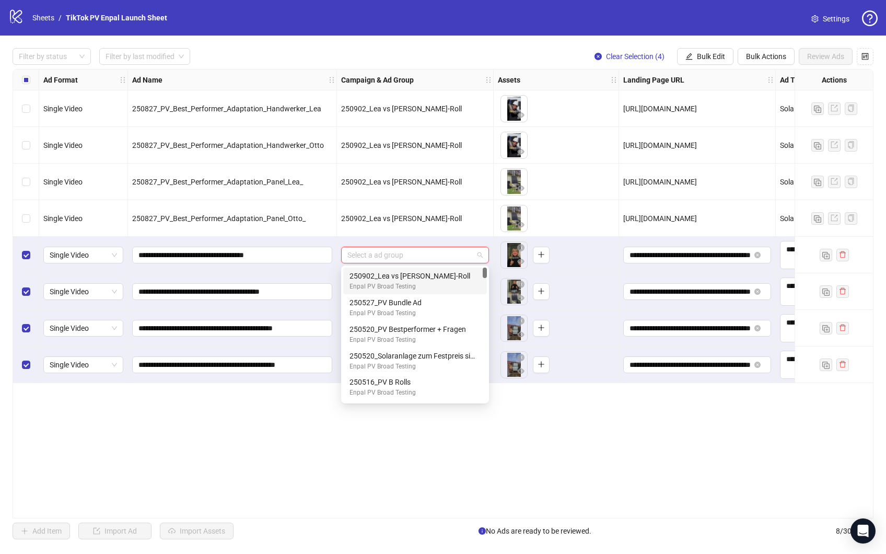
click at [272, 418] on div "Ad Format Ad Name Campaign & Ad Group Assets Landing Page URL Ad Text Call to A…" at bounding box center [443, 293] width 861 height 449
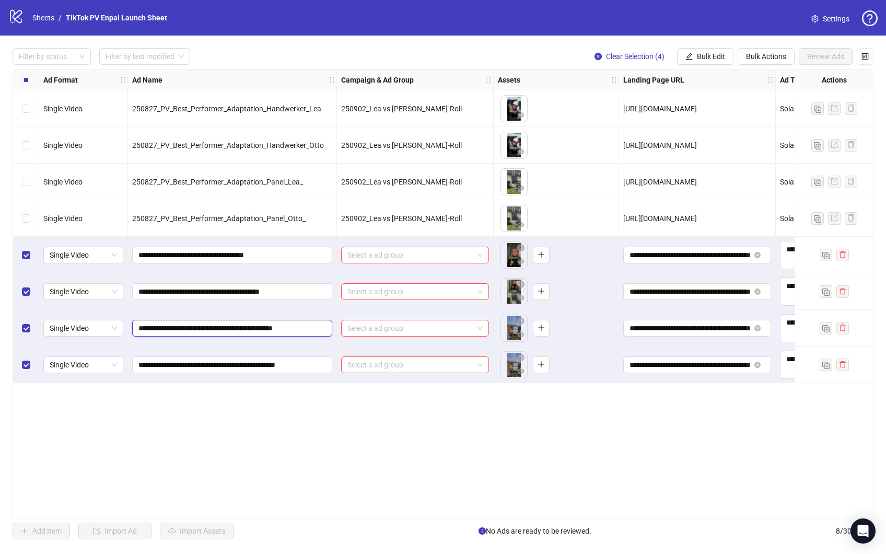
click at [221, 328] on input "**********" at bounding box center [230, 327] width 185 height 11
paste input "text"
type input "**********"
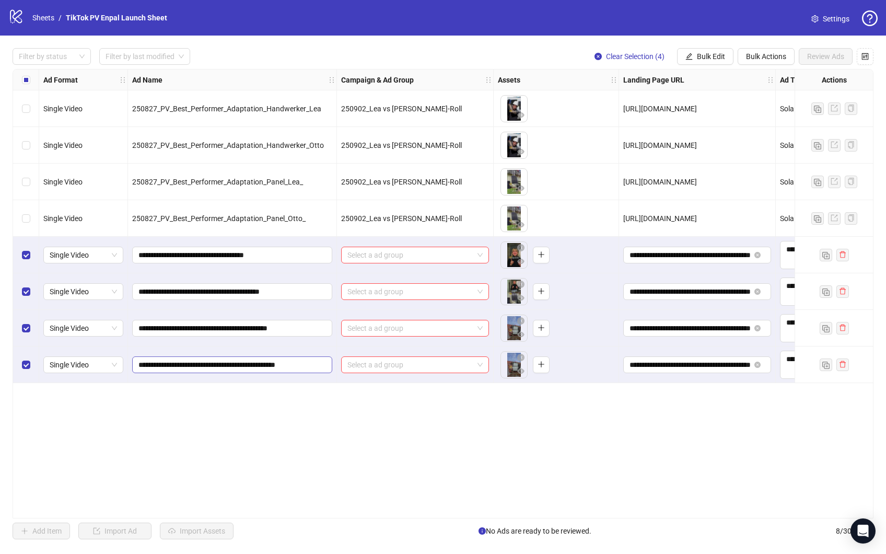
click at [252, 357] on span "**********" at bounding box center [232, 364] width 200 height 17
click at [244, 360] on input "**********" at bounding box center [230, 364] width 185 height 11
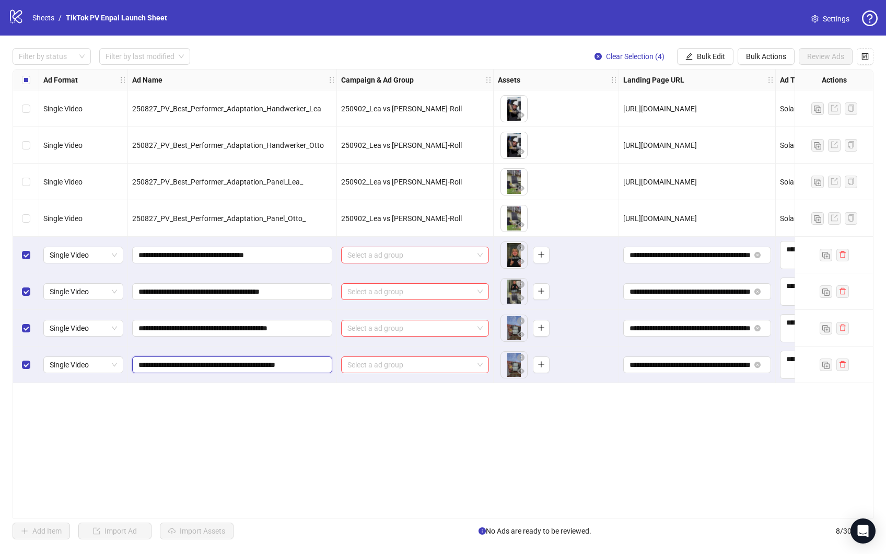
paste input "text"
drag, startPoint x: 163, startPoint y: 363, endPoint x: 97, endPoint y: 363, distance: 66.9
click at [97, 69] on div "Single Video 250827_PV_Best_Performer_Adaptation_Handwerker_Lea 250902_Lea vs O…" at bounding box center [540, 69] width 1055 height 0
type input "**********"
drag, startPoint x: 162, startPoint y: 365, endPoint x: 101, endPoint y: 365, distance: 61.1
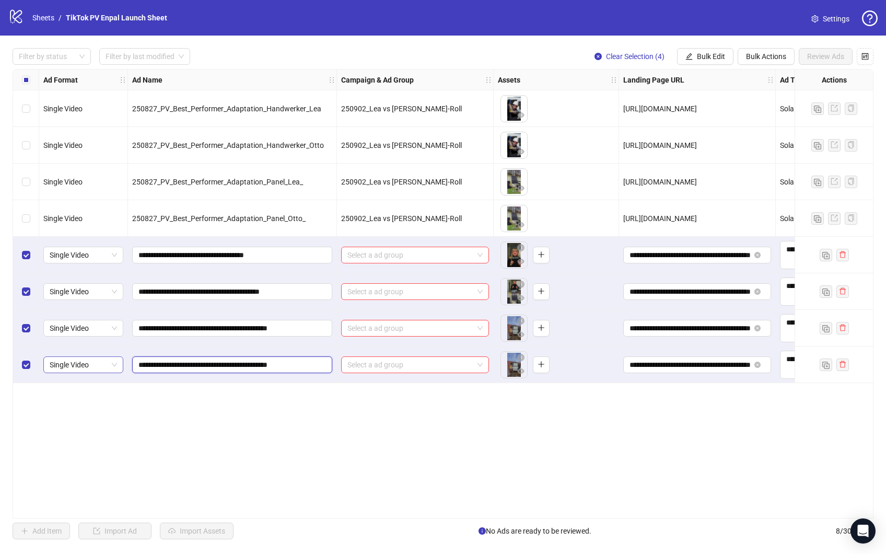
click at [103, 69] on div "Single Video 250827_PV_Best_Performer_Adaptation_Handwerker_Lea 250902_Lea vs O…" at bounding box center [540, 69] width 1055 height 0
drag, startPoint x: 162, startPoint y: 327, endPoint x: 101, endPoint y: 327, distance: 61.1
click at [101, 69] on div "Single Video 250827_PV_Best_Performer_Adaptation_Handwerker_Lea 250902_Lea vs O…" at bounding box center [540, 69] width 1055 height 0
paste input "text"
drag, startPoint x: 253, startPoint y: 327, endPoint x: 340, endPoint y: 329, distance: 86.2
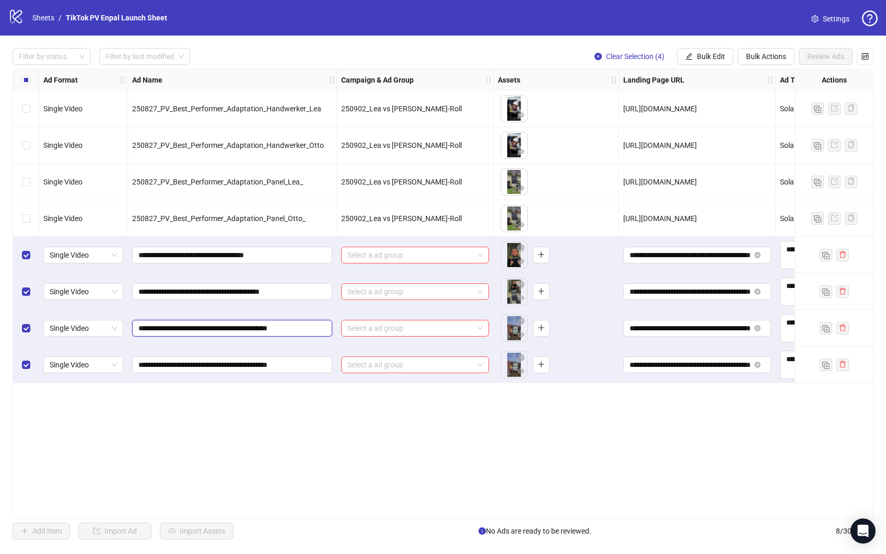
click at [340, 69] on div "Single Video 250827_PV_Best_Performer_Adaptation_Handwerker_Lea 250902_Lea vs O…" at bounding box center [540, 69] width 1055 height 0
type input "**********"
drag, startPoint x: 254, startPoint y: 365, endPoint x: 358, endPoint y: 369, distance: 104.0
click at [358, 69] on div "Single Video 250827_PV_Best_Performer_Adaptation_Handwerker_Lea 250902_Lea vs O…" at bounding box center [540, 69] width 1055 height 0
type input "**********"
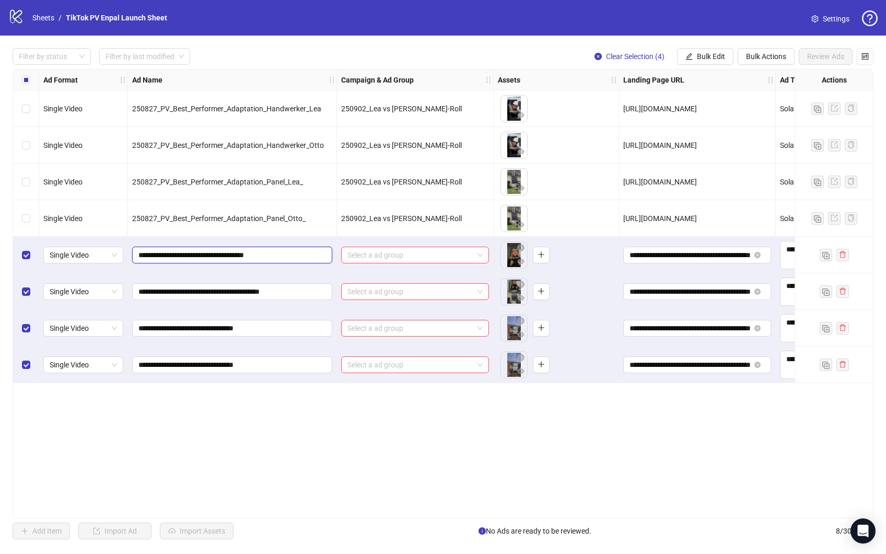
click at [218, 258] on input "**********" at bounding box center [230, 254] width 185 height 11
paste input "**********"
type input "**********"
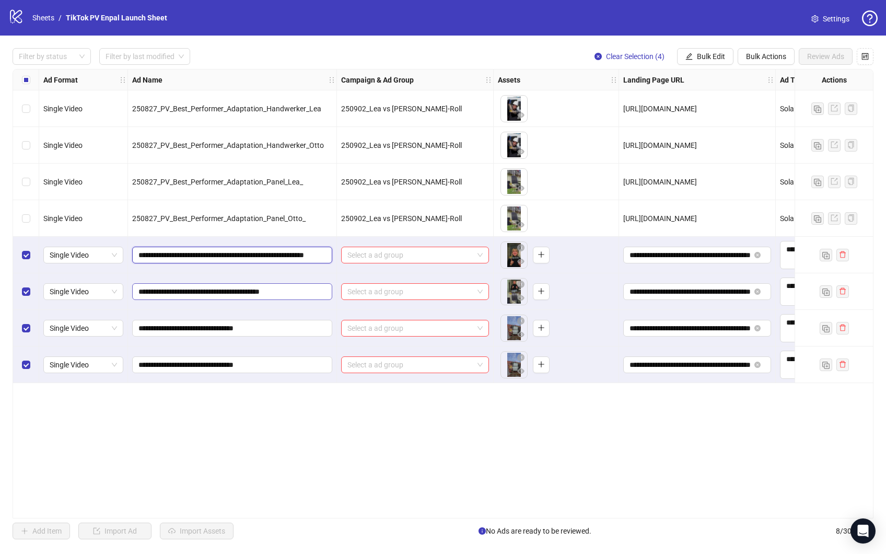
scroll to position [0, 30]
click at [229, 286] on input "**********" at bounding box center [230, 291] width 185 height 11
paste input "**********"
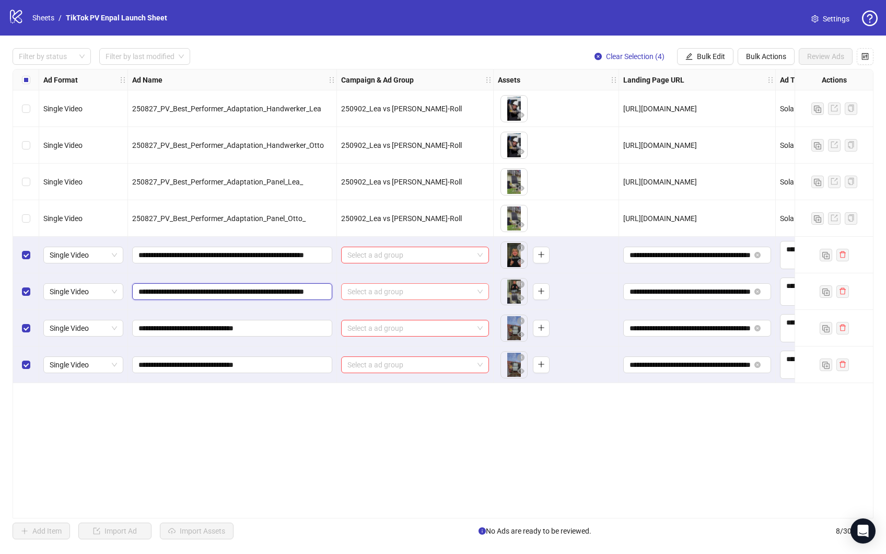
drag, startPoint x: 267, startPoint y: 291, endPoint x: 357, endPoint y: 296, distance: 90.5
click at [357, 69] on div "Single Video 250827_PV_Best_Performer_Adaptation_Handwerker_Lea 250902_Lea vs O…" at bounding box center [540, 69] width 1055 height 0
type input "**********"
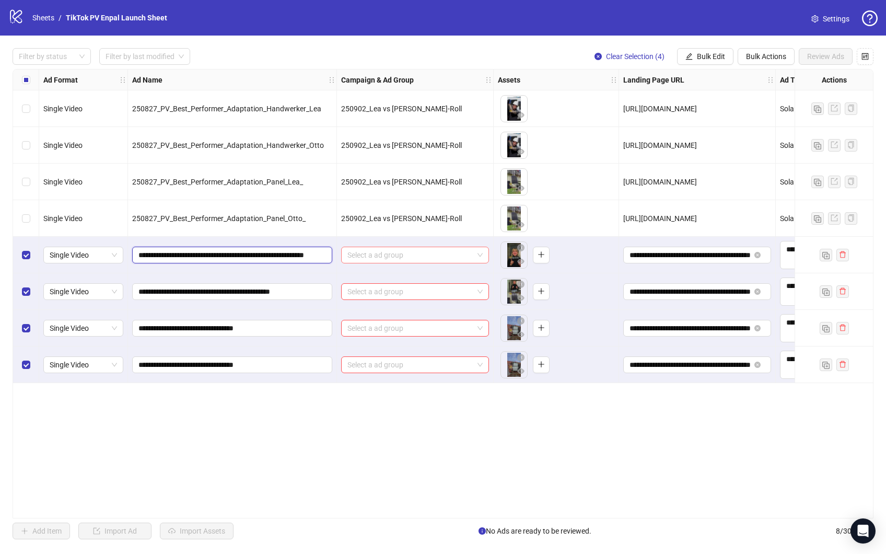
drag, startPoint x: 296, startPoint y: 255, endPoint x: 422, endPoint y: 256, distance: 126.4
click at [422, 69] on div "Single Video 250827_PV_Best_Performer_Adaptation_Handwerker_Lea 250902_Lea vs O…" at bounding box center [540, 69] width 1055 height 0
type input "**********"
drag, startPoint x: 162, startPoint y: 329, endPoint x: 118, endPoint y: 329, distance: 44.4
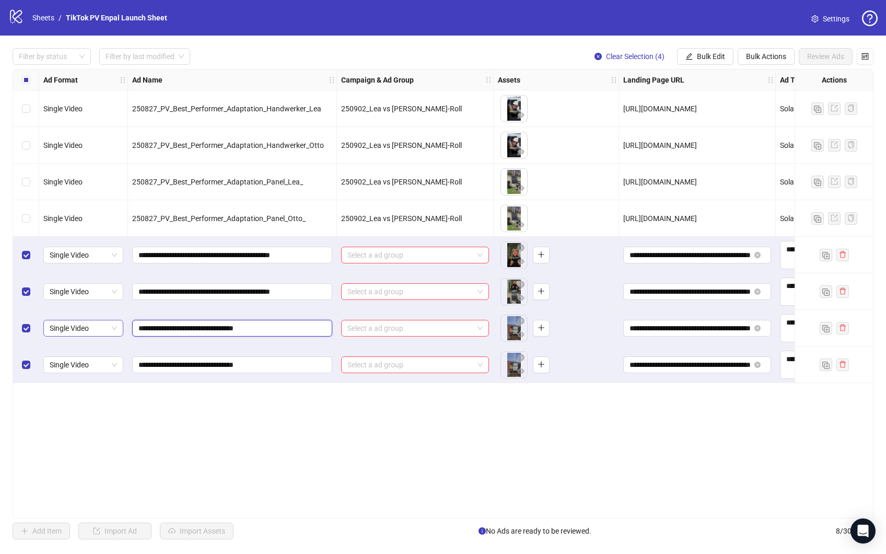
click at [118, 69] on div "Single Video 250827_PV_Best_Performer_Adaptation_Handwerker_Lea 250902_Lea vs O…" at bounding box center [540, 69] width 1055 height 0
drag, startPoint x: 162, startPoint y: 290, endPoint x: 89, endPoint y: 290, distance: 72.6
click at [90, 69] on div "Single Video 250827_PV_Best_Performer_Adaptation_Handwerker_Lea 250902_Lea vs O…" at bounding box center [540, 69] width 1055 height 0
paste input "text"
type input "**********"
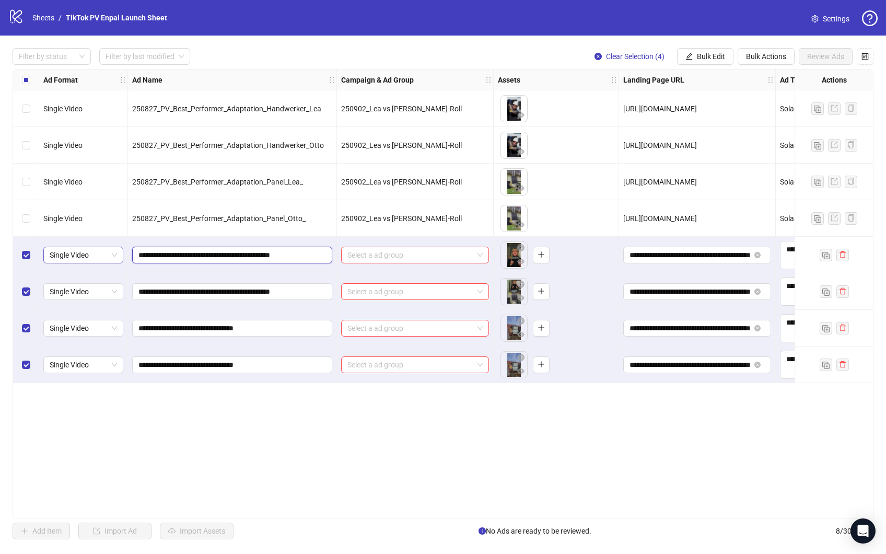
drag, startPoint x: 162, startPoint y: 254, endPoint x: 99, endPoint y: 254, distance: 63.2
click at [99, 69] on div "Single Video 250827_PV_Best_Performer_Adaptation_Handwerker_Lea 250902_Lea vs O…" at bounding box center [540, 69] width 1055 height 0
paste input "text"
type input "**********"
click at [237, 406] on div "Ad Format Ad Name Campaign & Ad Group Assets Landing Page URL Ad Text Call to A…" at bounding box center [443, 293] width 861 height 449
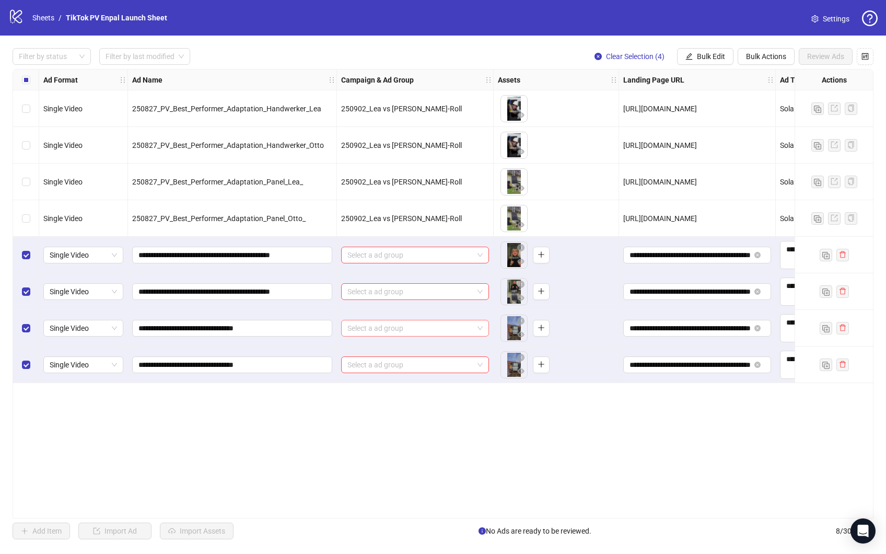
click at [481, 328] on span at bounding box center [414, 328] width 135 height 16
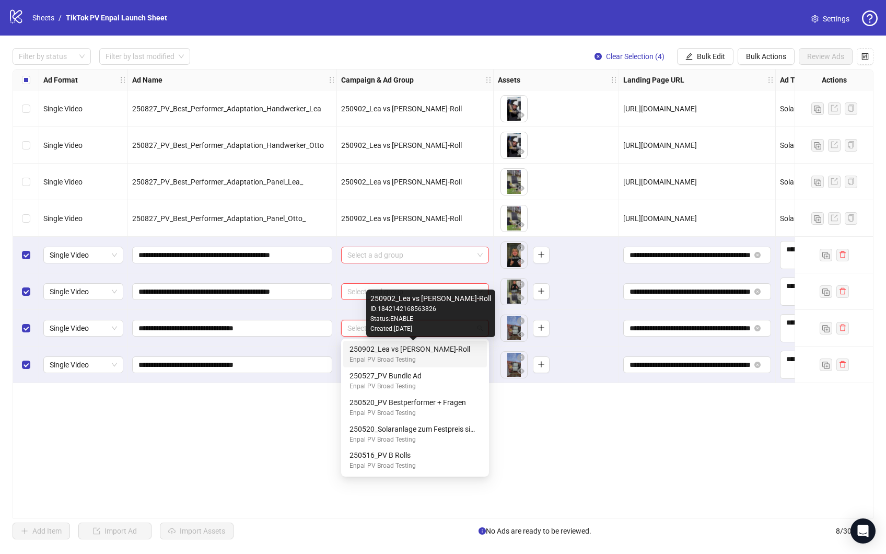
click at [442, 352] on div "250902_Lea vs [PERSON_NAME]-Roll" at bounding box center [412, 348] width 127 height 11
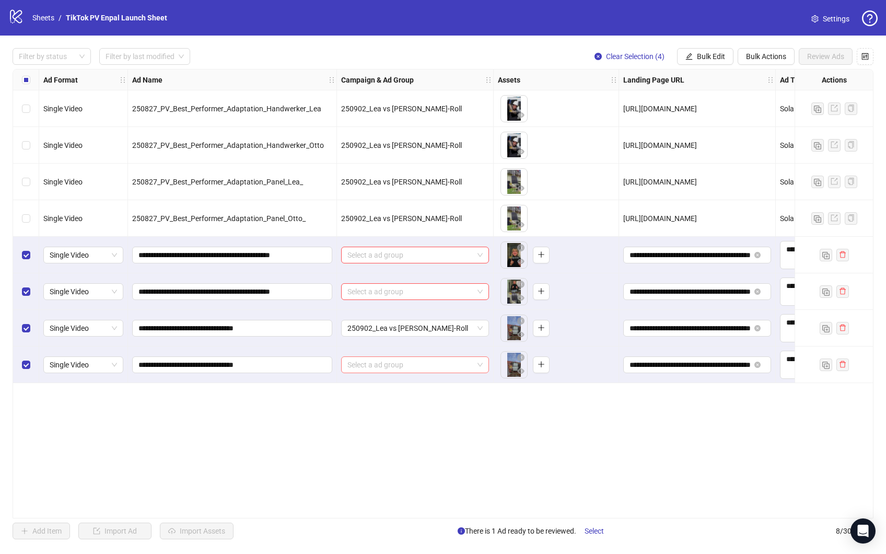
click at [479, 365] on span at bounding box center [414, 365] width 135 height 16
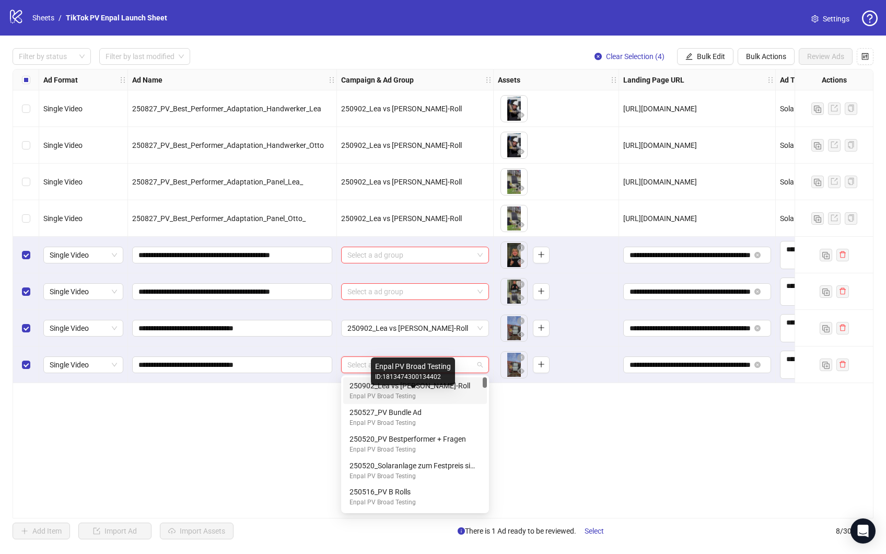
click at [437, 394] on div "Enpal PV Broad Testing" at bounding box center [412, 396] width 127 height 10
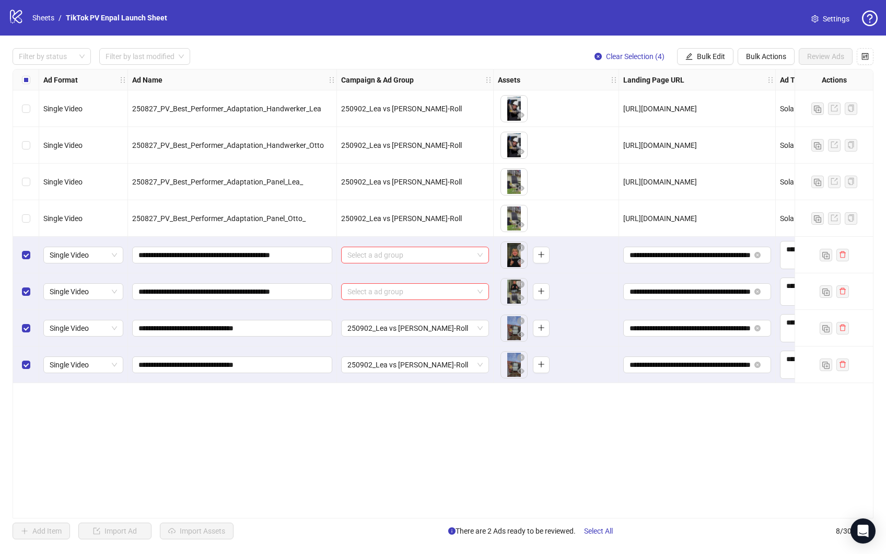
click at [378, 415] on div "Ad Format Ad Name Campaign & Ad Group Assets Landing Page URL Ad Text Call to A…" at bounding box center [443, 293] width 861 height 449
drag, startPoint x: 167, startPoint y: 255, endPoint x: 241, endPoint y: 252, distance: 73.7
click at [241, 252] on input "**********" at bounding box center [230, 254] width 185 height 11
click at [24, 254] on div "Ad Format Ad Name Campaign & Ad Group Assets Landing Page URL Ad Text Call to A…" at bounding box center [553, 225] width 1081 height 313
click at [271, 432] on div "Ad Format Ad Name Campaign & Ad Group Assets Landing Page URL Ad Text Call to A…" at bounding box center [443, 293] width 861 height 449
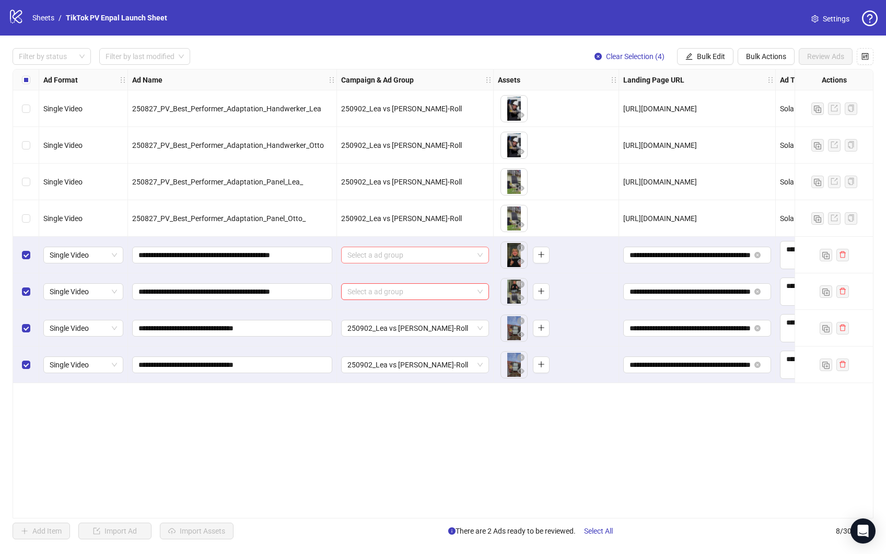
click at [386, 256] on input "search" at bounding box center [410, 255] width 126 height 16
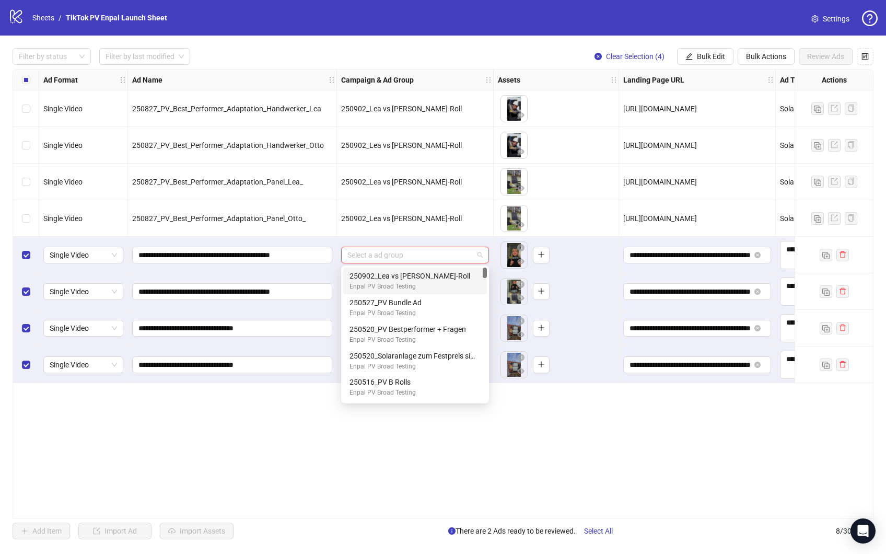
click at [454, 251] on input "search" at bounding box center [410, 255] width 126 height 16
click at [354, 405] on div "Ad Format Ad Name Campaign & Ad Group Assets Landing Page URL Ad Text Call to A…" at bounding box center [443, 293] width 861 height 449
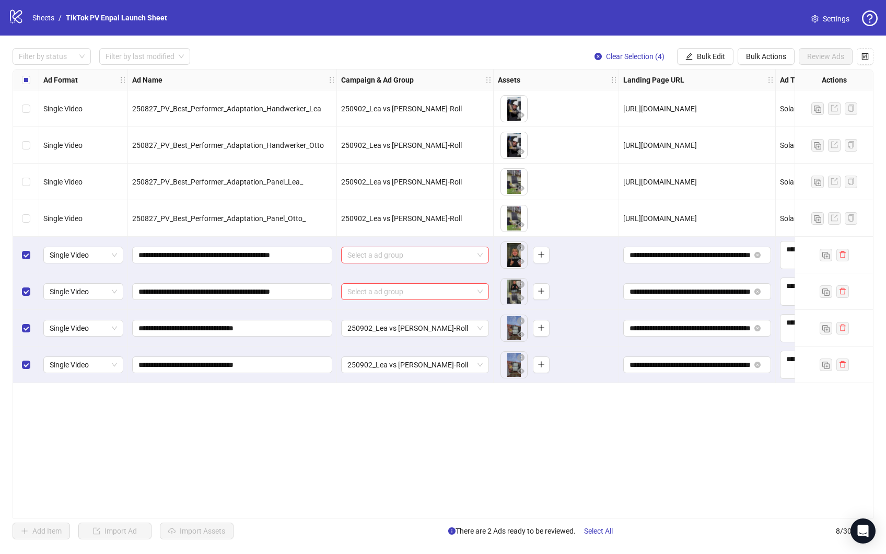
click at [358, 454] on div "Ad Format Ad Name Campaign & Ad Group Assets Landing Page URL Ad Text Call to A…" at bounding box center [443, 293] width 861 height 449
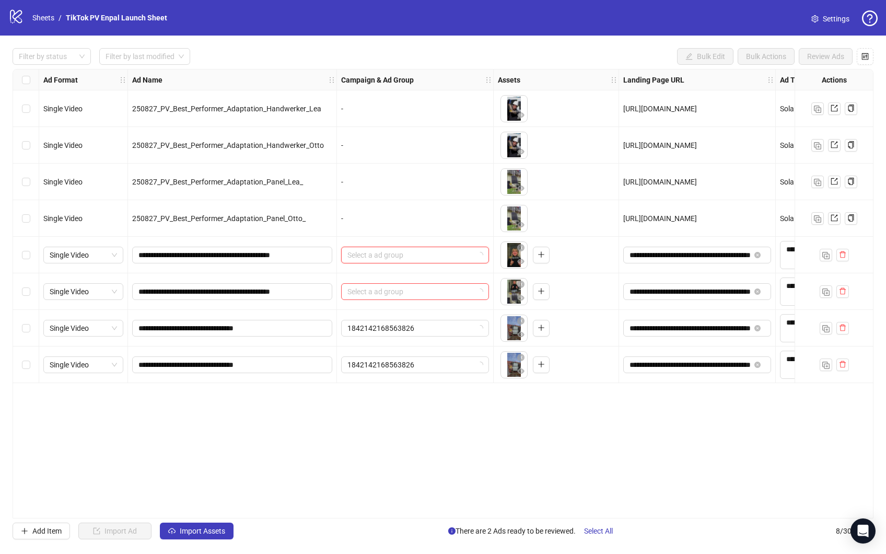
click at [462, 261] on input "search" at bounding box center [410, 255] width 126 height 16
click at [461, 258] on input "search" at bounding box center [410, 255] width 126 height 16
click at [511, 407] on div "Ad Format Ad Name Campaign & Ad Group Assets Landing Page URL Ad Text Call to A…" at bounding box center [443, 293] width 861 height 449
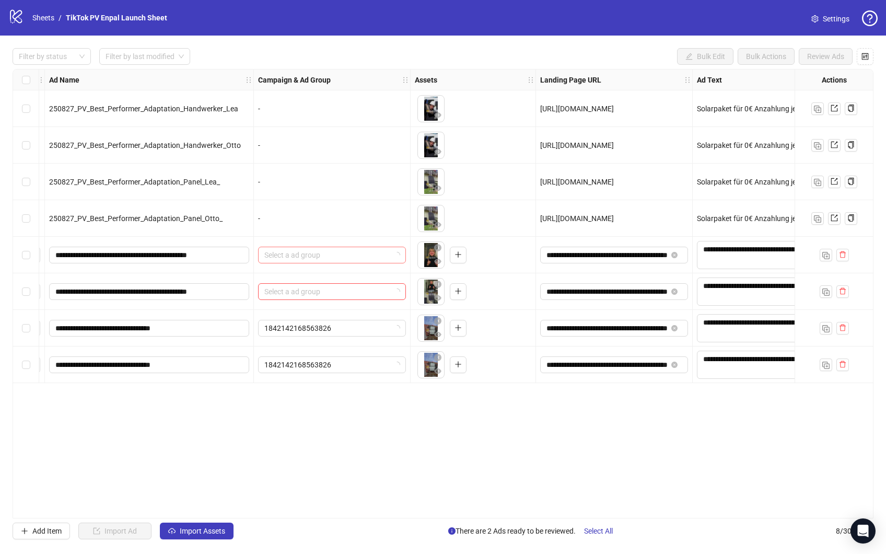
scroll to position [0, 64]
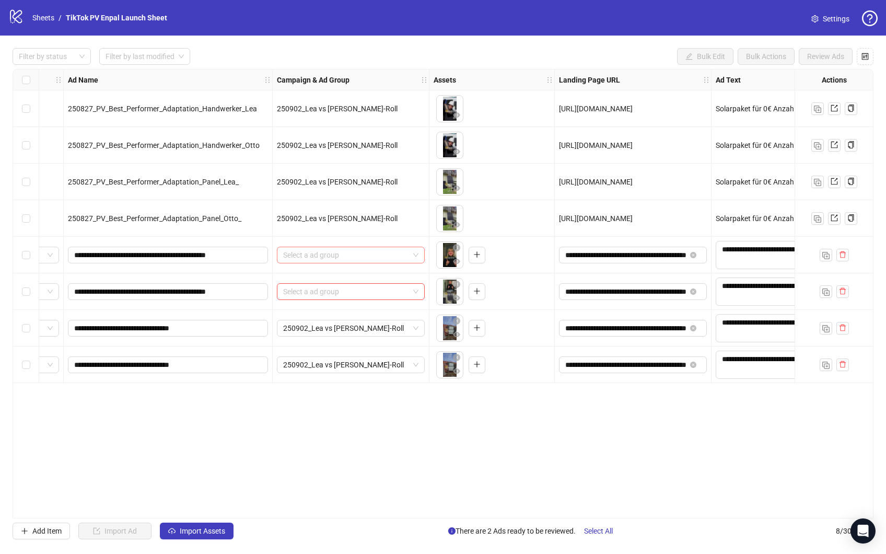
click at [416, 254] on span at bounding box center [350, 255] width 135 height 16
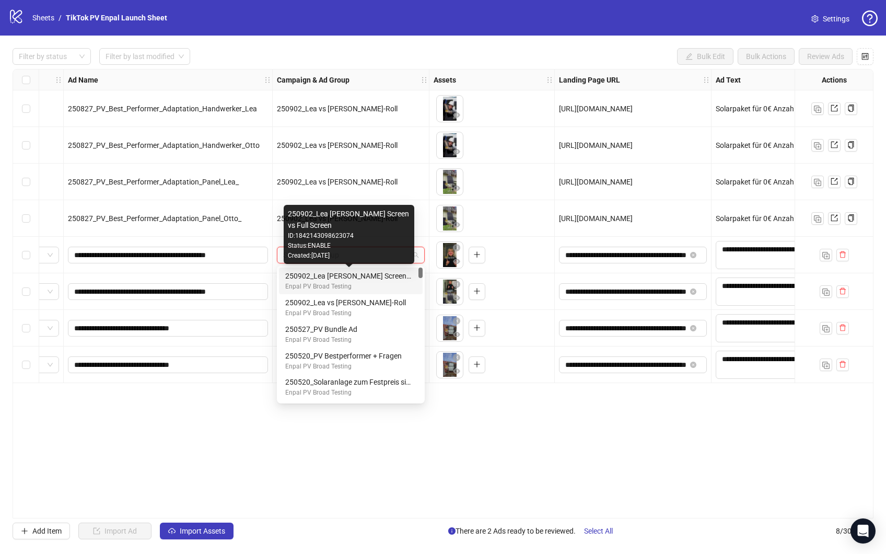
click at [385, 280] on div "250902_Lea [PERSON_NAME] Screen vs Full Screen" at bounding box center [348, 275] width 127 height 11
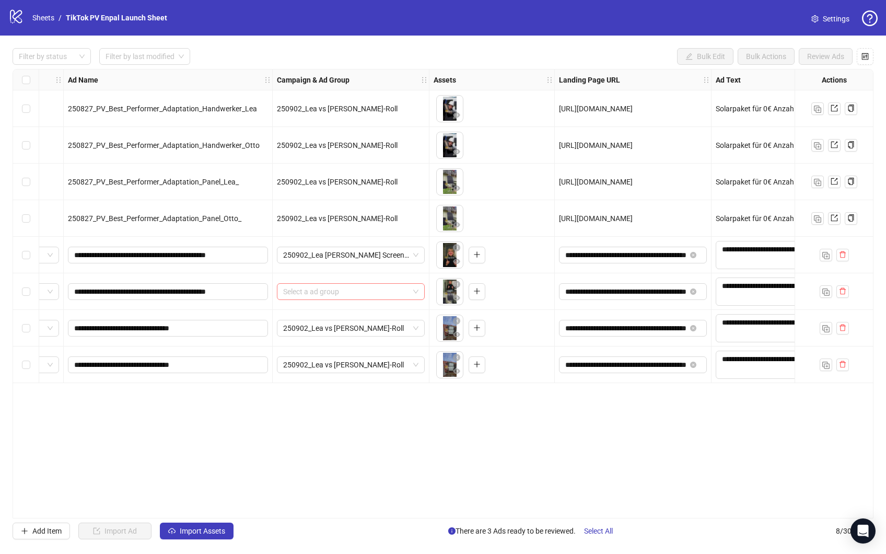
click at [414, 292] on span at bounding box center [350, 292] width 135 height 16
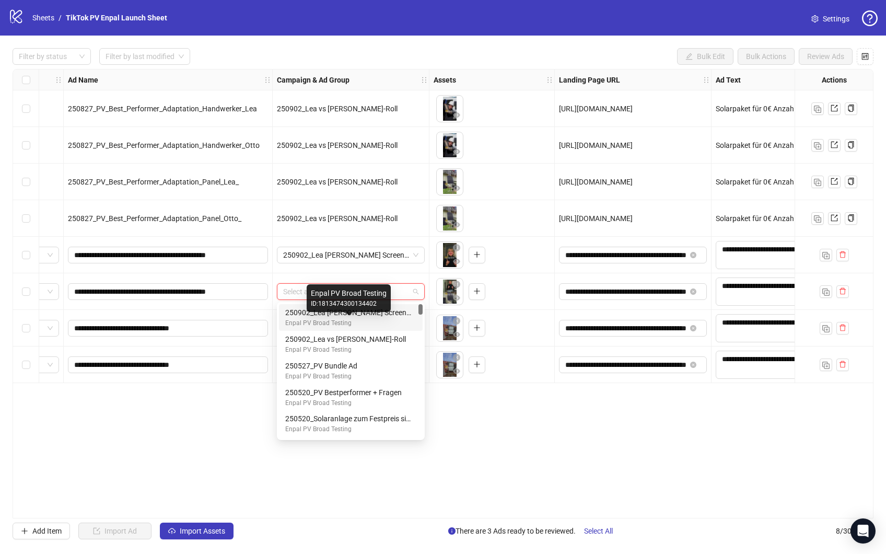
click at [388, 320] on div "Enpal PV Broad Testing" at bounding box center [348, 323] width 127 height 10
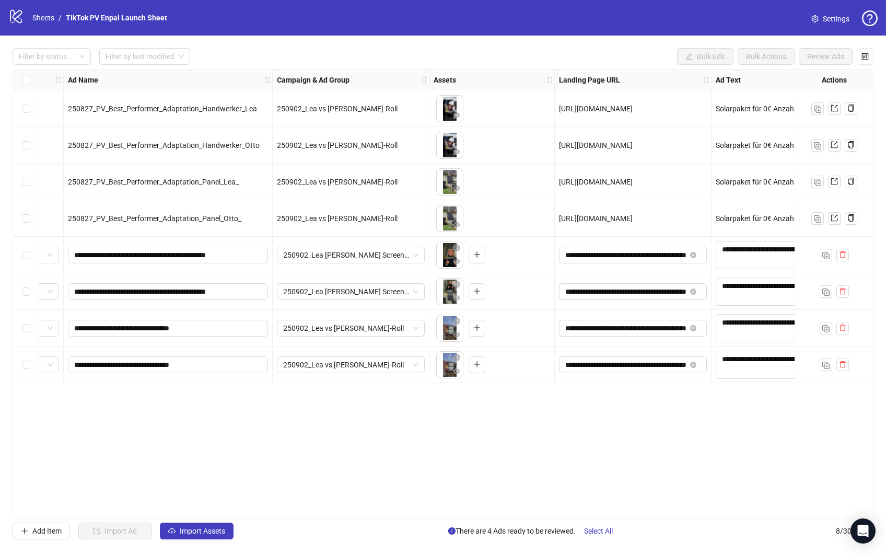
click at [481, 443] on div "Ad Format Ad Name Campaign & Ad Group Assets Landing Page URL Ad Text Call to A…" at bounding box center [443, 293] width 861 height 449
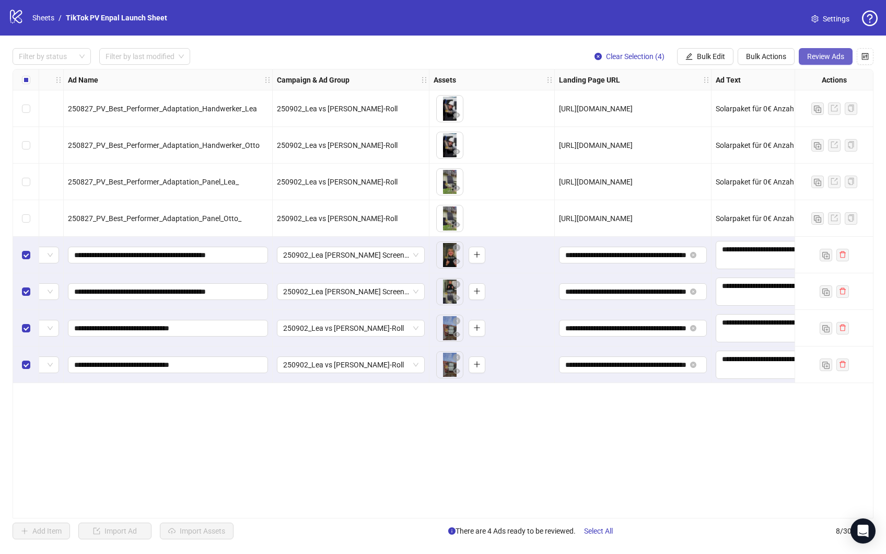
click at [826, 58] on span "Review Ads" at bounding box center [825, 56] width 37 height 8
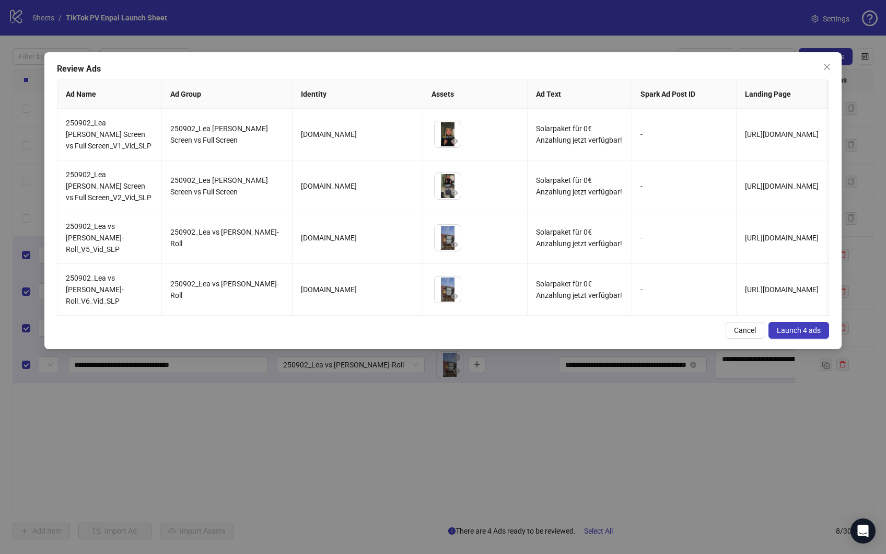
click at [794, 326] on span "Launch 4 ads" at bounding box center [799, 330] width 44 height 8
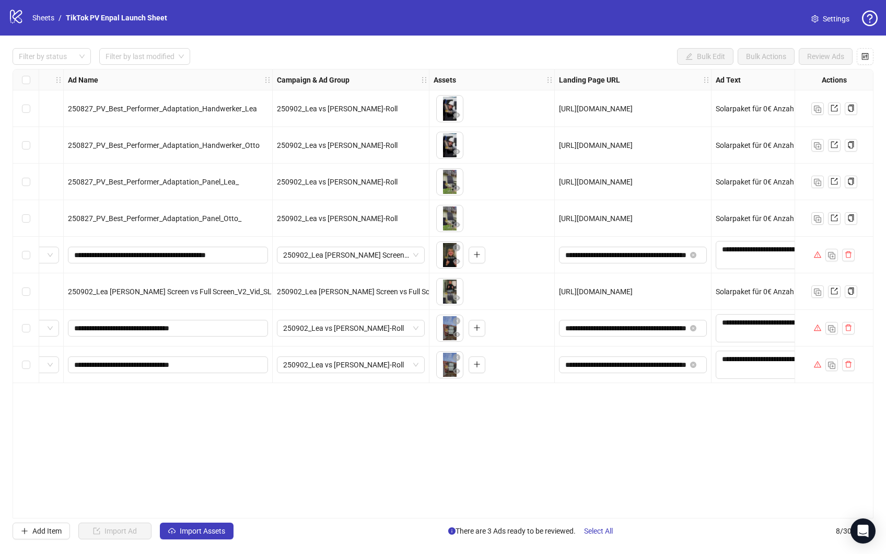
click at [68, 440] on div "Ad Format Ad Name Campaign & Ad Group Assets Landing Page URL Ad Text Call to A…" at bounding box center [443, 293] width 861 height 449
click at [28, 259] on label "Select row 5" at bounding box center [26, 254] width 8 height 11
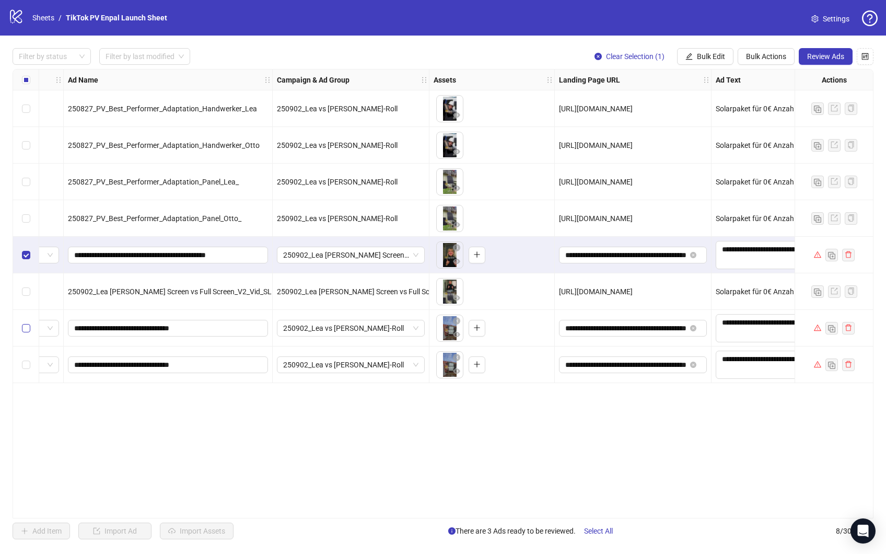
click at [25, 322] on label "Select row 7" at bounding box center [26, 327] width 8 height 11
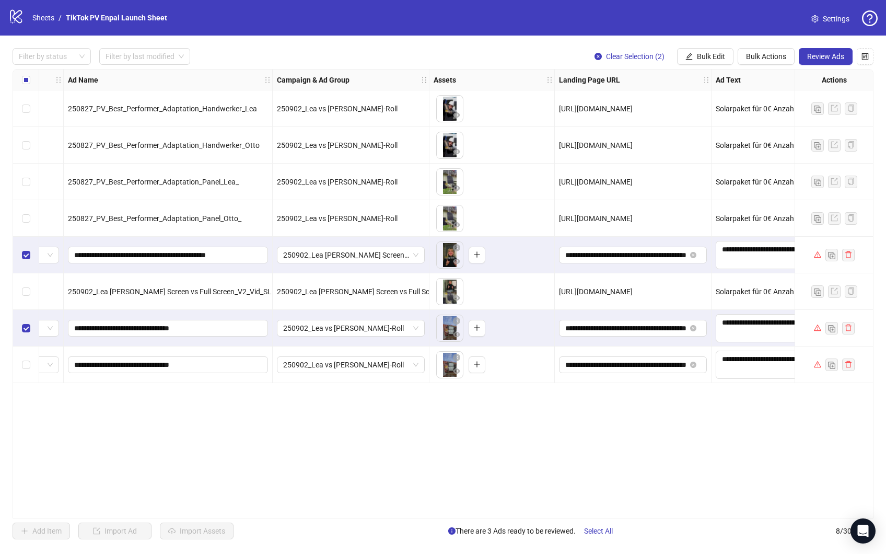
click at [24, 352] on div "Select row 8" at bounding box center [26, 364] width 26 height 37
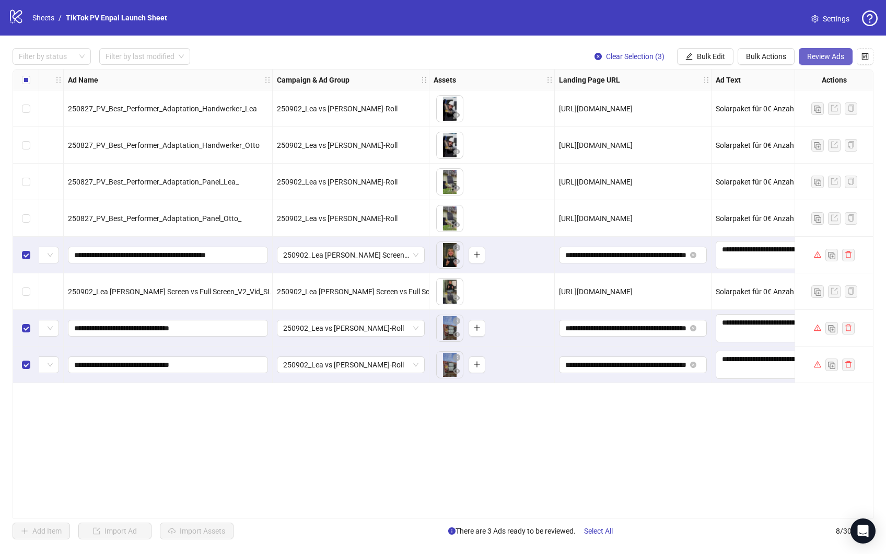
click at [828, 56] on span "Review Ads" at bounding box center [825, 56] width 37 height 8
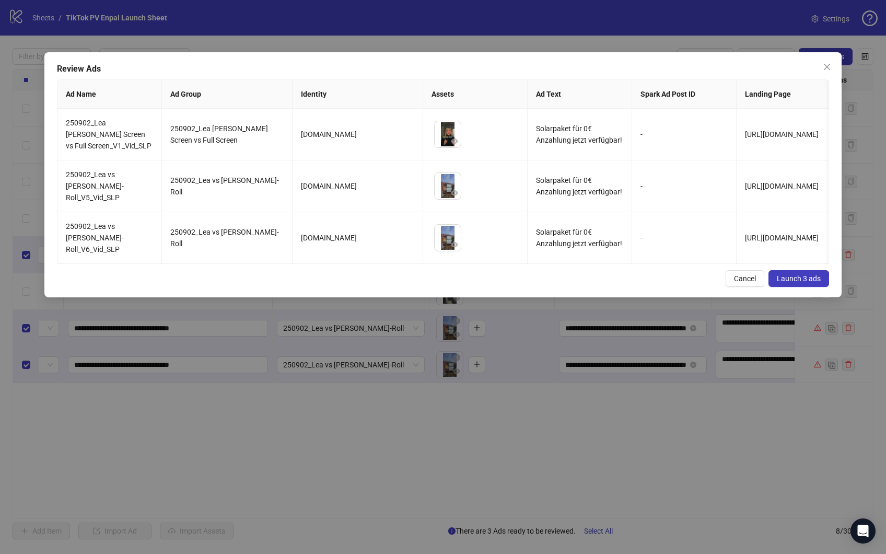
click at [799, 280] on button "Launch 3 ads" at bounding box center [798, 278] width 61 height 17
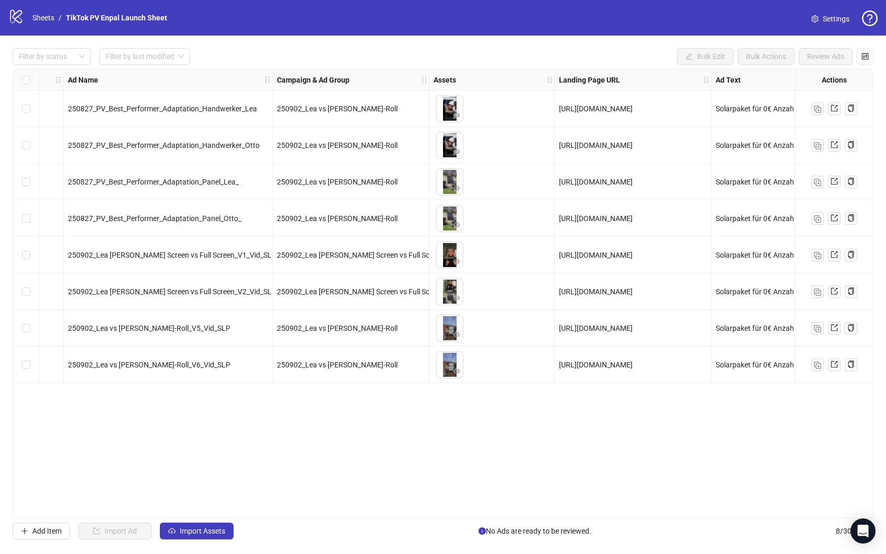
click at [315, 442] on div "Ad Format Ad Name Campaign & Ad Group Assets Landing Page URL Ad Text Call to A…" at bounding box center [443, 293] width 861 height 449
click at [203, 533] on span "Import Assets" at bounding box center [202, 530] width 45 height 8
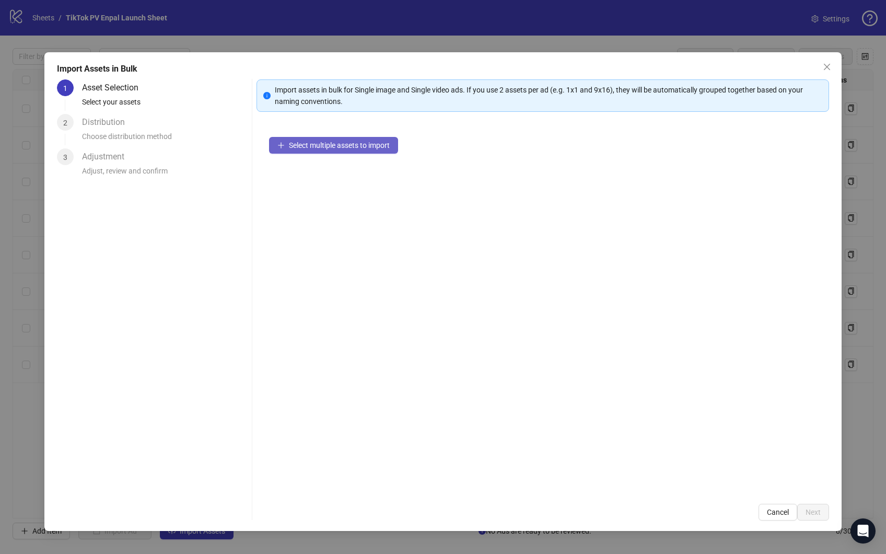
click at [327, 148] on span "Select multiple assets to import" at bounding box center [339, 145] width 101 height 8
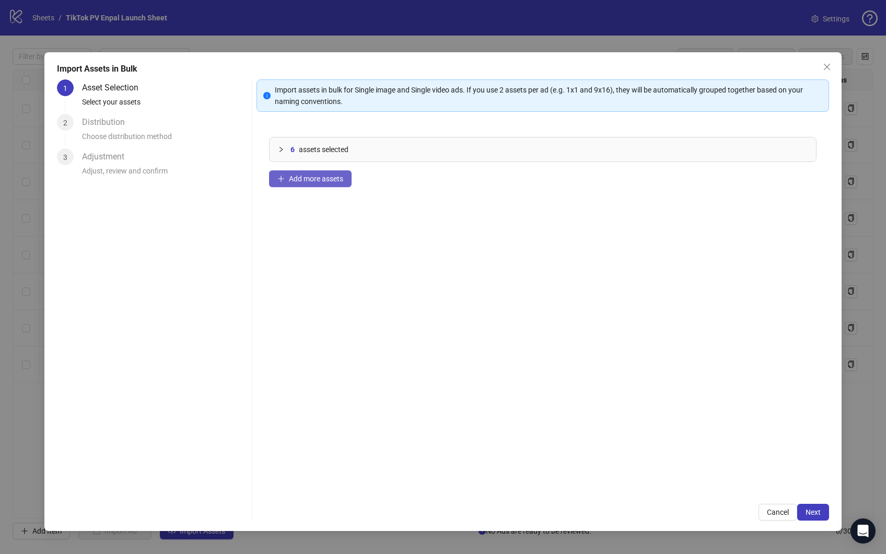
click at [305, 180] on span "Add more assets" at bounding box center [316, 178] width 54 height 8
click at [808, 508] on span "Next" at bounding box center [812, 512] width 15 height 8
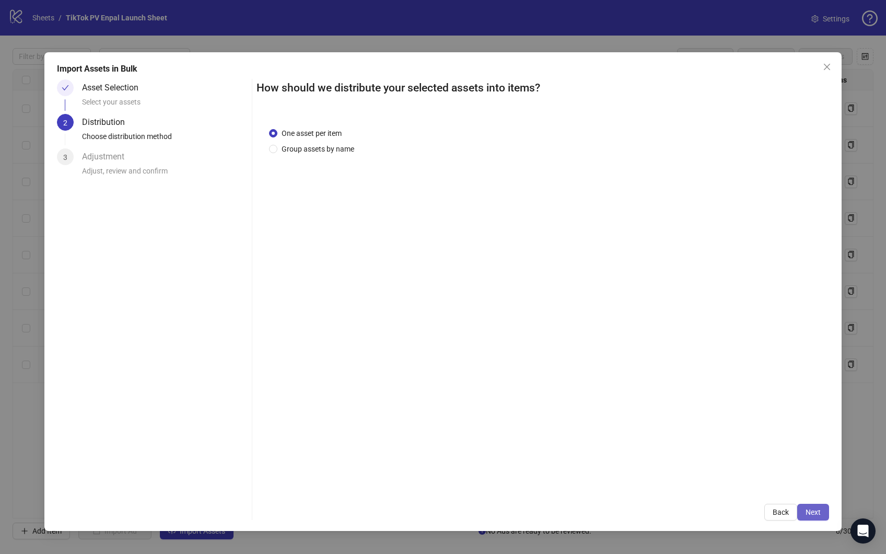
click at [820, 509] on span "Next" at bounding box center [812, 512] width 15 height 8
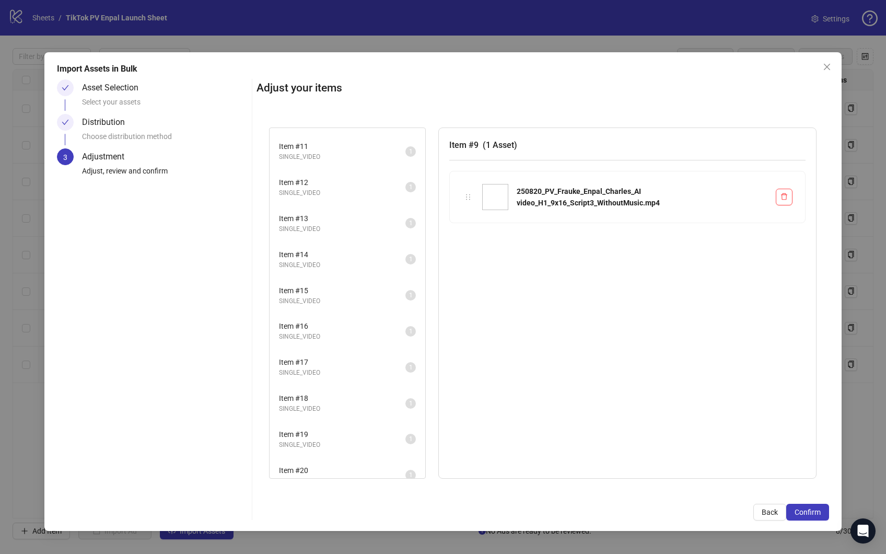
scroll to position [153, 0]
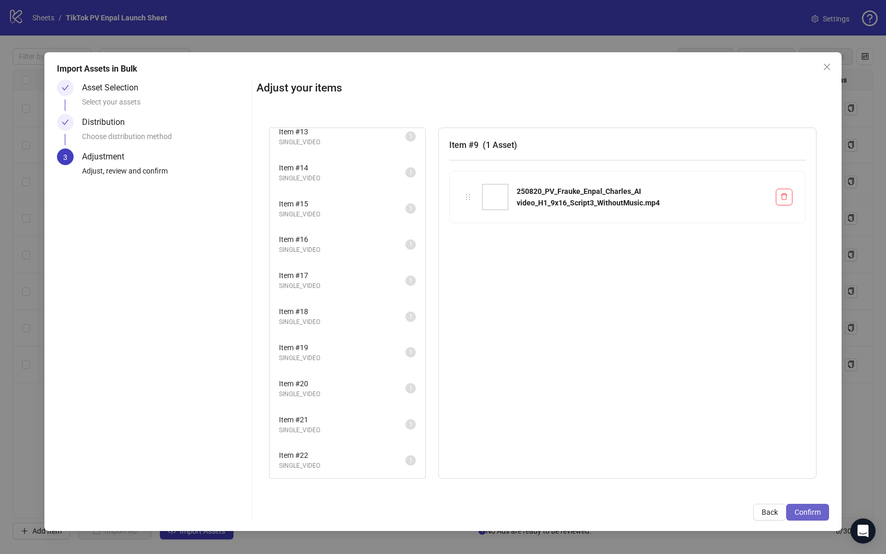
click at [815, 516] on button "Confirm" at bounding box center [807, 512] width 43 height 17
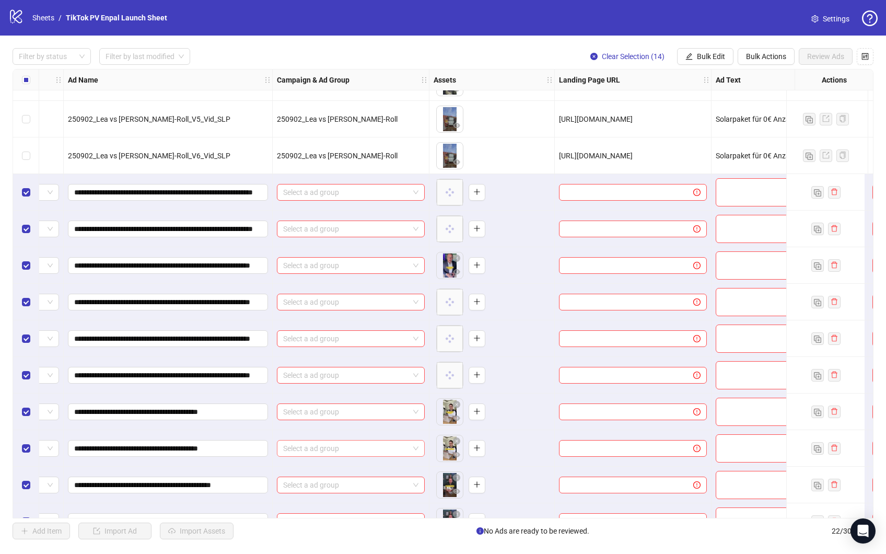
scroll to position [207, 64]
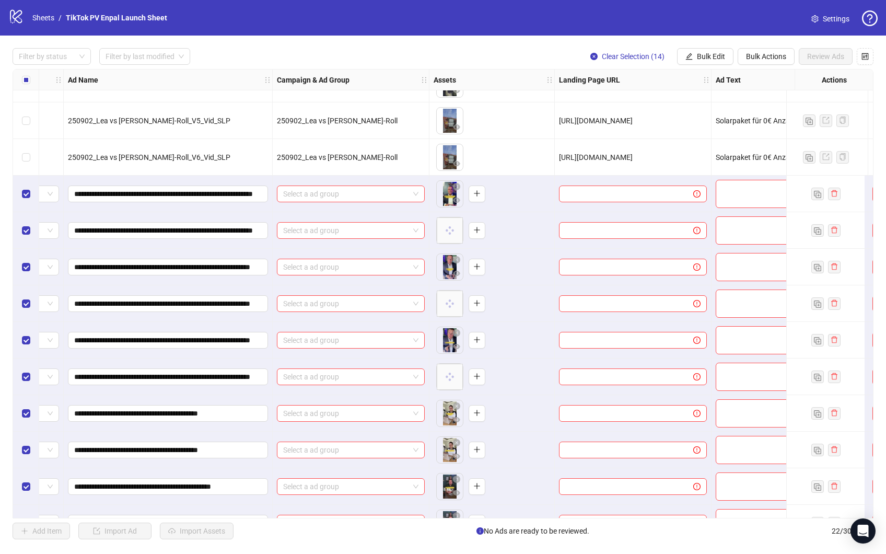
click at [633, 158] on span "[URL][DOMAIN_NAME]" at bounding box center [596, 157] width 74 height 8
copy span "[URL][DOMAIN_NAME]"
click at [602, 200] on span at bounding box center [633, 193] width 148 height 17
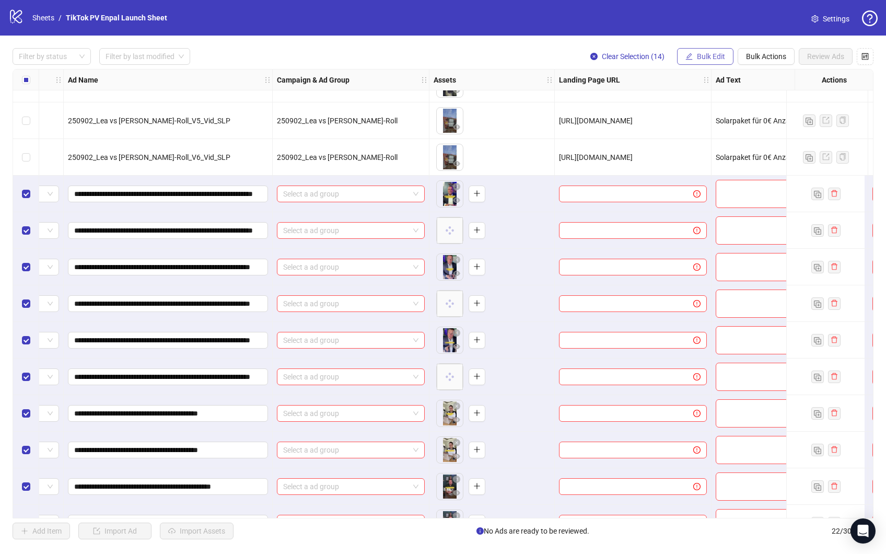
click at [707, 57] on span "Bulk Edit" at bounding box center [711, 56] width 28 height 8
click at [718, 125] on span "Landing Page URL" at bounding box center [720, 127] width 72 height 11
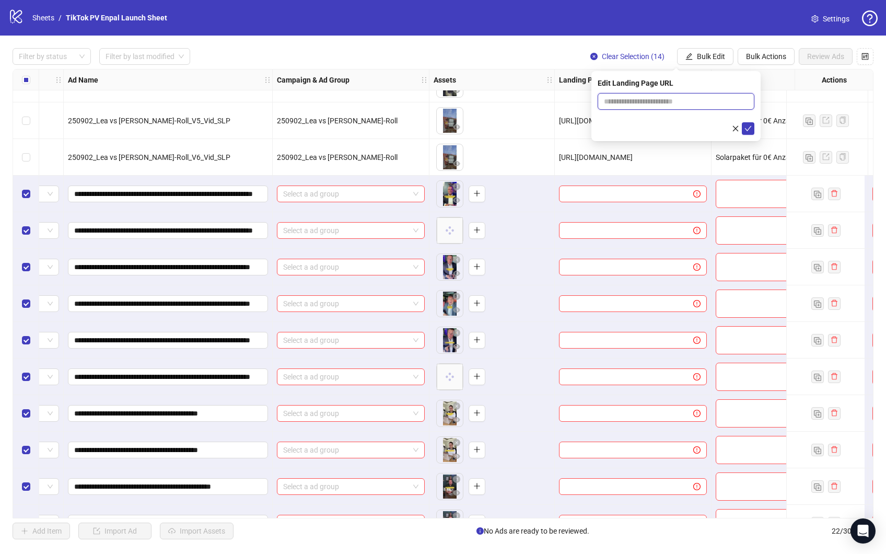
click at [658, 100] on input "text" at bounding box center [676, 101] width 157 height 17
paste input "**********"
type input "**********"
click at [742, 122] on button "submit" at bounding box center [748, 128] width 13 height 13
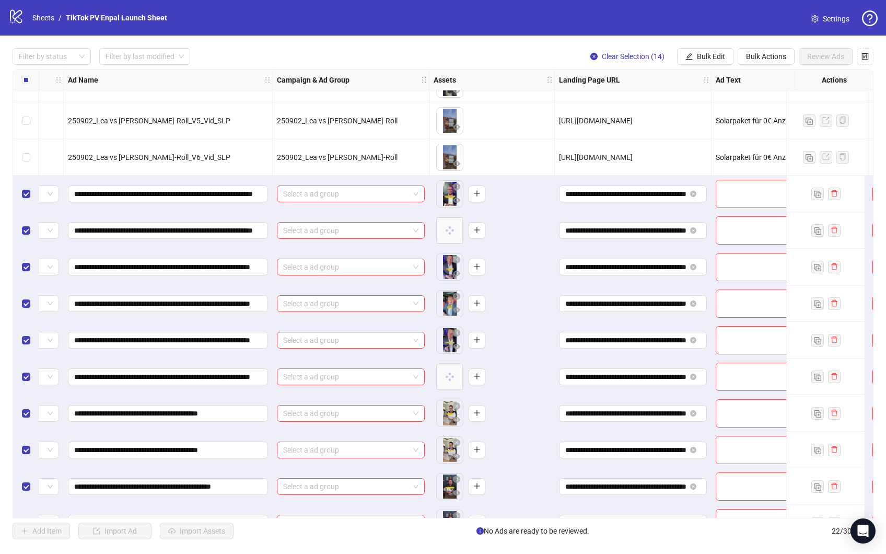
click at [740, 158] on span "Solarpaket für 0€ Anzahlung jetzt verfügbar!" at bounding box center [788, 157] width 144 height 8
copy span "Solarpaket für 0€ Anzahlung jetzt verfügbar!"
click at [704, 57] on span "Bulk Edit" at bounding box center [711, 56] width 28 height 8
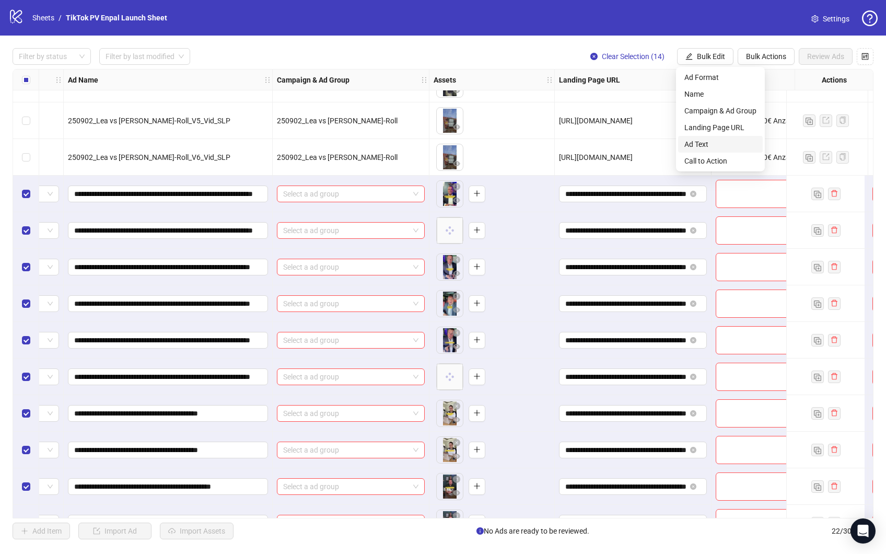
click at [715, 148] on span "Ad Text" at bounding box center [720, 143] width 72 height 11
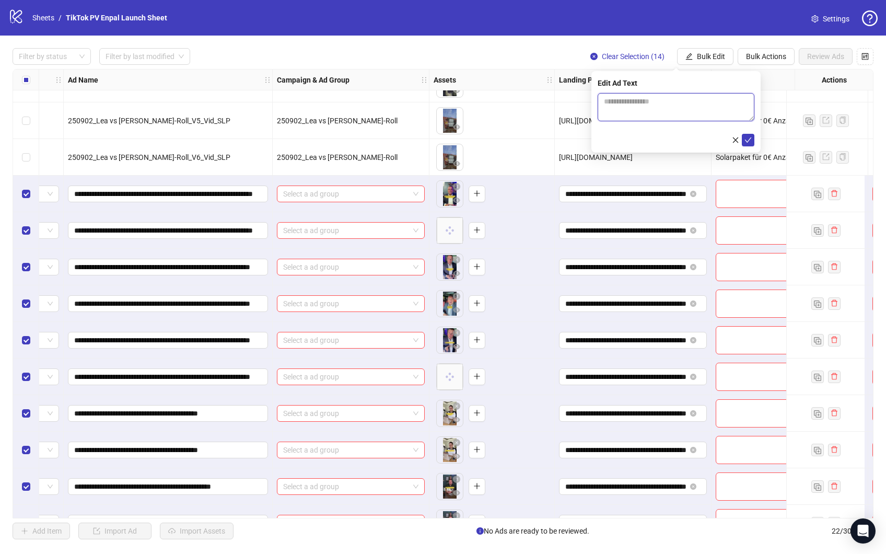
click at [682, 101] on textarea at bounding box center [676, 107] width 157 height 28
paste textarea "**********"
type textarea "**********"
click at [753, 140] on button "submit" at bounding box center [748, 140] width 13 height 13
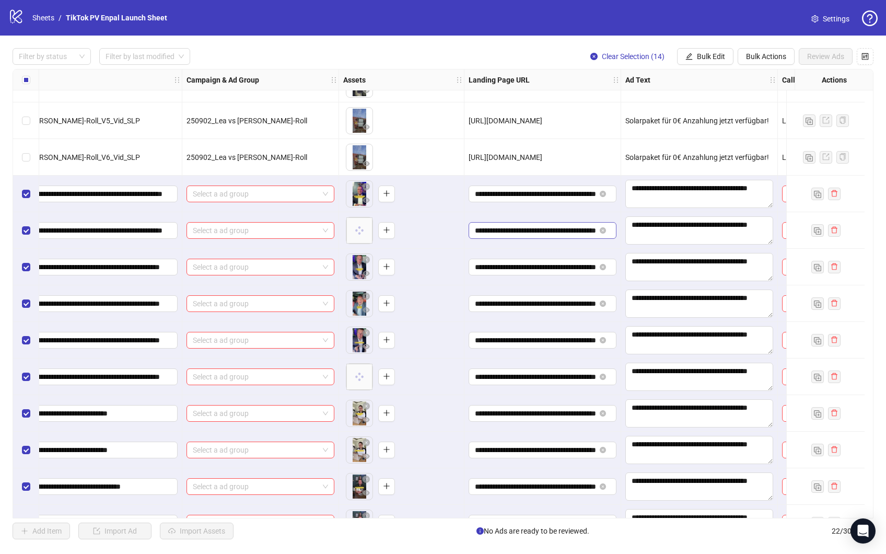
scroll to position [207, 230]
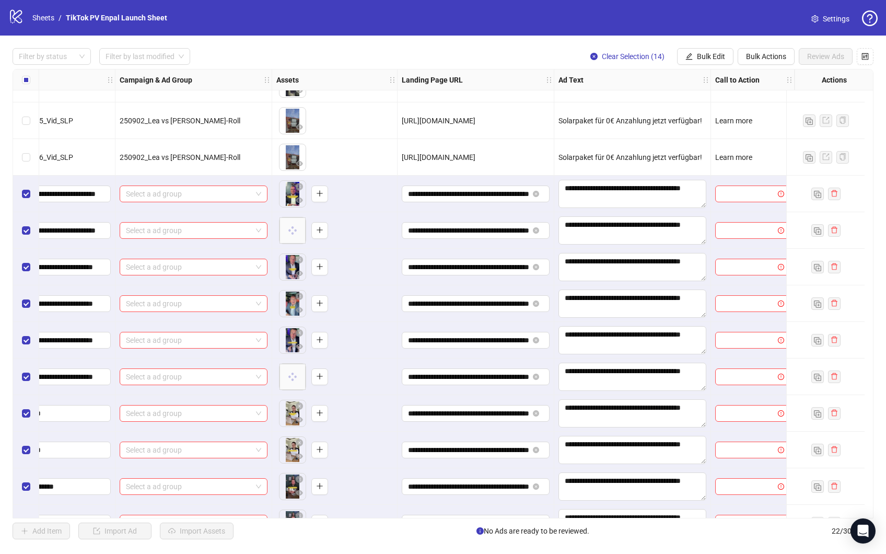
click at [723, 155] on span "Learn more" at bounding box center [733, 157] width 37 height 8
copy span "Learn more"
click at [736, 199] on input "search" at bounding box center [747, 194] width 53 height 16
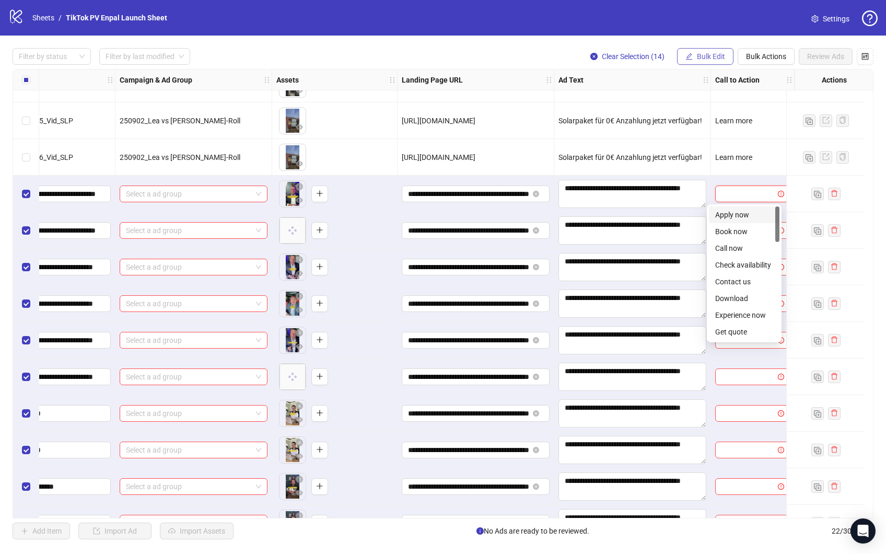
click at [706, 56] on span "Bulk Edit" at bounding box center [711, 56] width 28 height 8
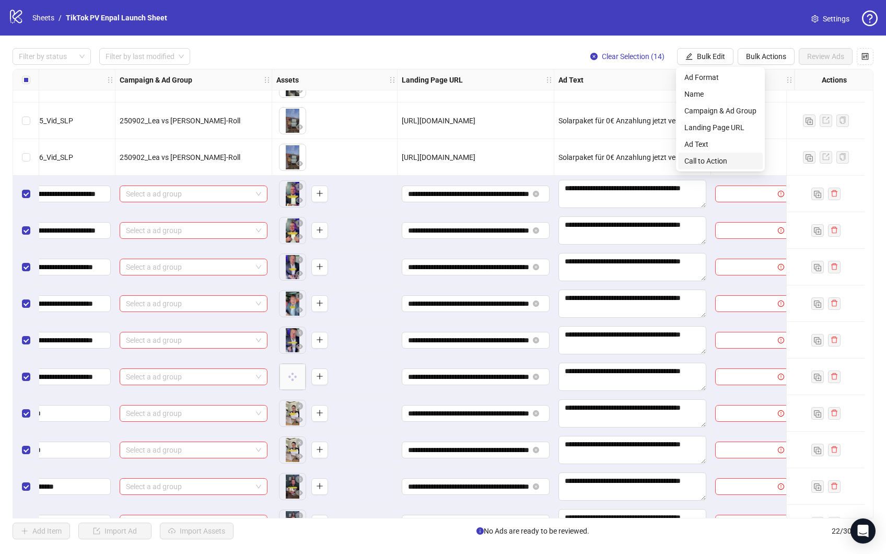
click at [712, 159] on span "Call to Action" at bounding box center [720, 160] width 72 height 11
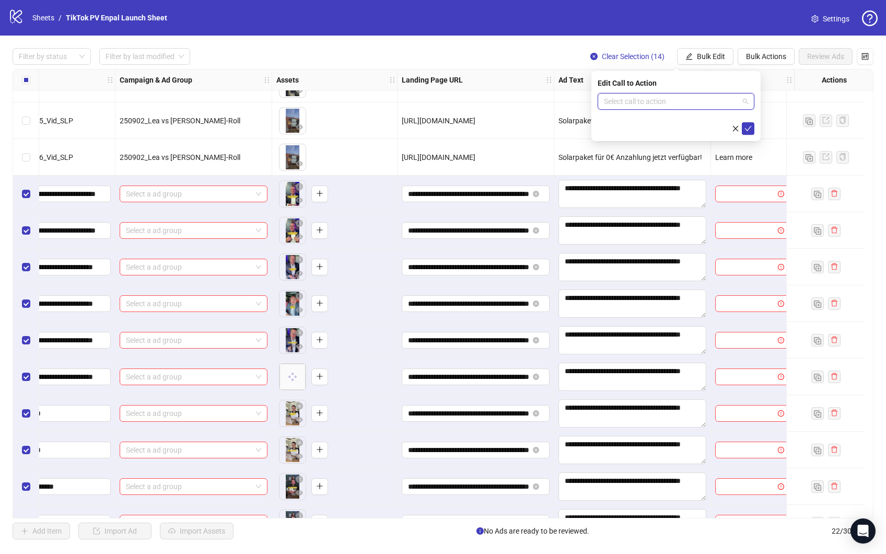
click at [695, 99] on input "search" at bounding box center [671, 101] width 135 height 16
paste input "**********"
type input "**********"
click at [687, 101] on input "search" at bounding box center [671, 101] width 135 height 16
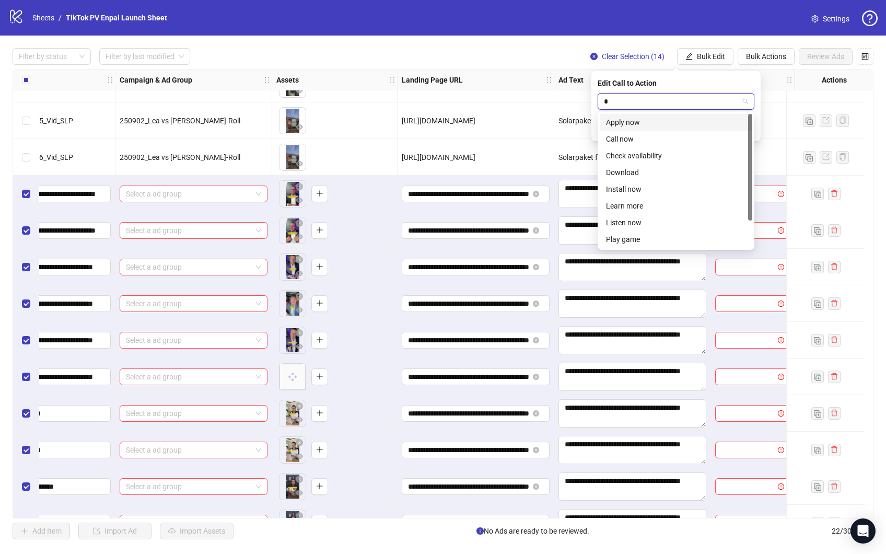
type input "**"
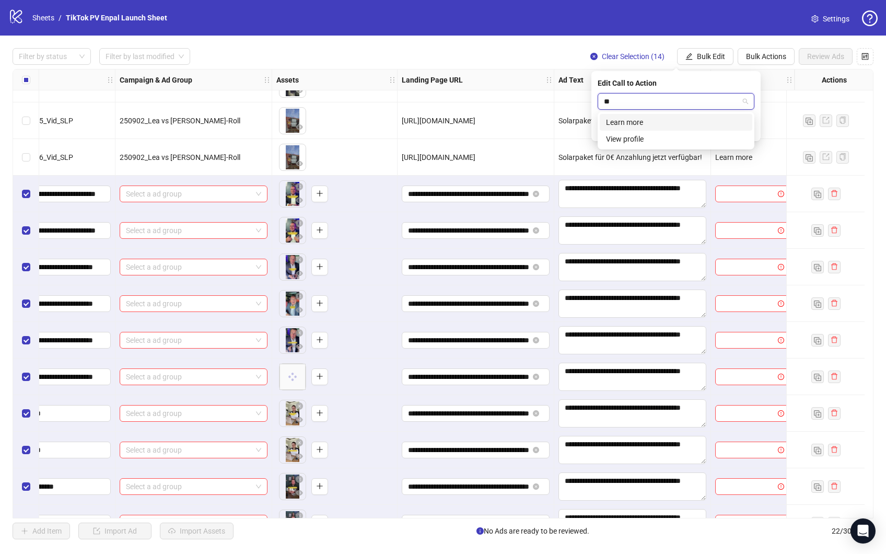
click at [685, 119] on div "Learn more" at bounding box center [676, 121] width 140 height 11
click at [750, 127] on icon "check" at bounding box center [748, 128] width 7 height 5
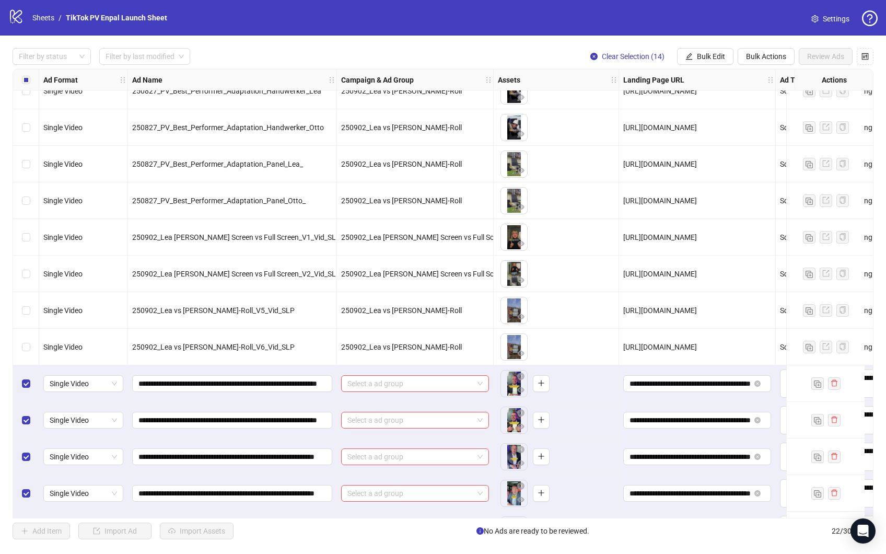
scroll to position [14, 0]
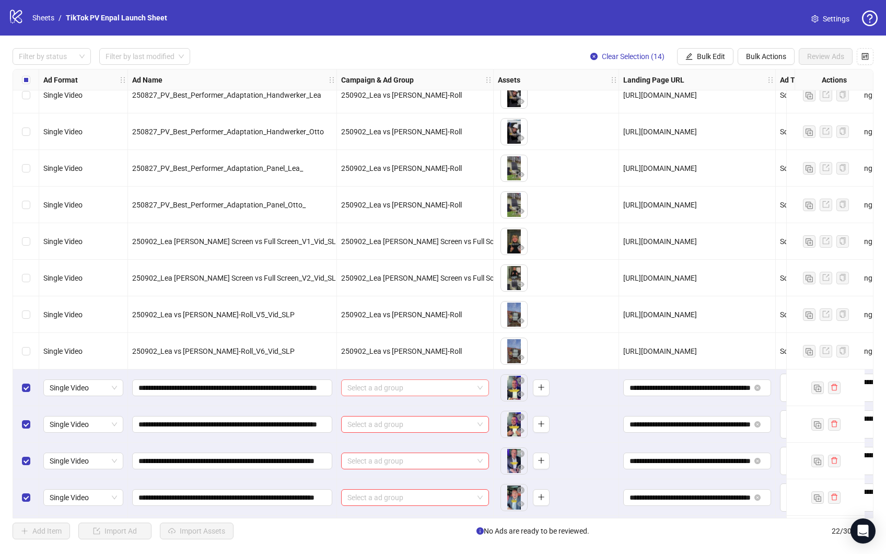
click at [377, 388] on input "search" at bounding box center [410, 388] width 126 height 16
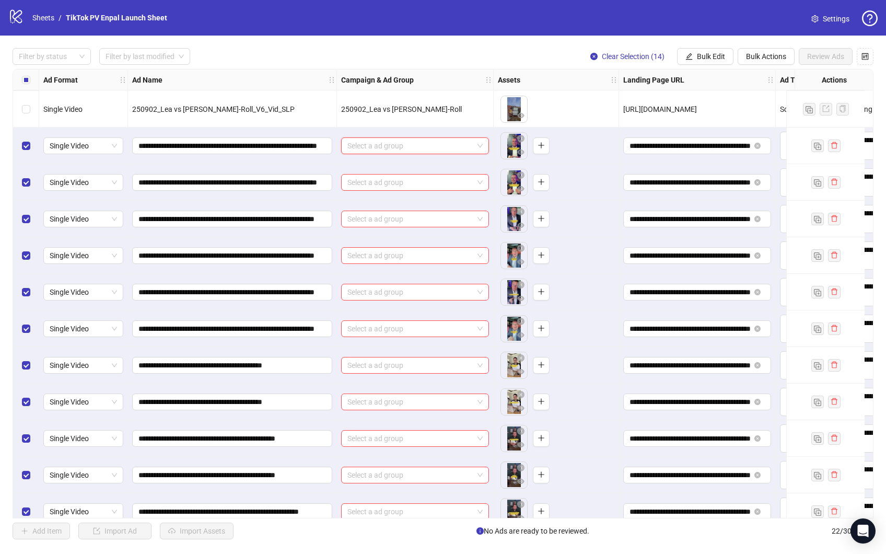
scroll to position [381, 0]
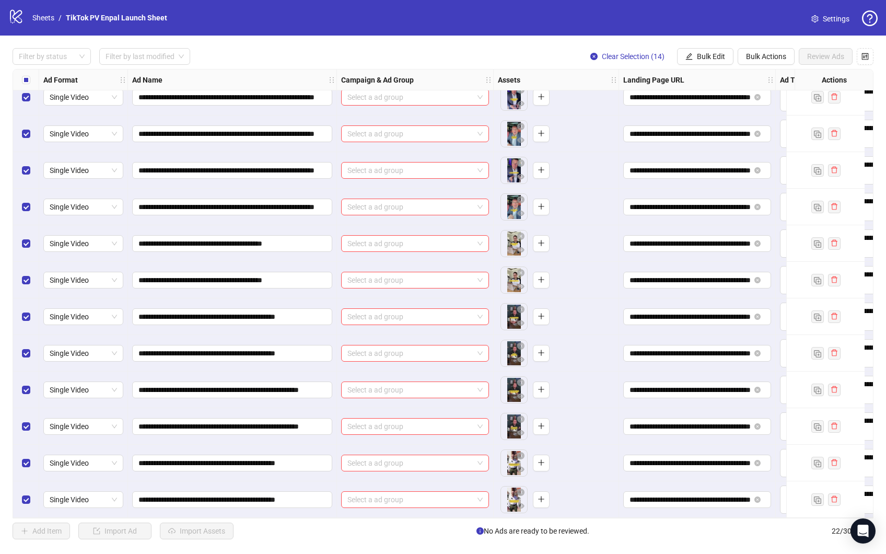
scroll to position [267, 0]
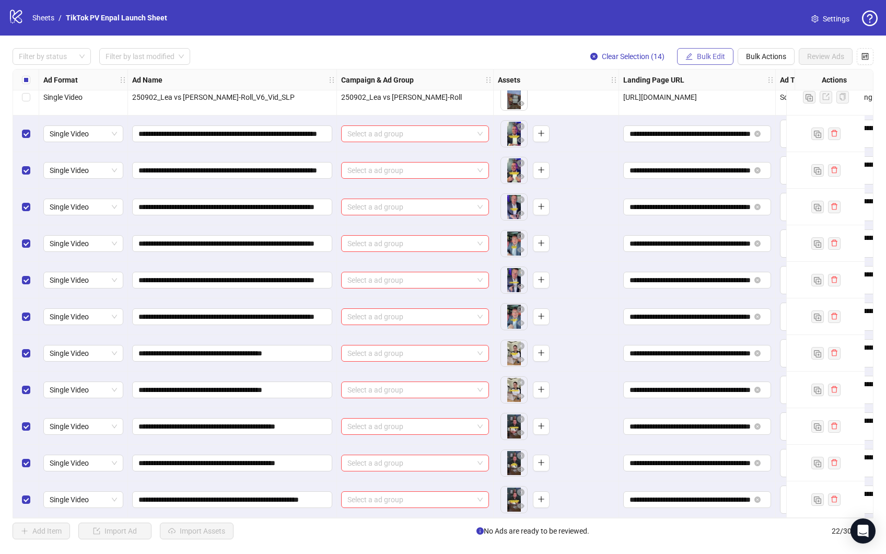
click at [703, 55] on span "Bulk Edit" at bounding box center [711, 56] width 28 height 8
click at [727, 113] on span "Campaign & Ad Group" at bounding box center [720, 110] width 72 height 11
click at [660, 105] on input "search" at bounding box center [671, 101] width 135 height 16
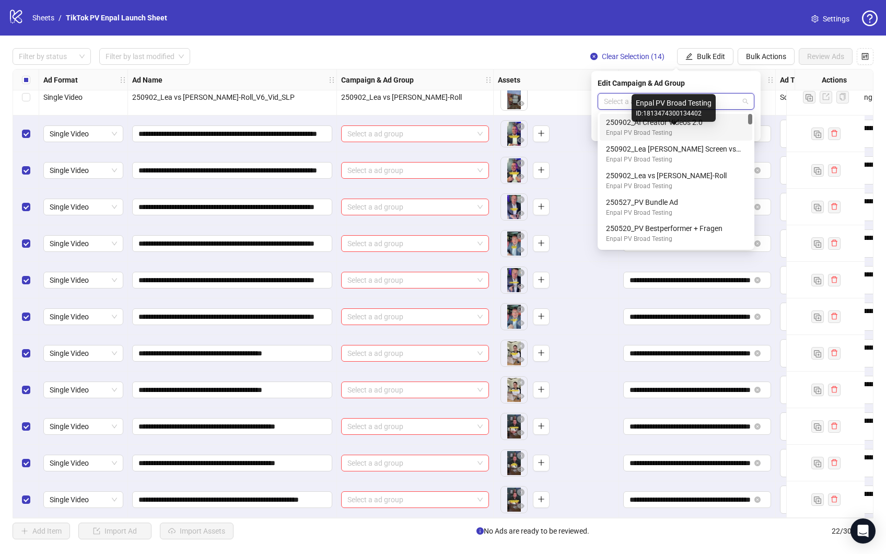
click at [671, 129] on div "Enpal PV Broad Testing" at bounding box center [674, 133] width 136 height 10
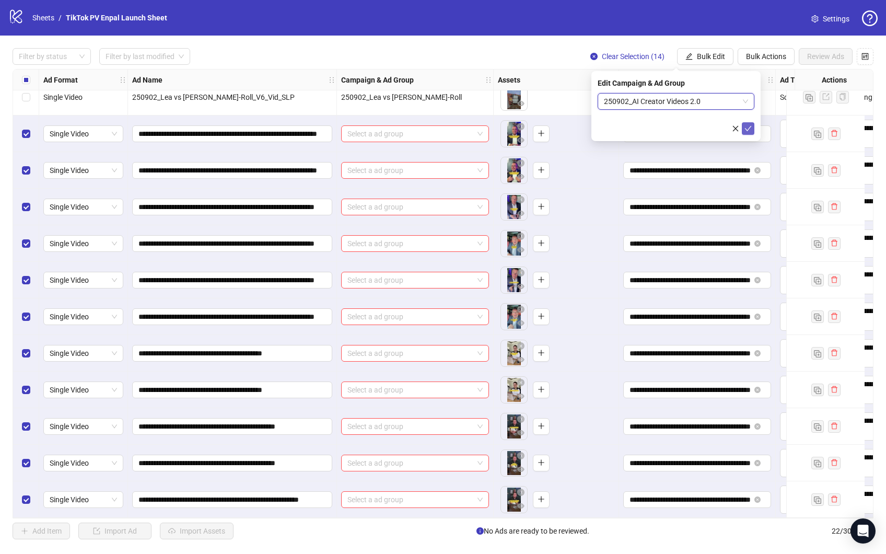
click at [752, 130] on button "submit" at bounding box center [748, 128] width 13 height 13
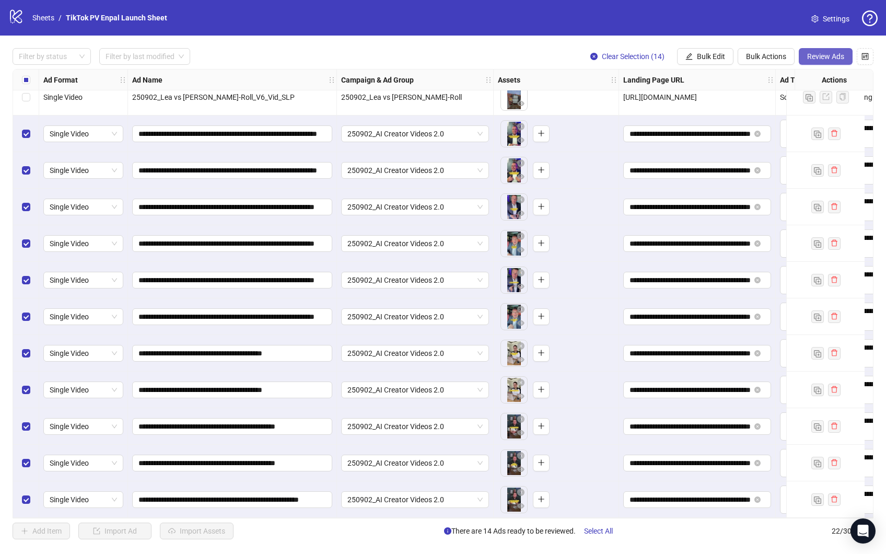
click at [825, 54] on span "Review Ads" at bounding box center [825, 56] width 37 height 8
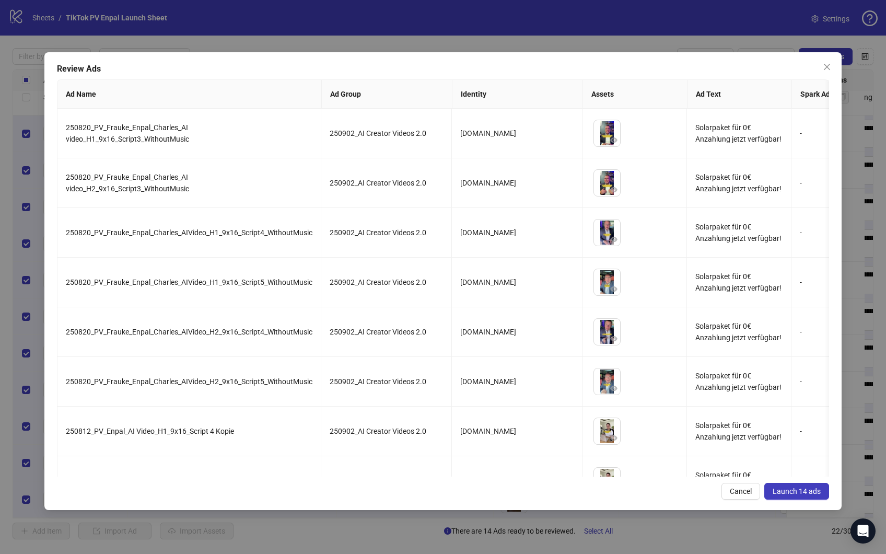
click at [791, 489] on span "Launch 14 ads" at bounding box center [796, 491] width 48 height 8
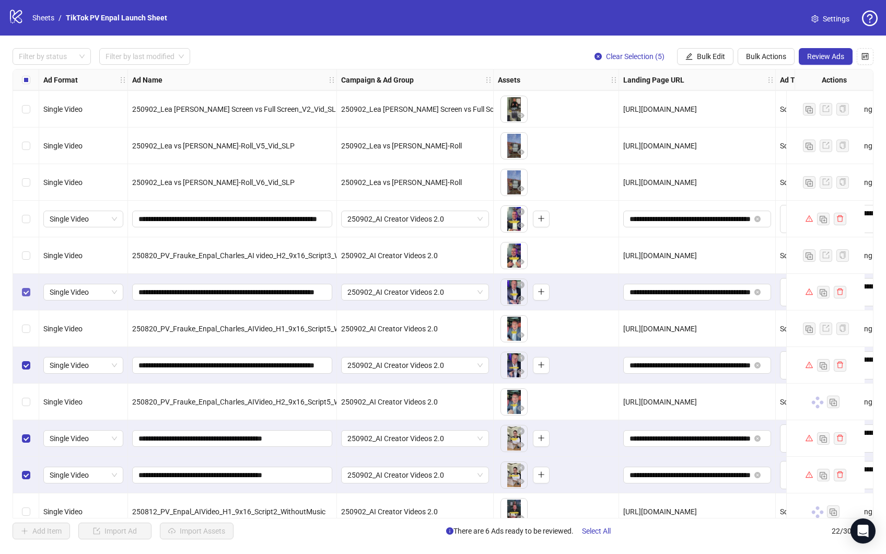
scroll to position [180, 0]
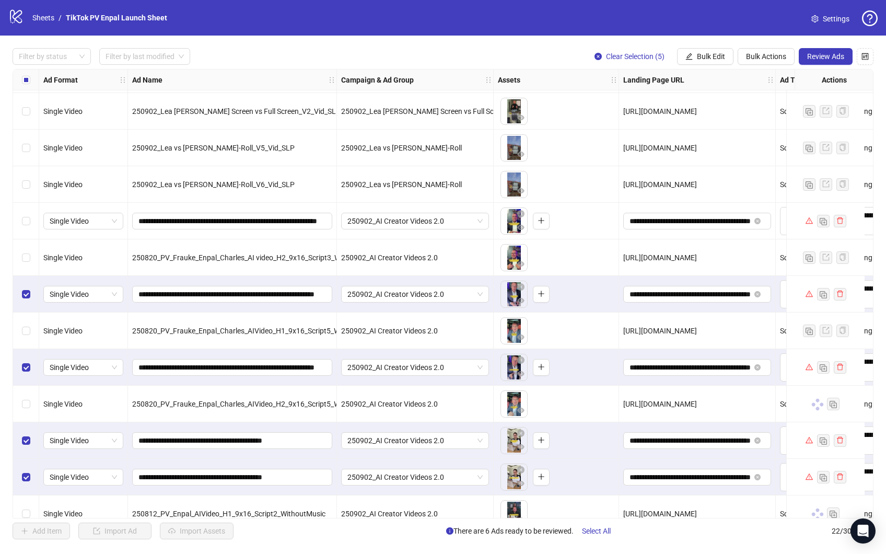
click at [20, 221] on div "Select row 9" at bounding box center [26, 221] width 26 height 37
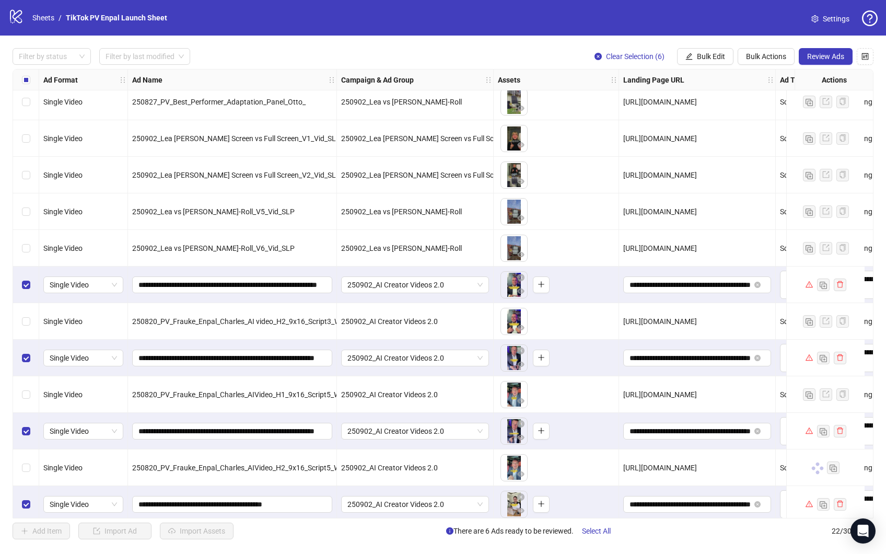
scroll to position [381, 0]
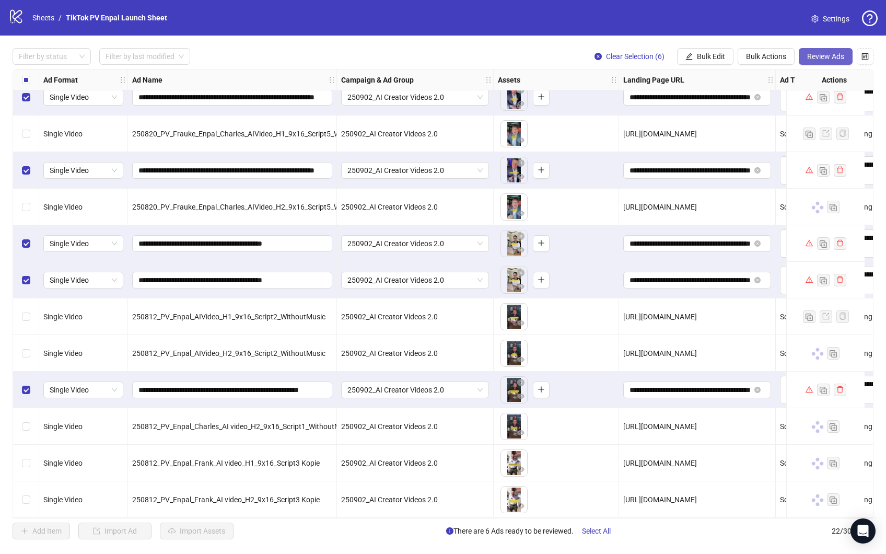
click at [825, 57] on span "Review Ads" at bounding box center [825, 56] width 37 height 8
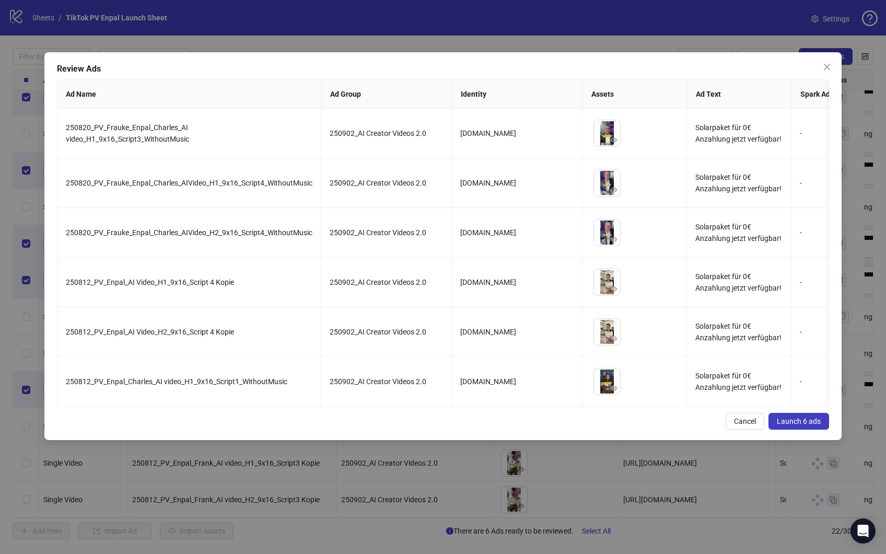
click at [794, 424] on span "Launch 6 ads" at bounding box center [799, 421] width 44 height 8
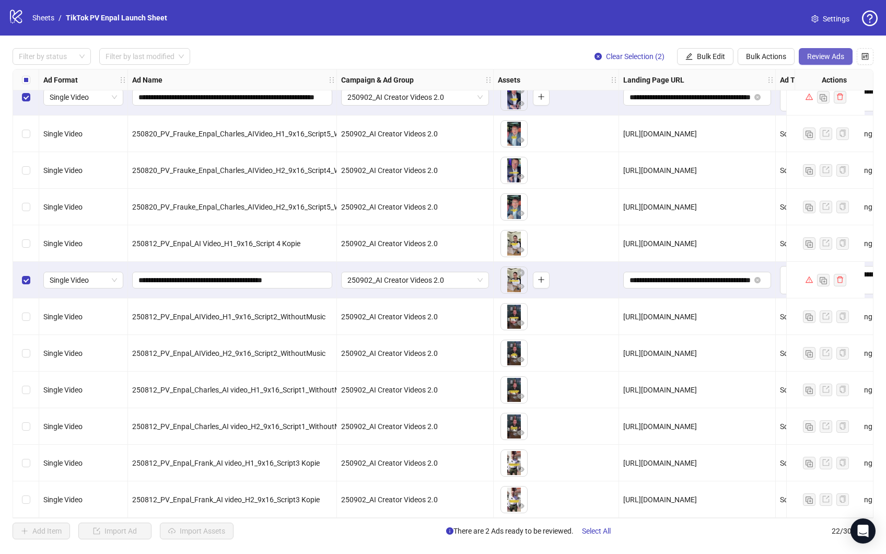
click at [832, 53] on span "Review Ads" at bounding box center [825, 56] width 37 height 8
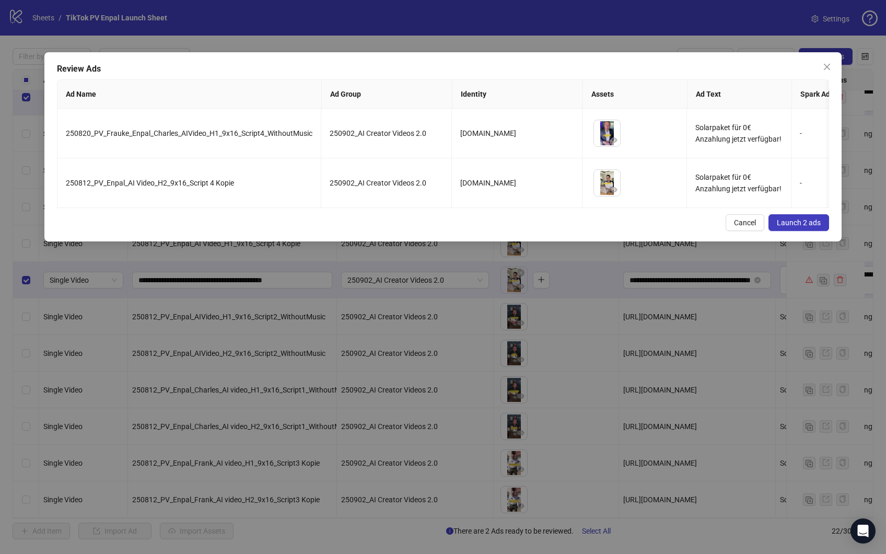
click at [788, 227] on button "Launch 2 ads" at bounding box center [798, 222] width 61 height 17
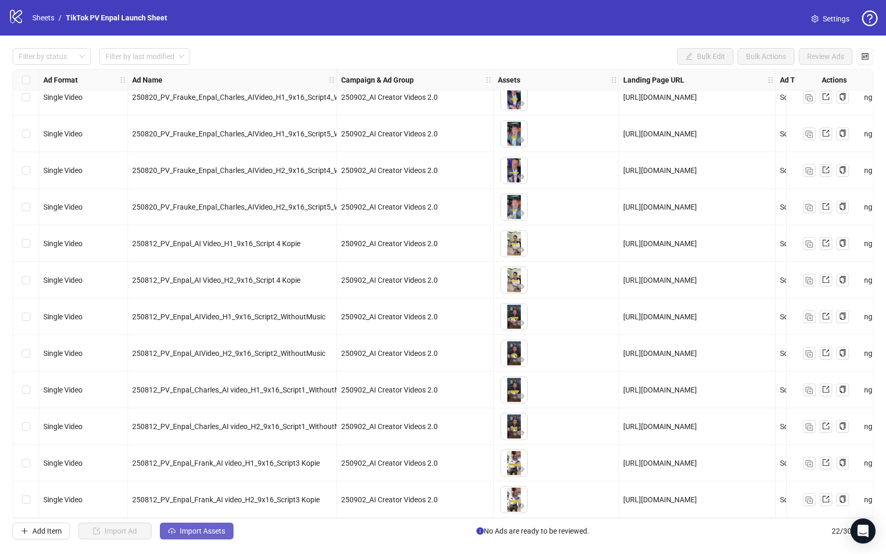
click at [201, 530] on span "Import Assets" at bounding box center [202, 530] width 45 height 8
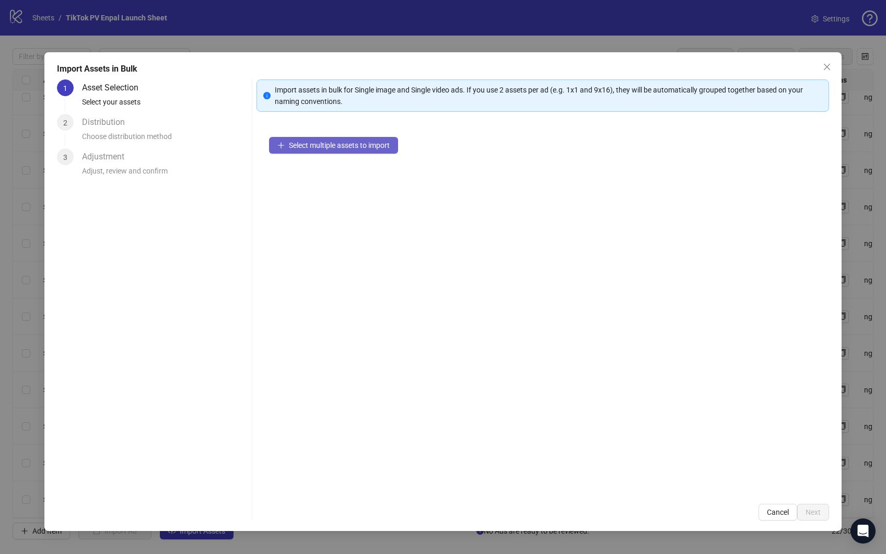
click at [346, 148] on span "Select multiple assets to import" at bounding box center [339, 145] width 101 height 8
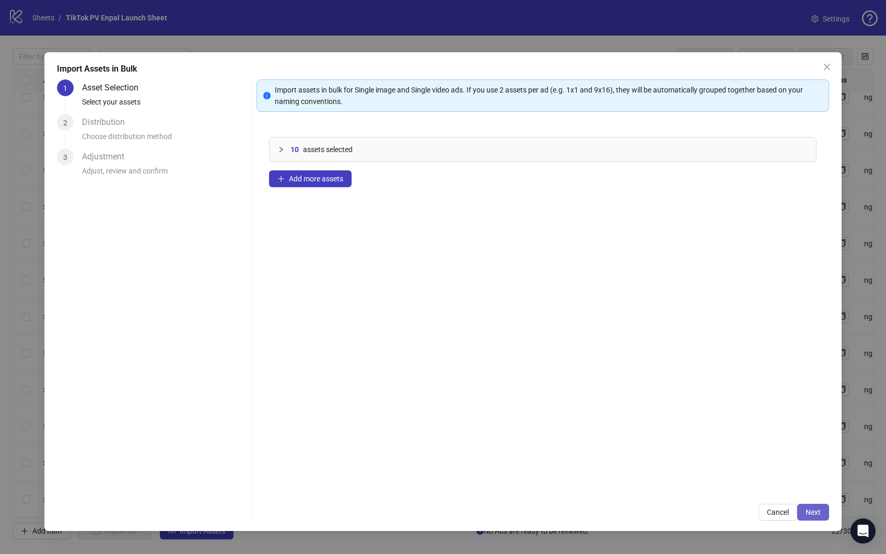
click at [807, 508] on span "Next" at bounding box center [812, 512] width 15 height 8
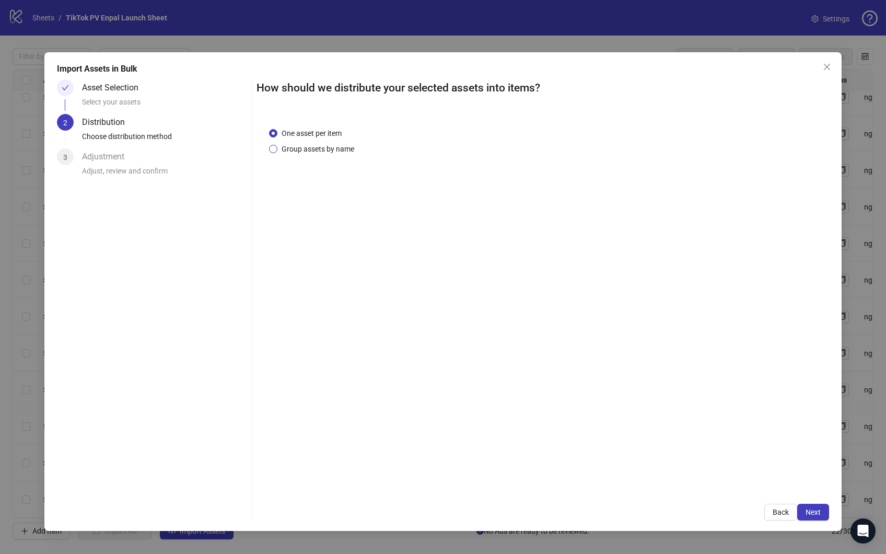
click at [330, 149] on span "Group assets by name" at bounding box center [317, 148] width 81 height 11
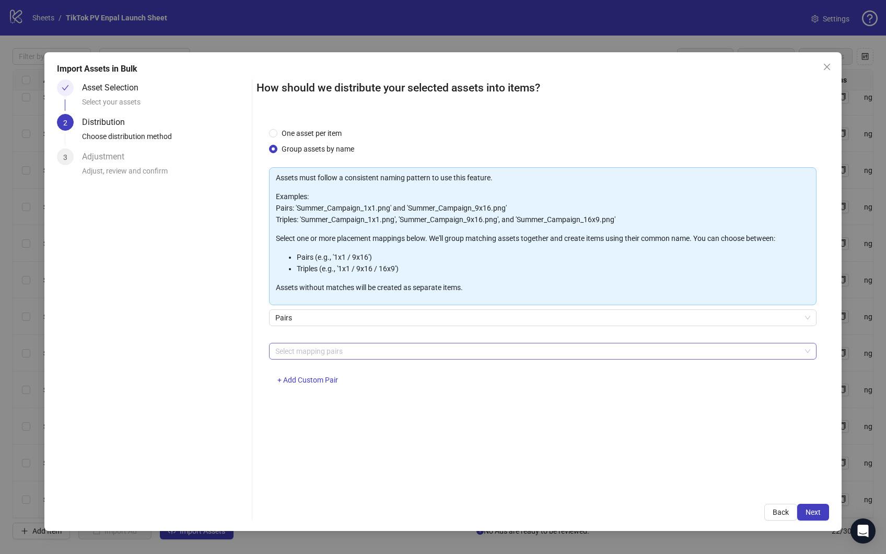
click at [301, 351] on div at bounding box center [537, 351] width 532 height 15
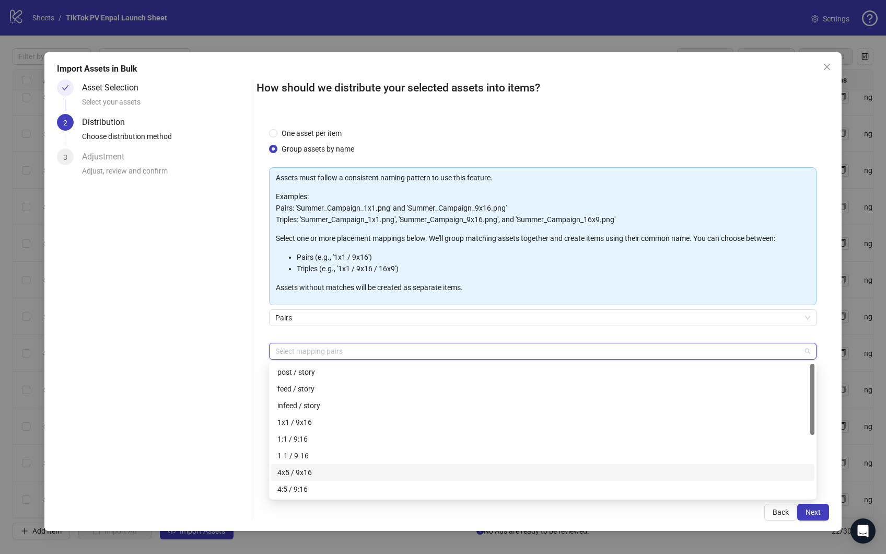
click at [314, 476] on div "4x5 / 9x16" at bounding box center [542, 471] width 531 height 11
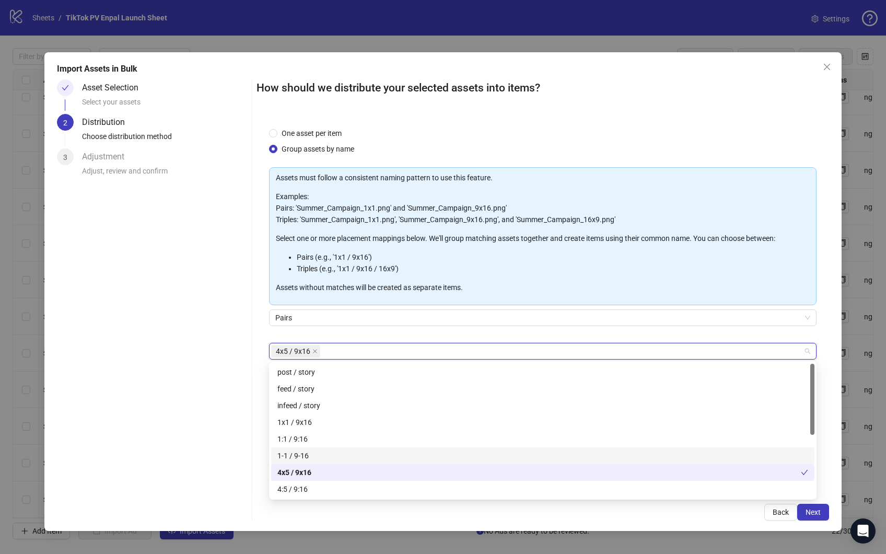
click at [168, 373] on div "Asset Selection Select your assets 2 Distribution Choose distribution method 3 …" at bounding box center [152, 299] width 191 height 441
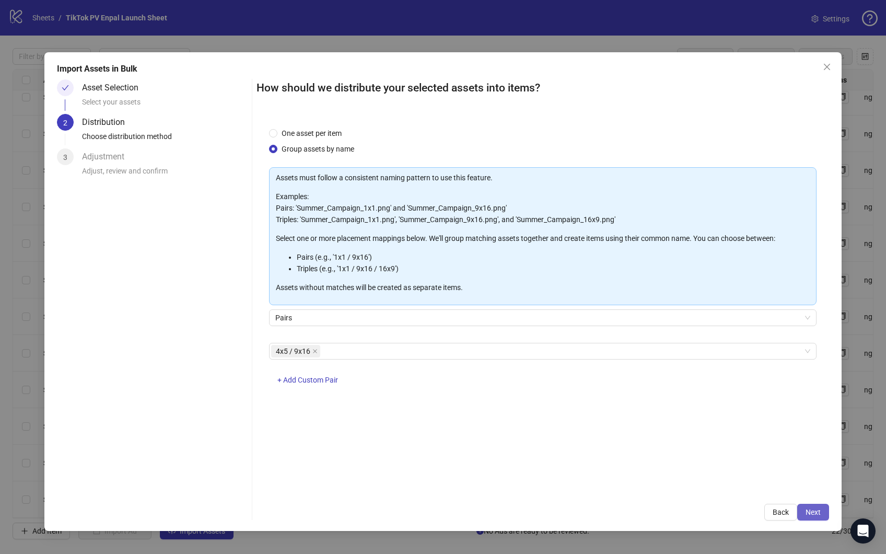
click at [818, 506] on button "Next" at bounding box center [813, 512] width 32 height 17
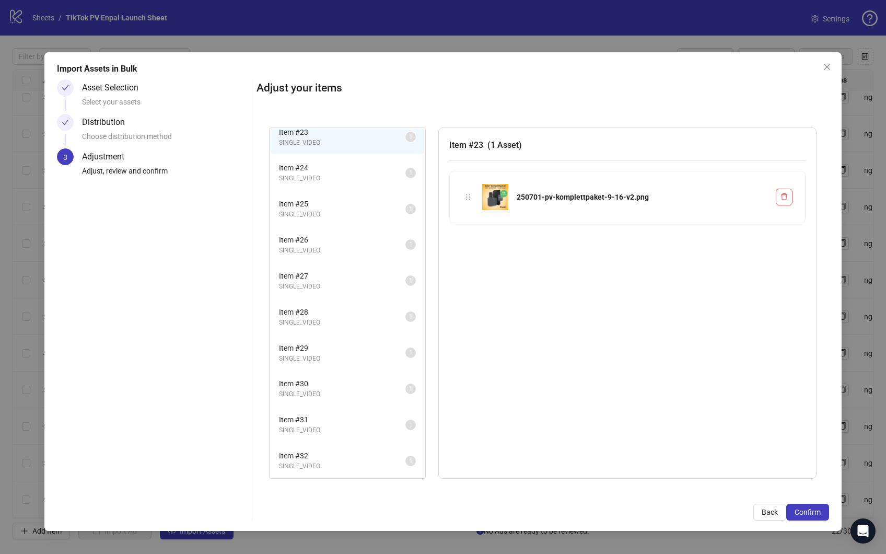
scroll to position [0, 0]
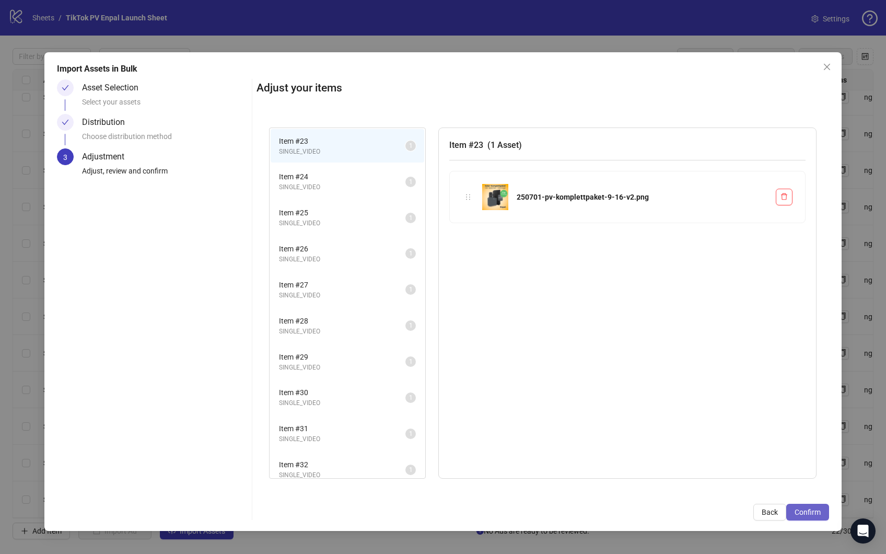
click at [804, 508] on span "Confirm" at bounding box center [807, 512] width 26 height 8
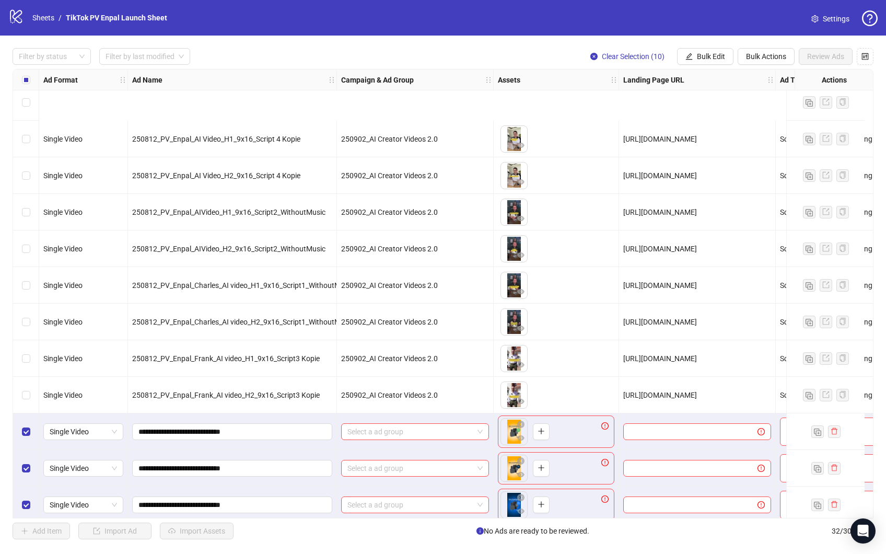
scroll to position [747, 0]
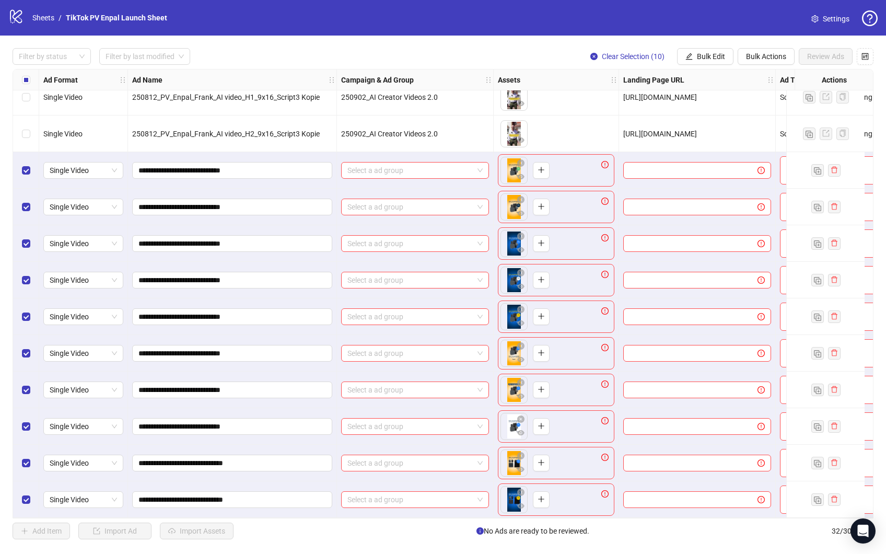
click at [662, 130] on span "[URL][DOMAIN_NAME]" at bounding box center [660, 134] width 74 height 8
copy span "[URL][DOMAIN_NAME]"
click at [697, 54] on span "Bulk Edit" at bounding box center [711, 56] width 28 height 8
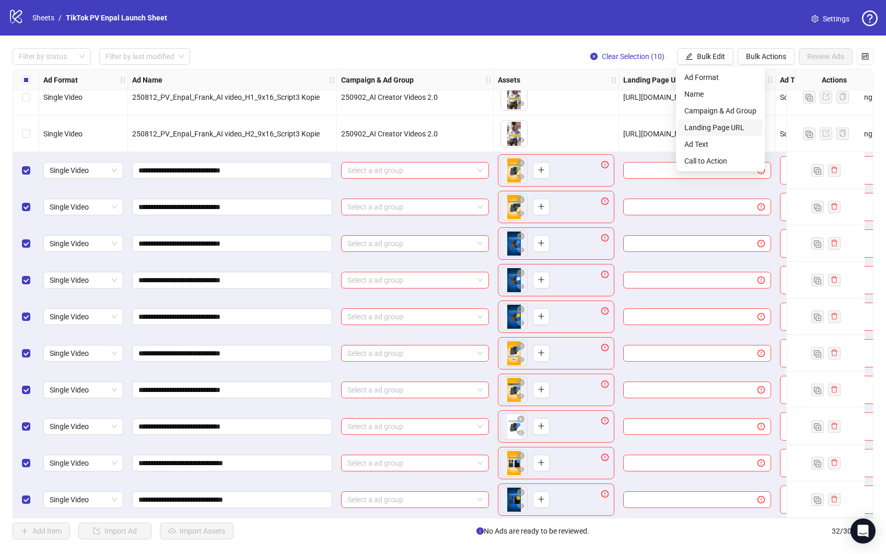
click at [730, 128] on span "Landing Page URL" at bounding box center [720, 127] width 72 height 11
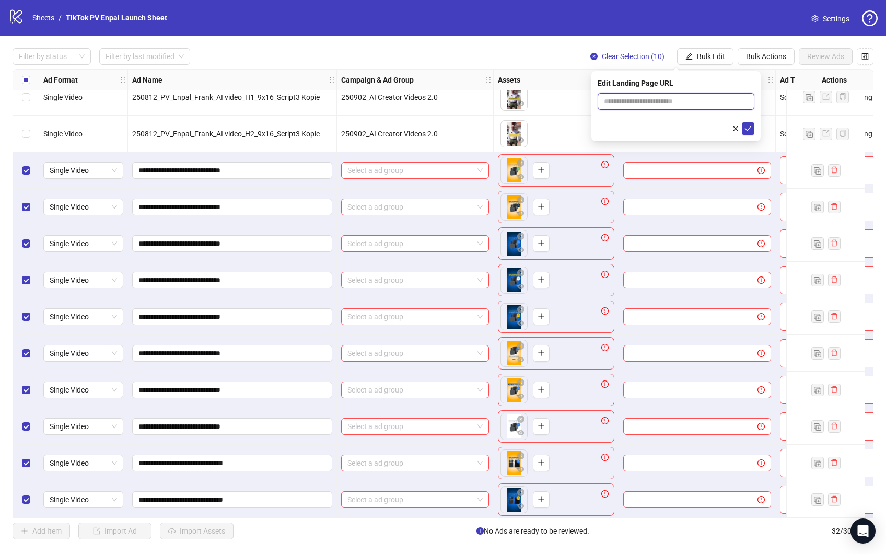
click at [674, 103] on input "text" at bounding box center [676, 101] width 157 height 17
paste input "**********"
type input "**********"
click at [742, 122] on button "submit" at bounding box center [748, 128] width 13 height 13
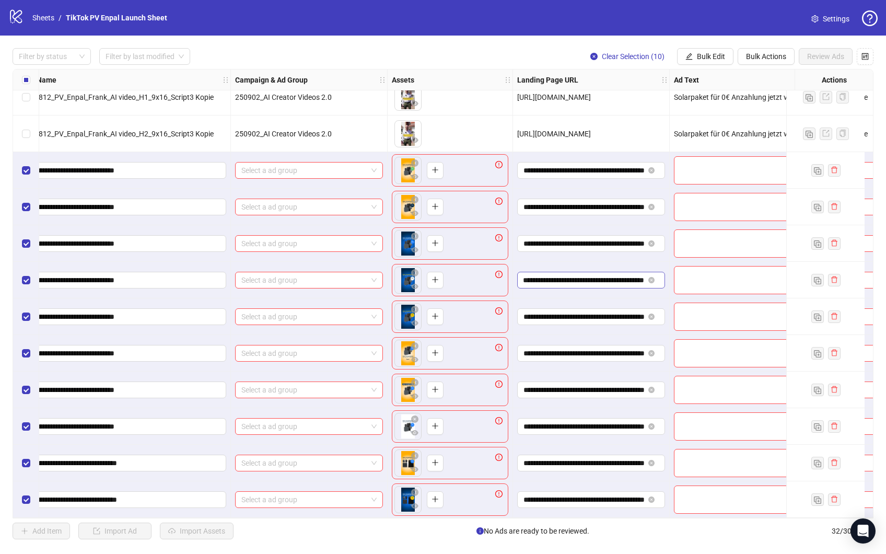
scroll to position [747, 230]
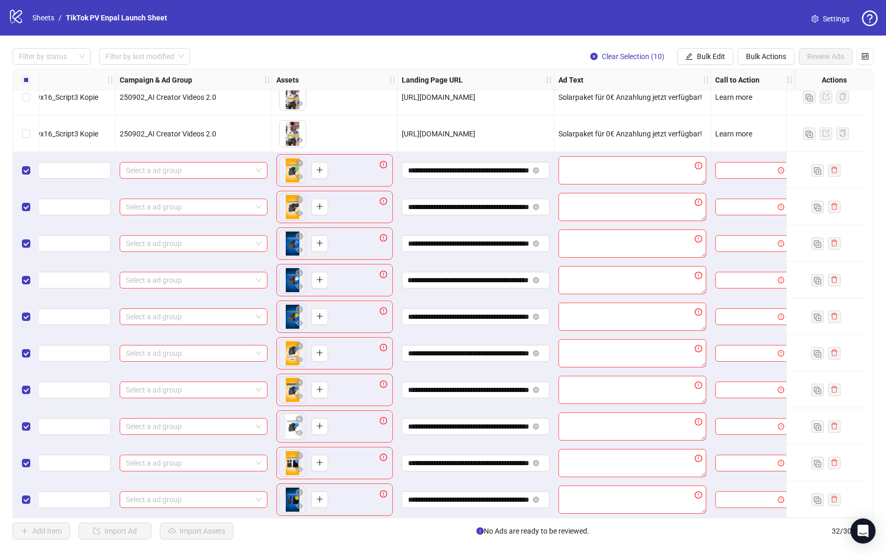
click at [598, 130] on span "Solarpaket für 0€ Anzahlung jetzt verfügbar!" at bounding box center [630, 134] width 144 height 8
copy span "Solarpaket für 0€ Anzahlung jetzt verfügbar!"
click at [605, 176] on textarea at bounding box center [632, 170] width 148 height 28
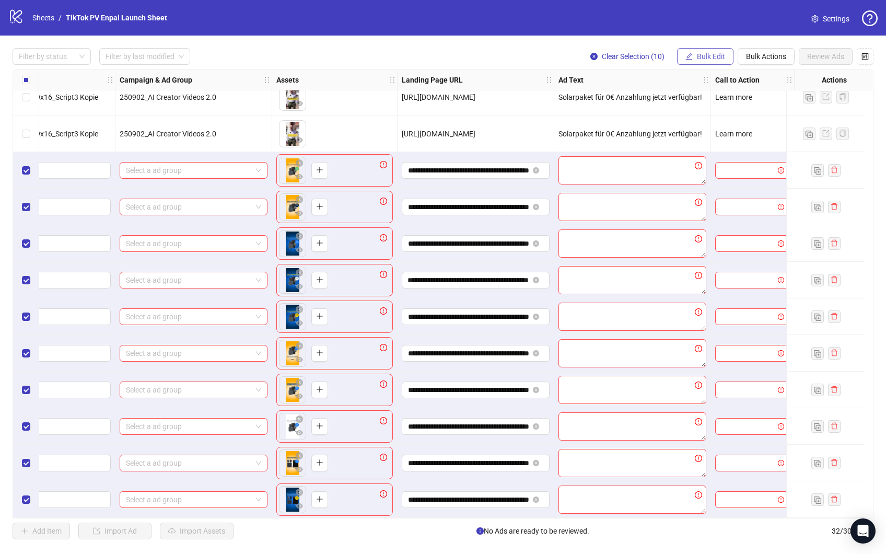
click at [710, 49] on button "Bulk Edit" at bounding box center [705, 56] width 56 height 17
click at [718, 143] on span "Ad Text" at bounding box center [720, 143] width 72 height 11
click at [672, 99] on textarea at bounding box center [676, 107] width 157 height 28
paste textarea "**********"
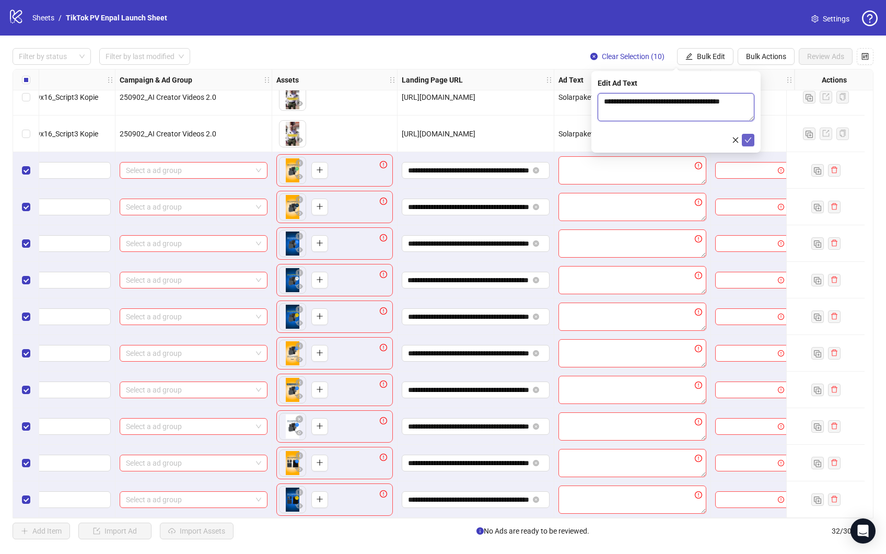
type textarea "**********"
click at [750, 137] on icon "check" at bounding box center [747, 139] width 7 height 7
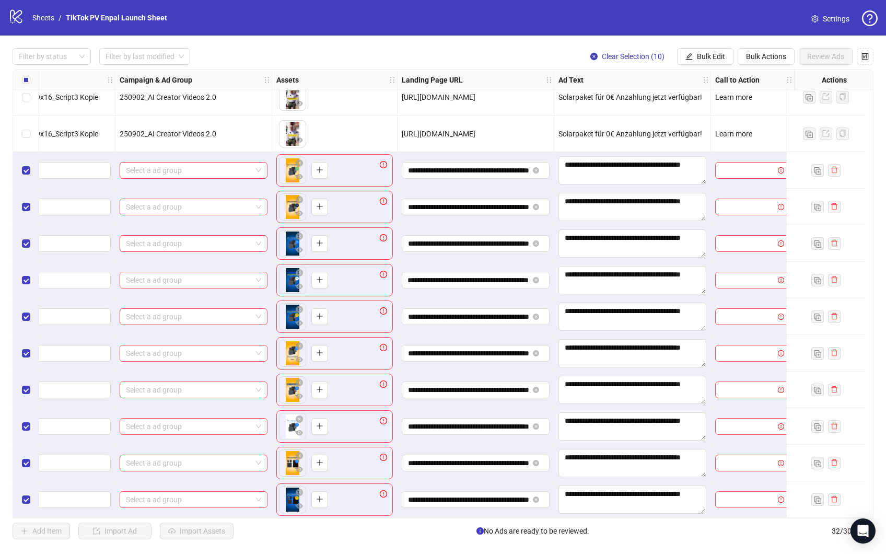
click at [726, 130] on span "Learn more" at bounding box center [733, 134] width 37 height 8
click at [705, 56] on span "Bulk Edit" at bounding box center [711, 56] width 28 height 8
click at [713, 156] on span "Call to Action" at bounding box center [720, 160] width 72 height 11
click at [704, 101] on input "search" at bounding box center [671, 101] width 135 height 16
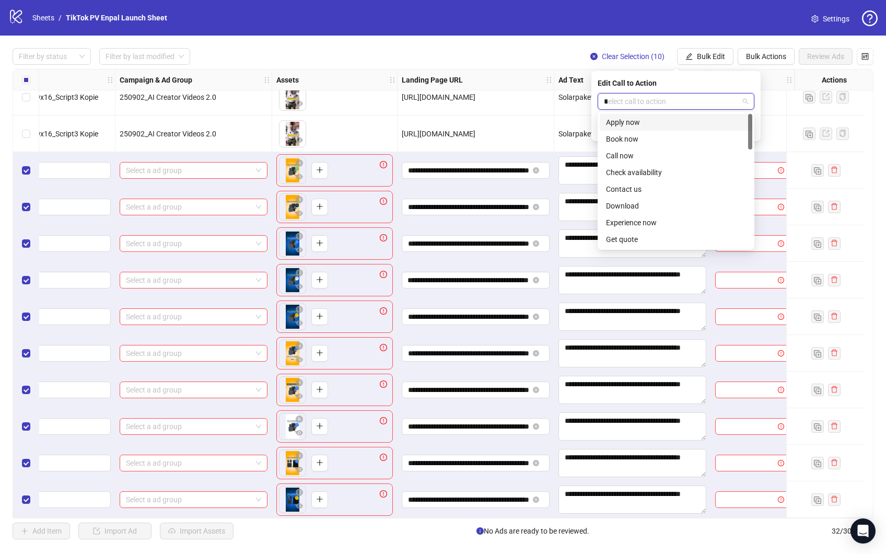
type input "**"
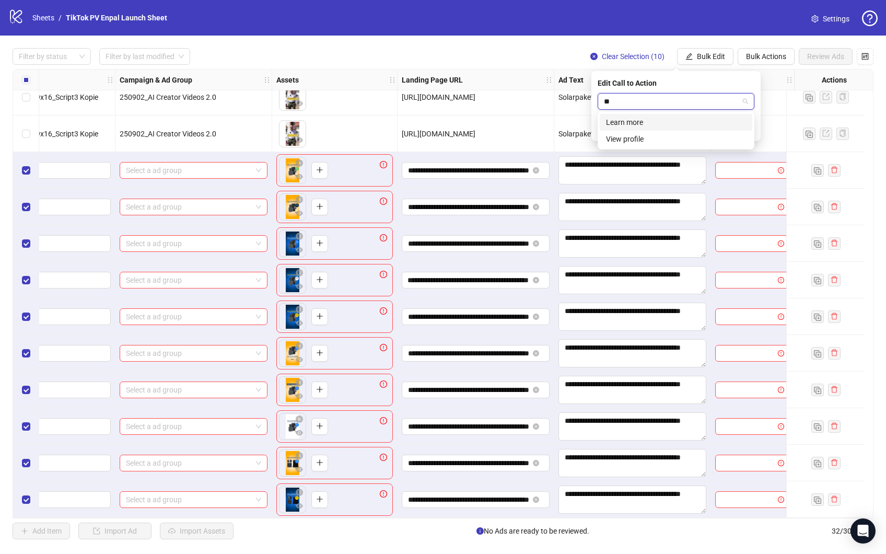
click at [650, 125] on div "Learn more" at bounding box center [676, 121] width 140 height 11
click at [750, 129] on icon "check" at bounding box center [747, 128] width 7 height 7
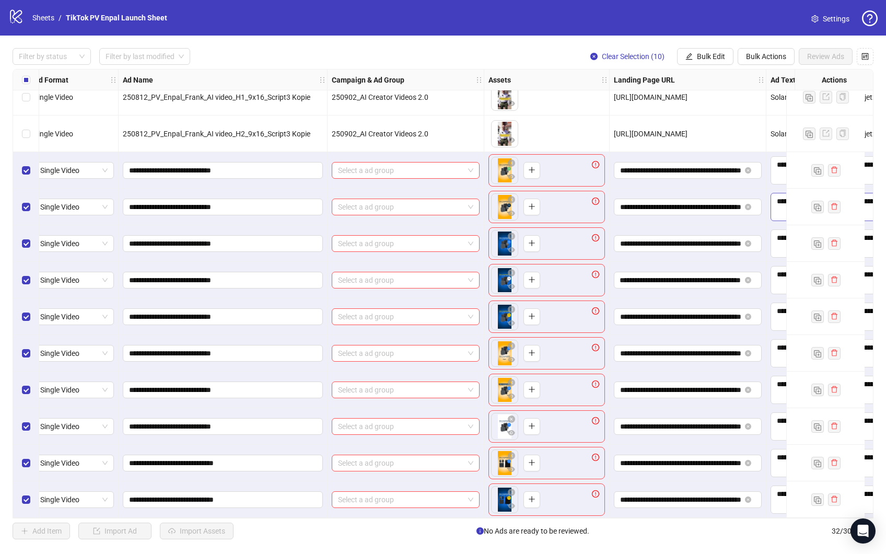
scroll to position [747, 0]
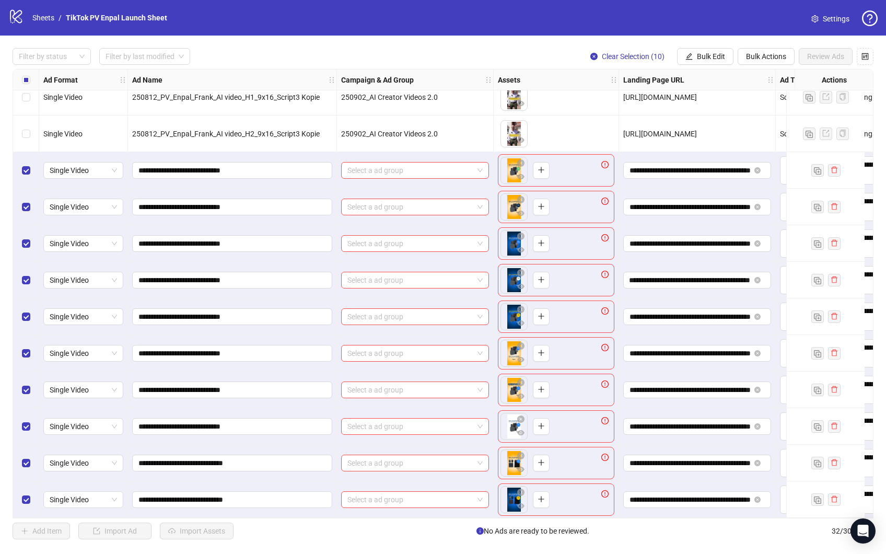
click at [589, 170] on div "To pick up a draggable item, press the space bar. While dragging, use the arrow…" at bounding box center [556, 170] width 116 height 32
click at [519, 174] on icon "eye" at bounding box center [520, 176] width 7 height 5
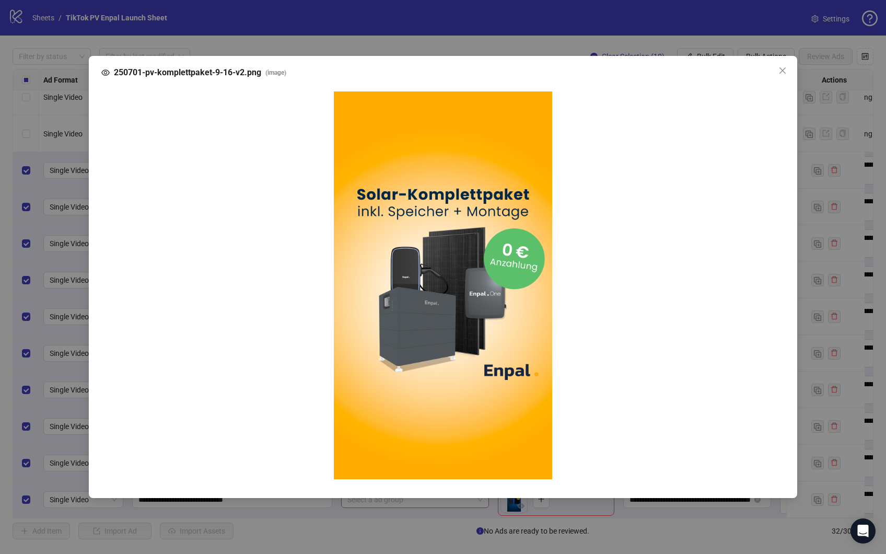
click at [824, 222] on div "250701-pv-komplettpaket-9-16-v2.png ( image )" at bounding box center [443, 277] width 886 height 554
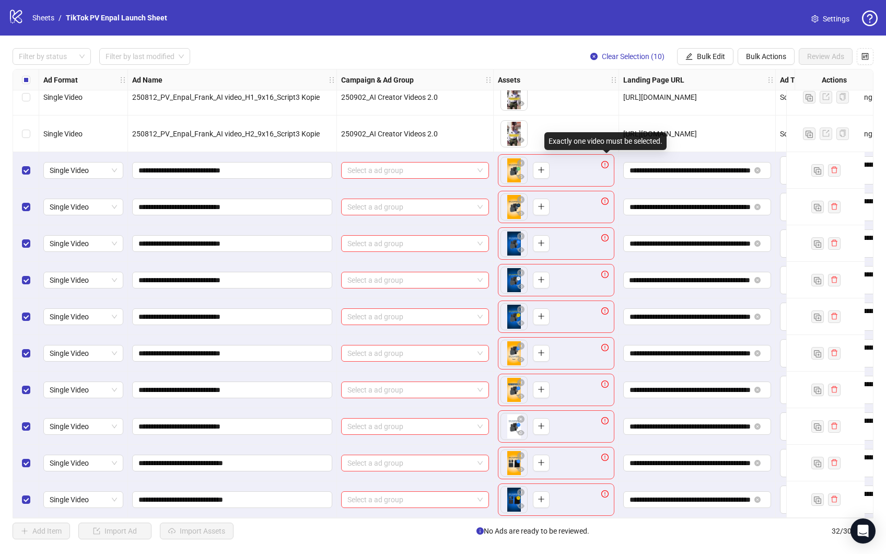
click at [604, 161] on icon "exclamation-circle" at bounding box center [604, 164] width 7 height 7
click at [710, 58] on span "Bulk Edit" at bounding box center [711, 56] width 28 height 8
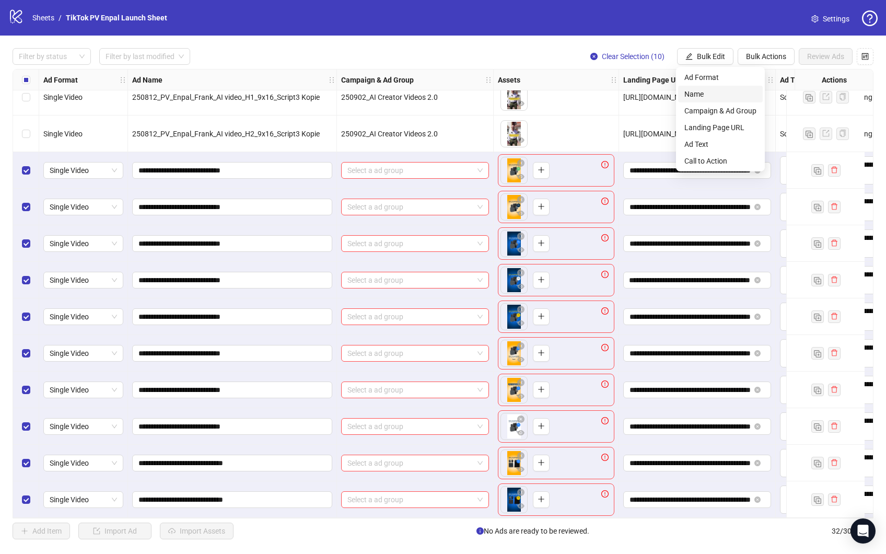
click at [707, 95] on span "Name" at bounding box center [720, 93] width 72 height 11
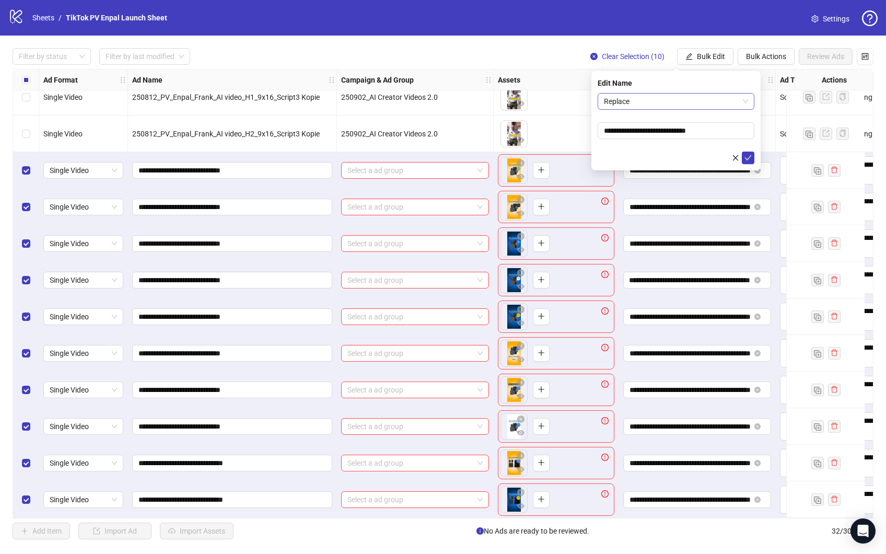
click at [669, 102] on span "Replace" at bounding box center [676, 101] width 144 height 16
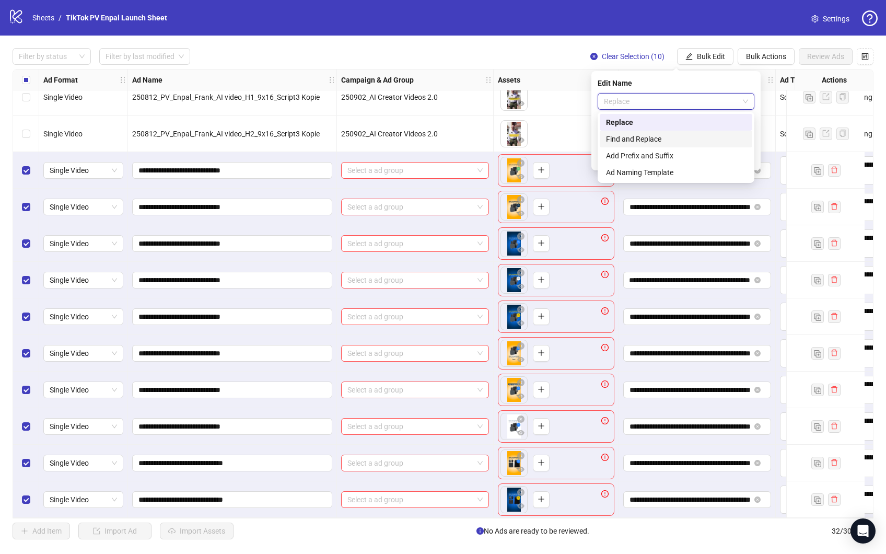
click at [674, 138] on div "Find and Replace" at bounding box center [676, 138] width 140 height 11
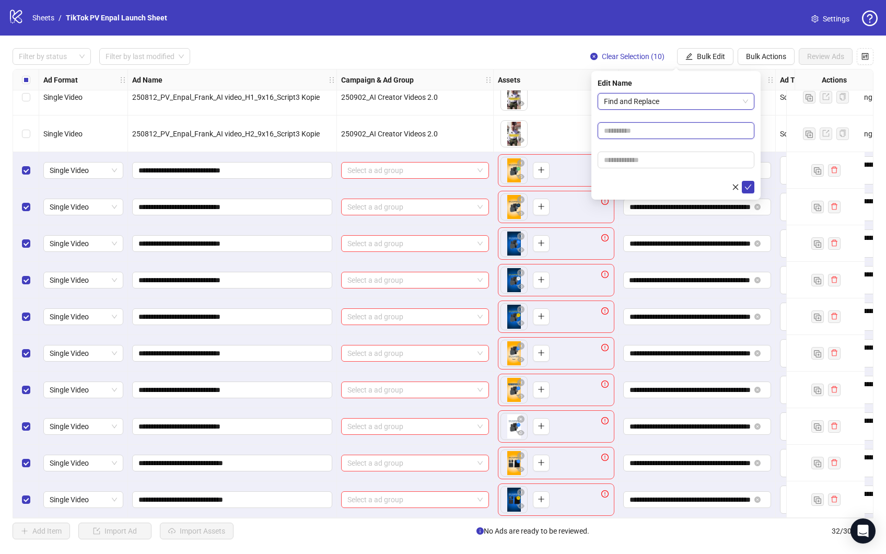
click at [641, 134] on input "text" at bounding box center [676, 130] width 157 height 17
type input "**********"
click at [638, 159] on input "text" at bounding box center [676, 159] width 157 height 17
type input "*******"
click at [746, 184] on icon "check" at bounding box center [747, 186] width 7 height 7
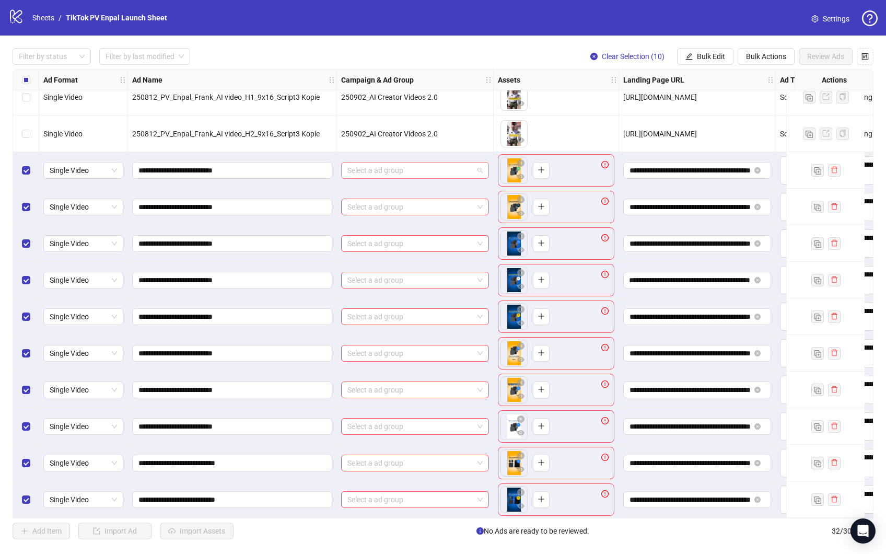
click at [479, 164] on span at bounding box center [414, 170] width 135 height 16
click at [507, 40] on div "Filter by status Filter by last modified Clear Selection (10) Bulk Edit Bulk Ac…" at bounding box center [443, 294] width 886 height 516
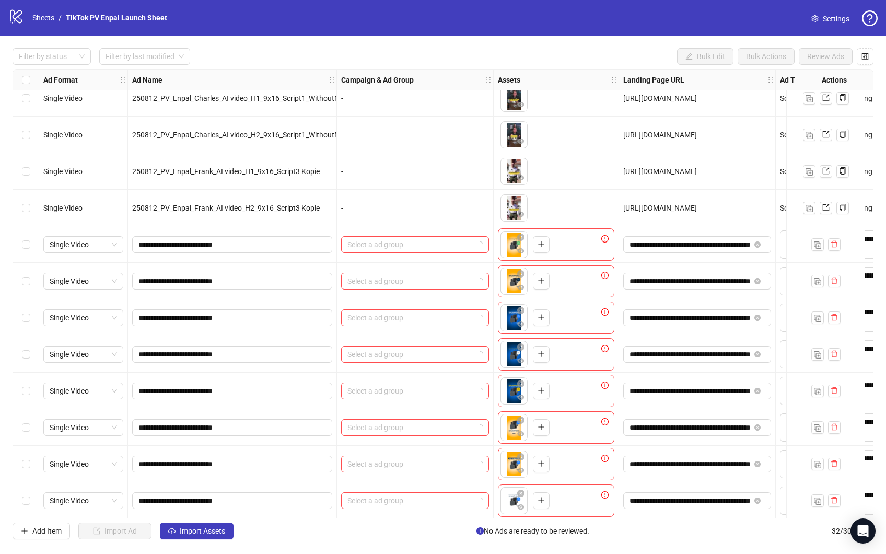
scroll to position [747, 0]
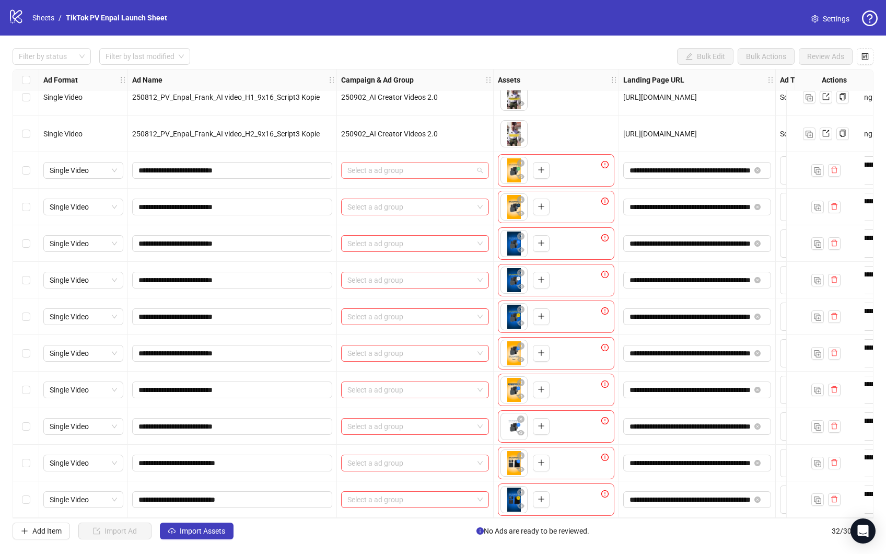
click at [482, 167] on span at bounding box center [414, 170] width 135 height 16
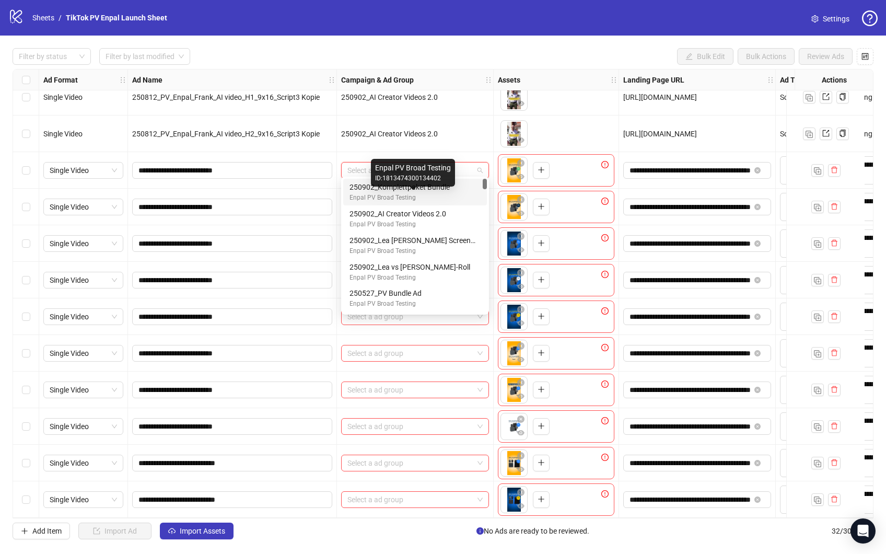
click at [436, 197] on div "Enpal PV Broad Testing" at bounding box center [412, 198] width 127 height 10
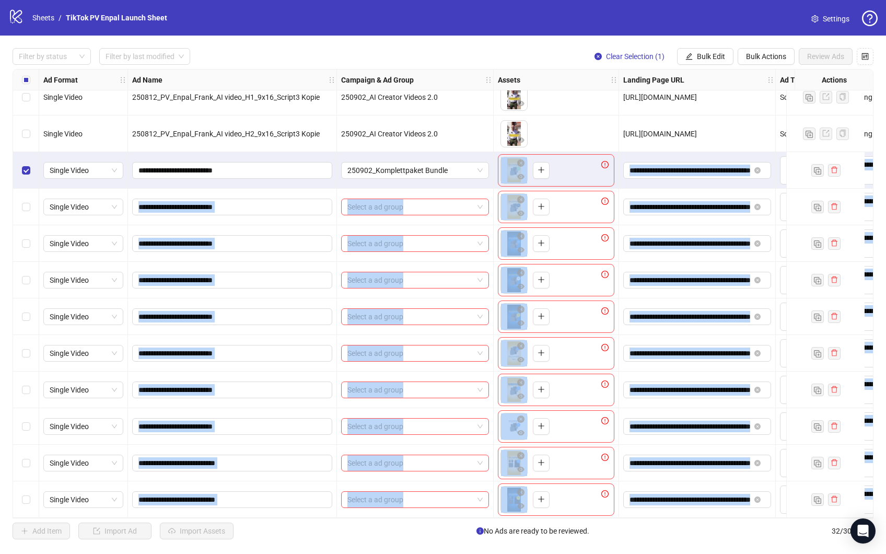
click at [27, 503] on div "Select row 32" at bounding box center [26, 499] width 26 height 37
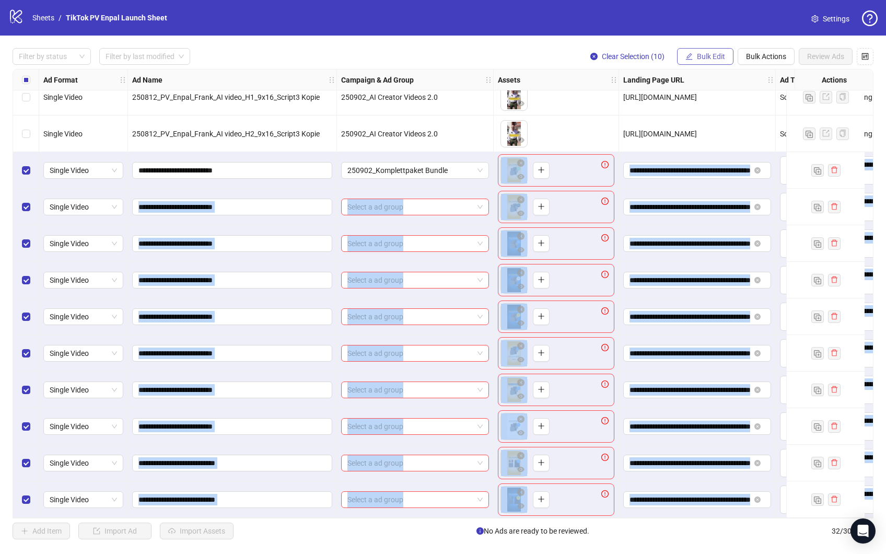
click at [704, 55] on span "Bulk Edit" at bounding box center [711, 56] width 28 height 8
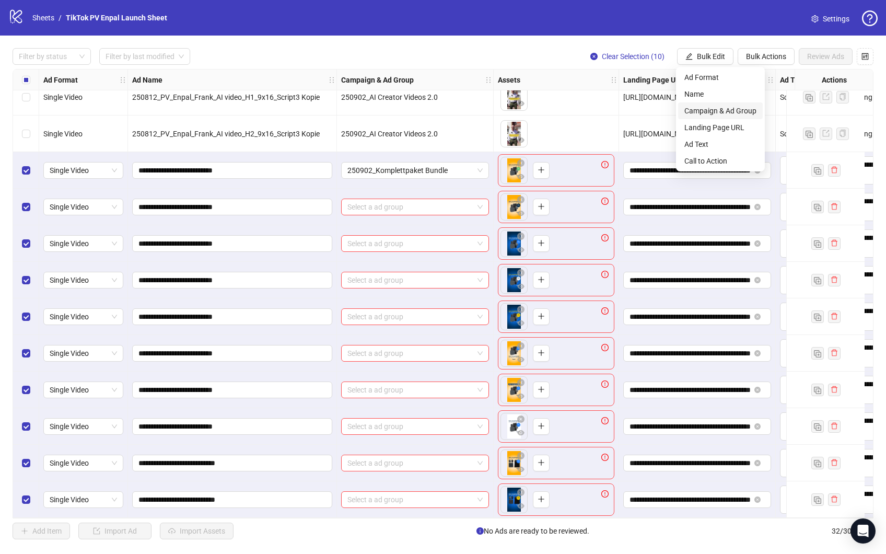
click at [719, 106] on span "Campaign & Ad Group" at bounding box center [720, 110] width 72 height 11
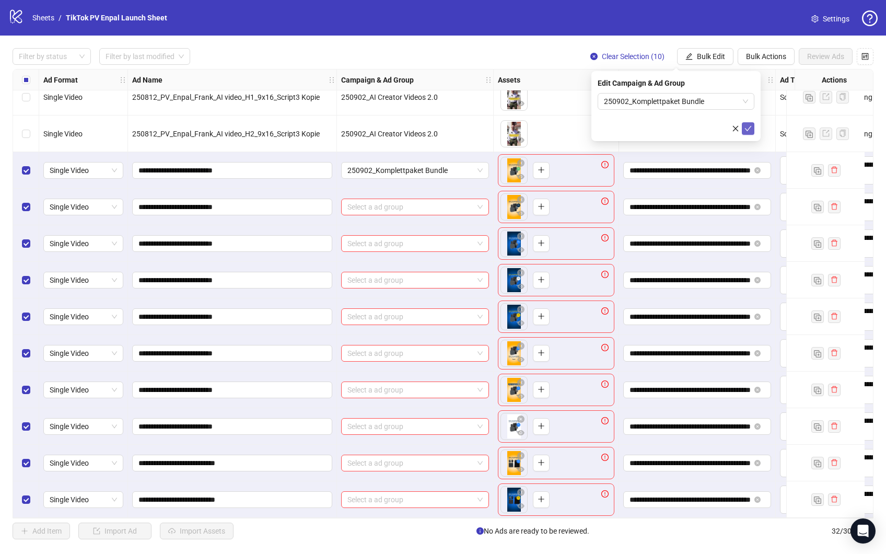
click at [749, 125] on icon "check" at bounding box center [747, 128] width 7 height 7
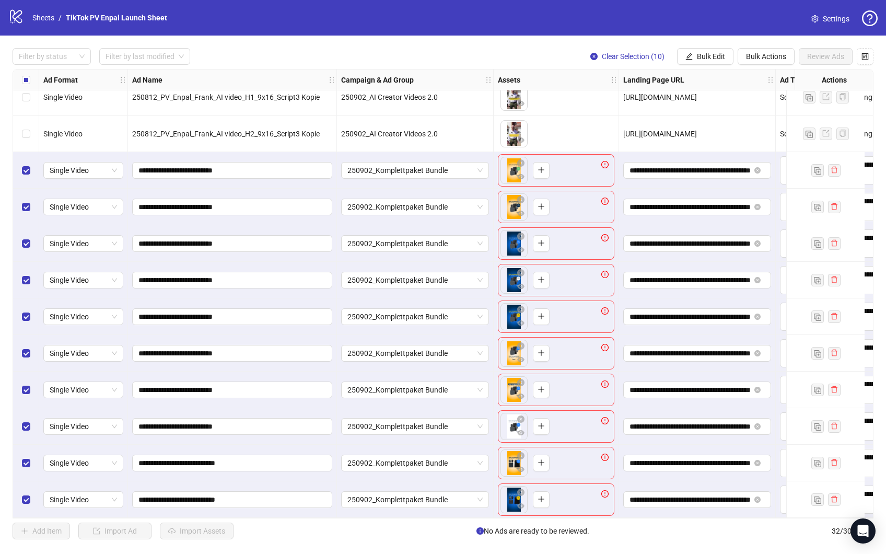
click at [556, 167] on div "To pick up a draggable item, press the space bar. While dragging, use the arrow…" at bounding box center [556, 170] width 116 height 32
click at [606, 161] on icon "exclamation-circle" at bounding box center [604, 164] width 7 height 7
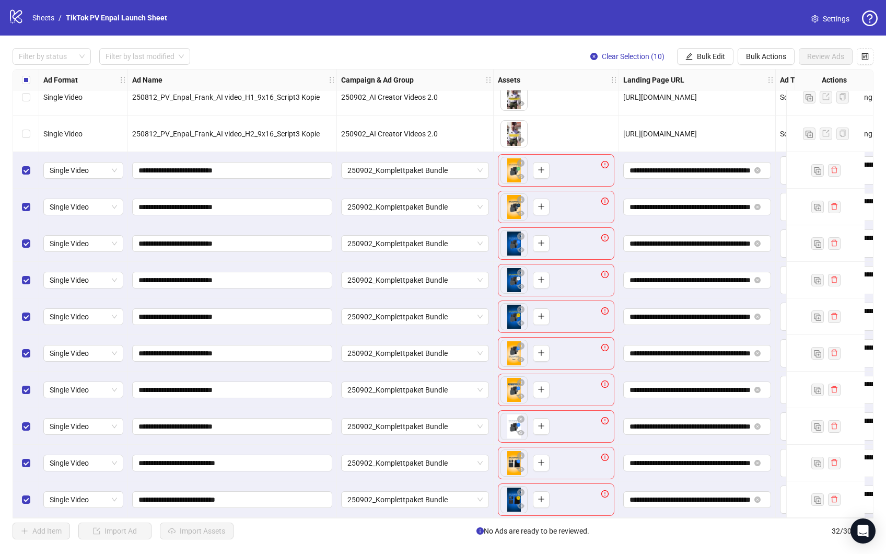
click at [578, 168] on div "To pick up a draggable item, press the space bar. While dragging, use the arrow…" at bounding box center [556, 170] width 116 height 32
click at [540, 166] on icon "plus" at bounding box center [540, 169] width 7 height 7
click at [83, 162] on span "Single Video" at bounding box center [83, 170] width 67 height 16
click at [89, 152] on div "Single Video" at bounding box center [83, 170] width 89 height 37
click at [707, 55] on span "Bulk Edit" at bounding box center [711, 56] width 28 height 8
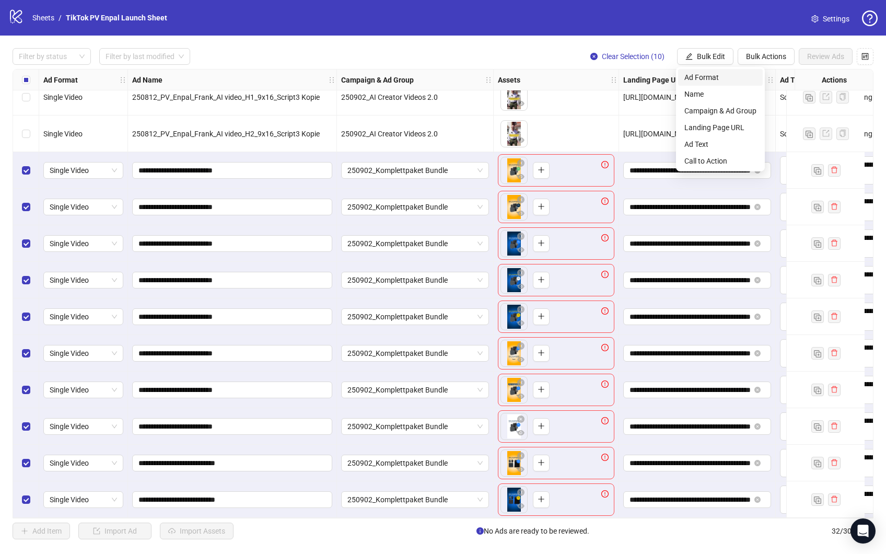
click at [711, 79] on span "Ad Format" at bounding box center [720, 77] width 72 height 11
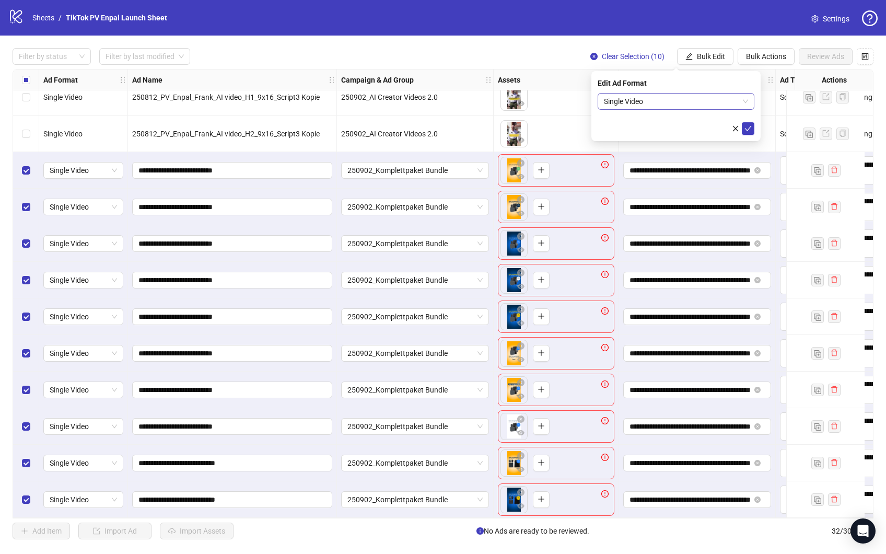
click at [636, 106] on span "Single Video" at bounding box center [676, 101] width 144 height 16
click at [633, 139] on div "Spark Ad" at bounding box center [676, 138] width 140 height 11
click at [700, 122] on div at bounding box center [676, 128] width 157 height 13
click at [749, 128] on icon "check" at bounding box center [747, 128] width 7 height 7
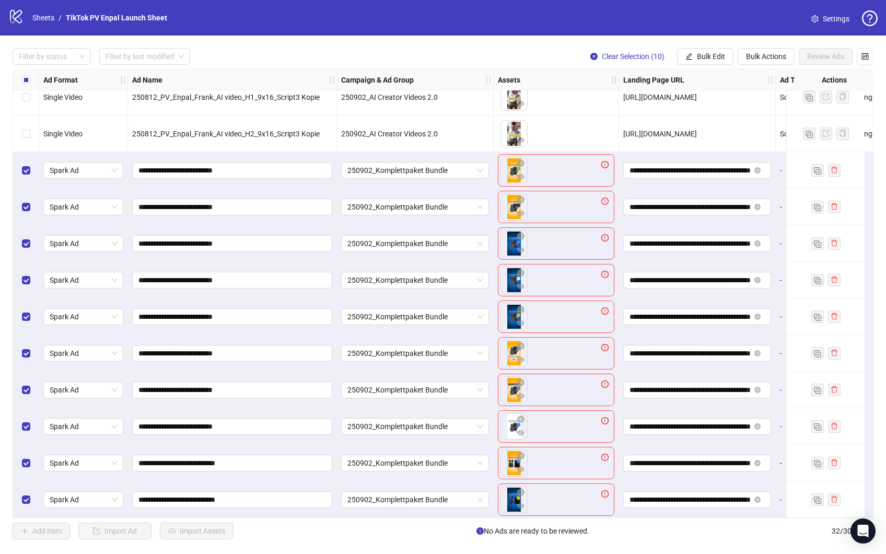
click at [538, 45] on div "Filter by status Filter by last modified Clear Selection (10) Bulk Edit Bulk Ac…" at bounding box center [443, 294] width 886 height 516
click at [603, 161] on icon "exclamation-circle" at bounding box center [604, 164] width 7 height 7
click at [114, 169] on span "Spark Ad" at bounding box center [83, 170] width 67 height 16
click at [121, 166] on div "Spark Ad" at bounding box center [83, 170] width 80 height 17
click at [108, 162] on span "Spark Ad" at bounding box center [83, 170] width 67 height 16
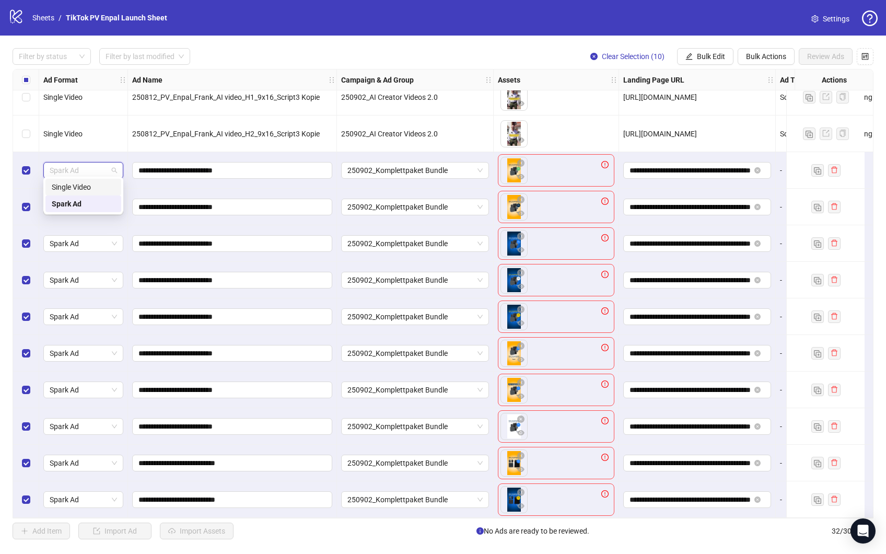
click at [83, 167] on span "Spark Ad" at bounding box center [83, 170] width 67 height 16
click at [693, 55] on button "Bulk Edit" at bounding box center [705, 56] width 56 height 17
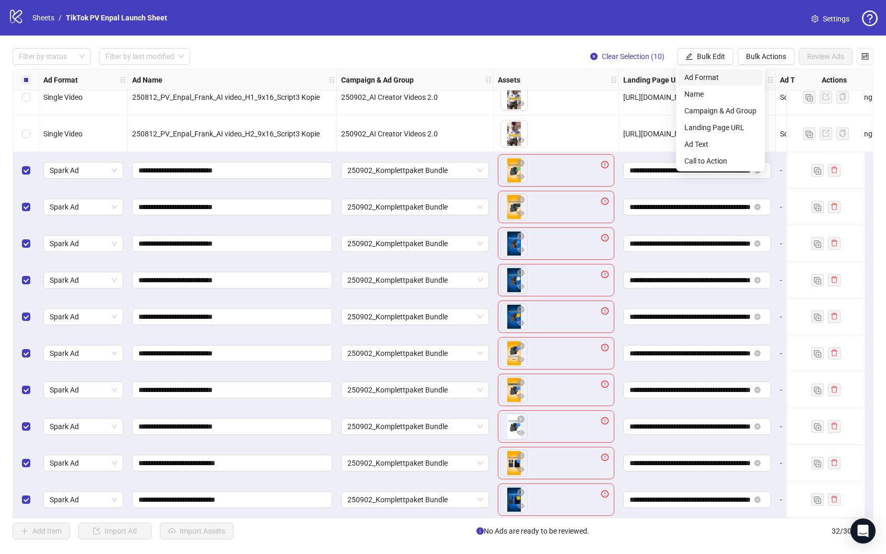
click at [712, 75] on span "Ad Format" at bounding box center [720, 77] width 72 height 11
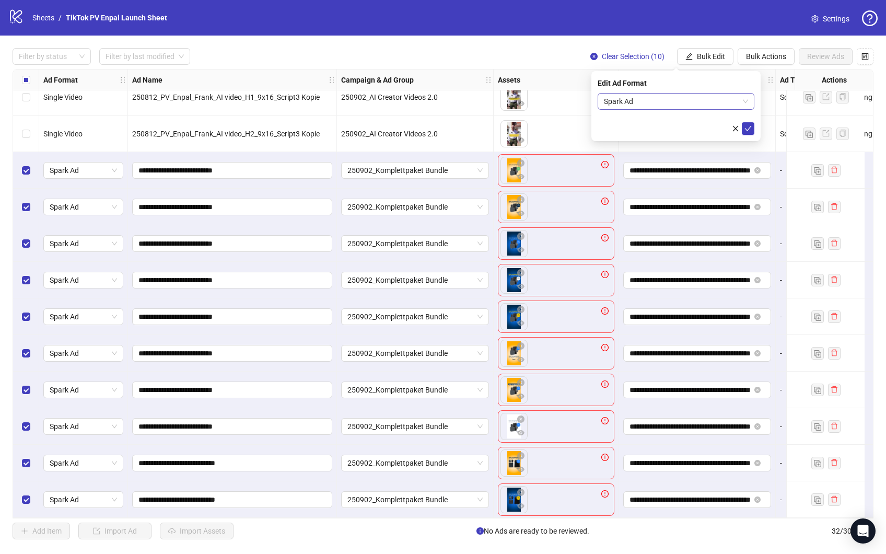
click at [677, 97] on span "Spark Ad" at bounding box center [676, 101] width 144 height 16
click at [641, 123] on div "Single Video" at bounding box center [676, 121] width 140 height 11
click at [692, 75] on div "Edit Ad Format Single Video Single Video" at bounding box center [675, 106] width 169 height 70
click at [748, 130] on icon "check" at bounding box center [747, 128] width 7 height 7
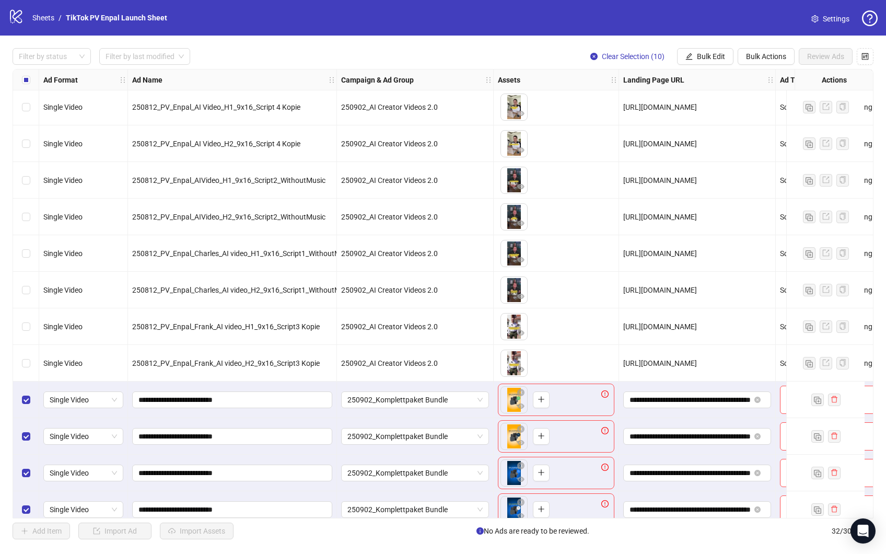
scroll to position [500, 0]
